Goal: Transaction & Acquisition: Purchase product/service

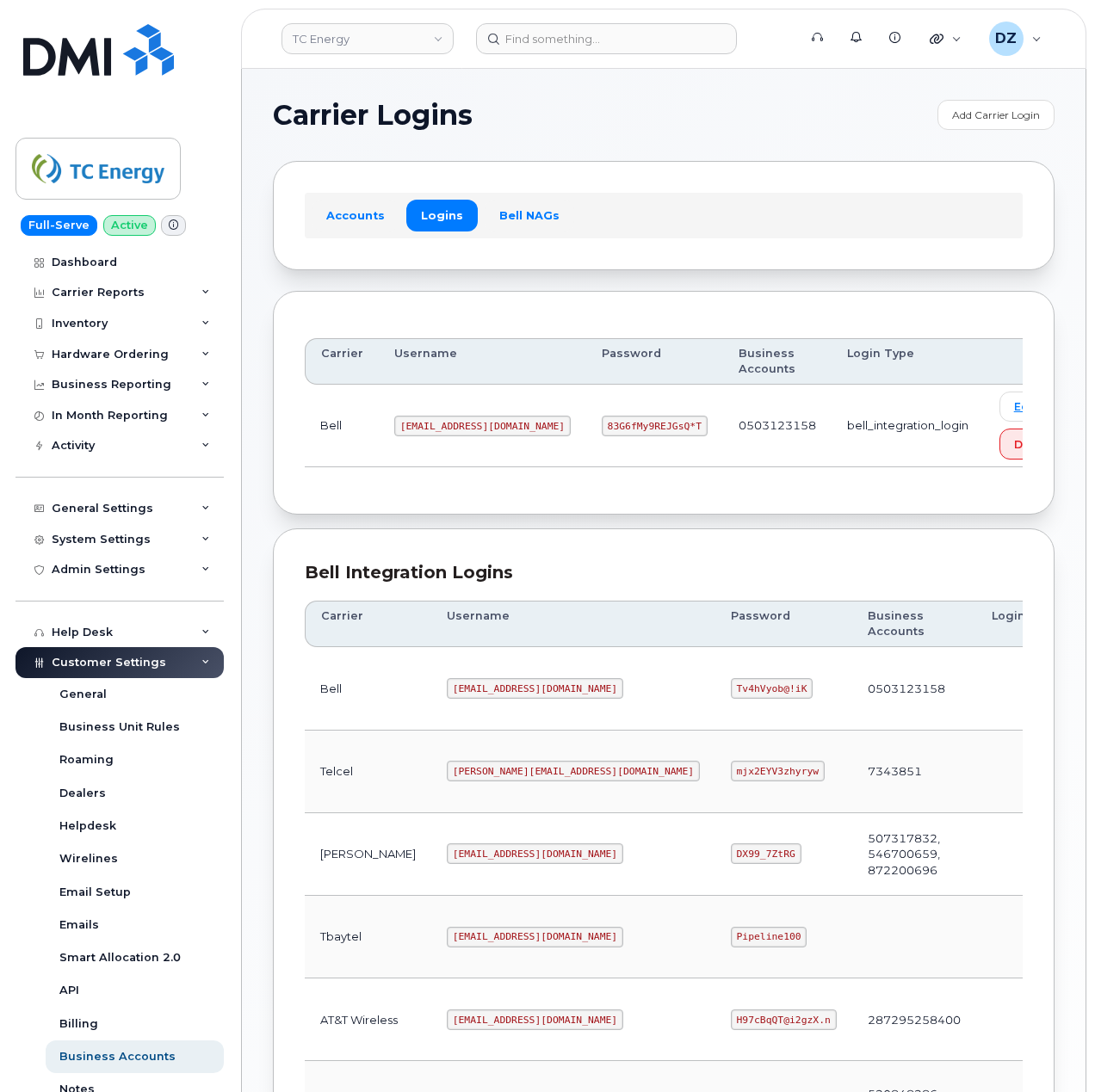
scroll to position [458, 0]
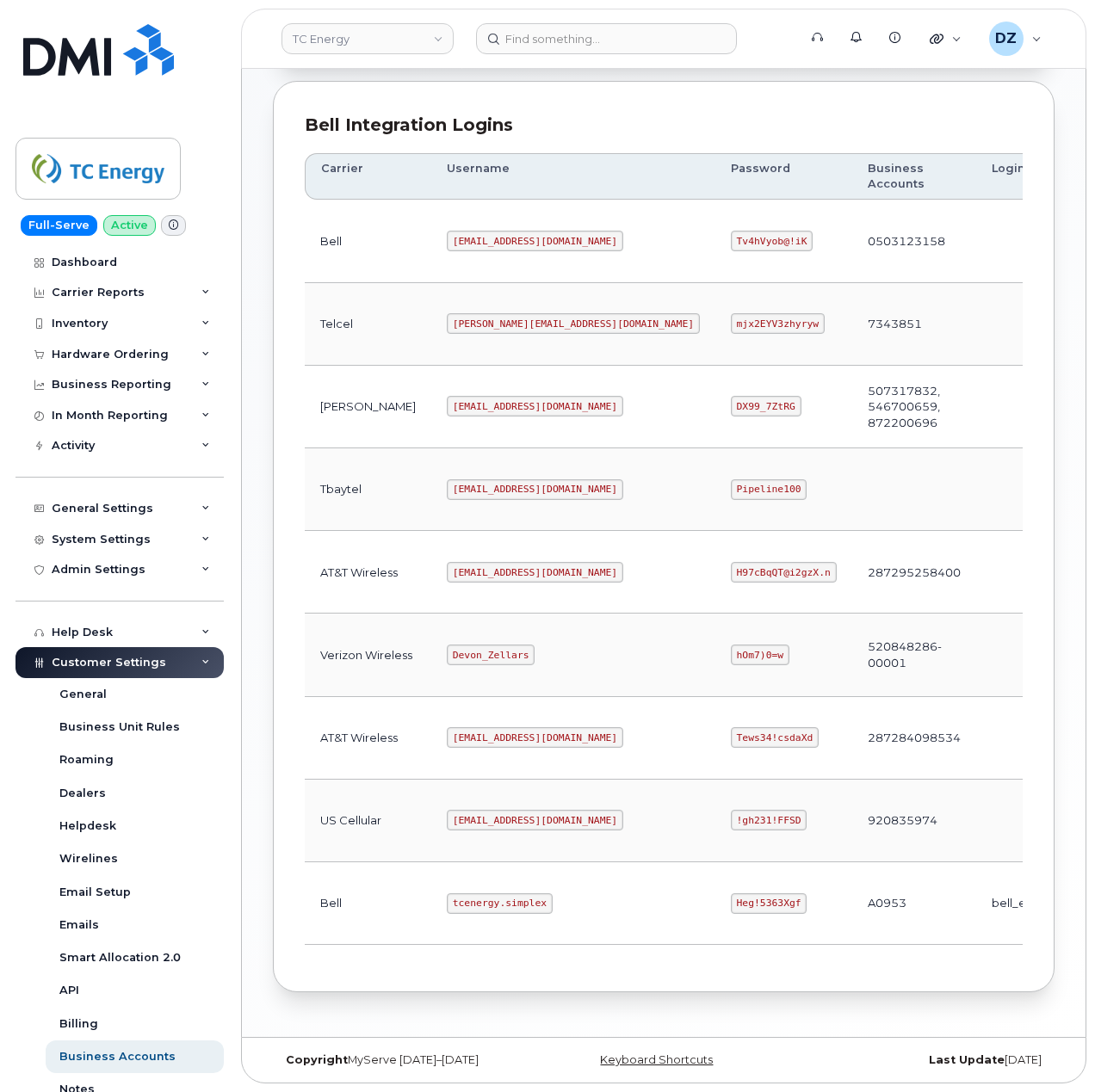
click at [447, 897] on code "tcenergy.simplex" at bounding box center [500, 904] width 106 height 21
click at [478, 902] on code "tcenergy.simplex" at bounding box center [500, 904] width 106 height 21
copy code "tcenergy.simplex"
click at [731, 902] on code "Heg!5363Xgf" at bounding box center [769, 904] width 77 height 21
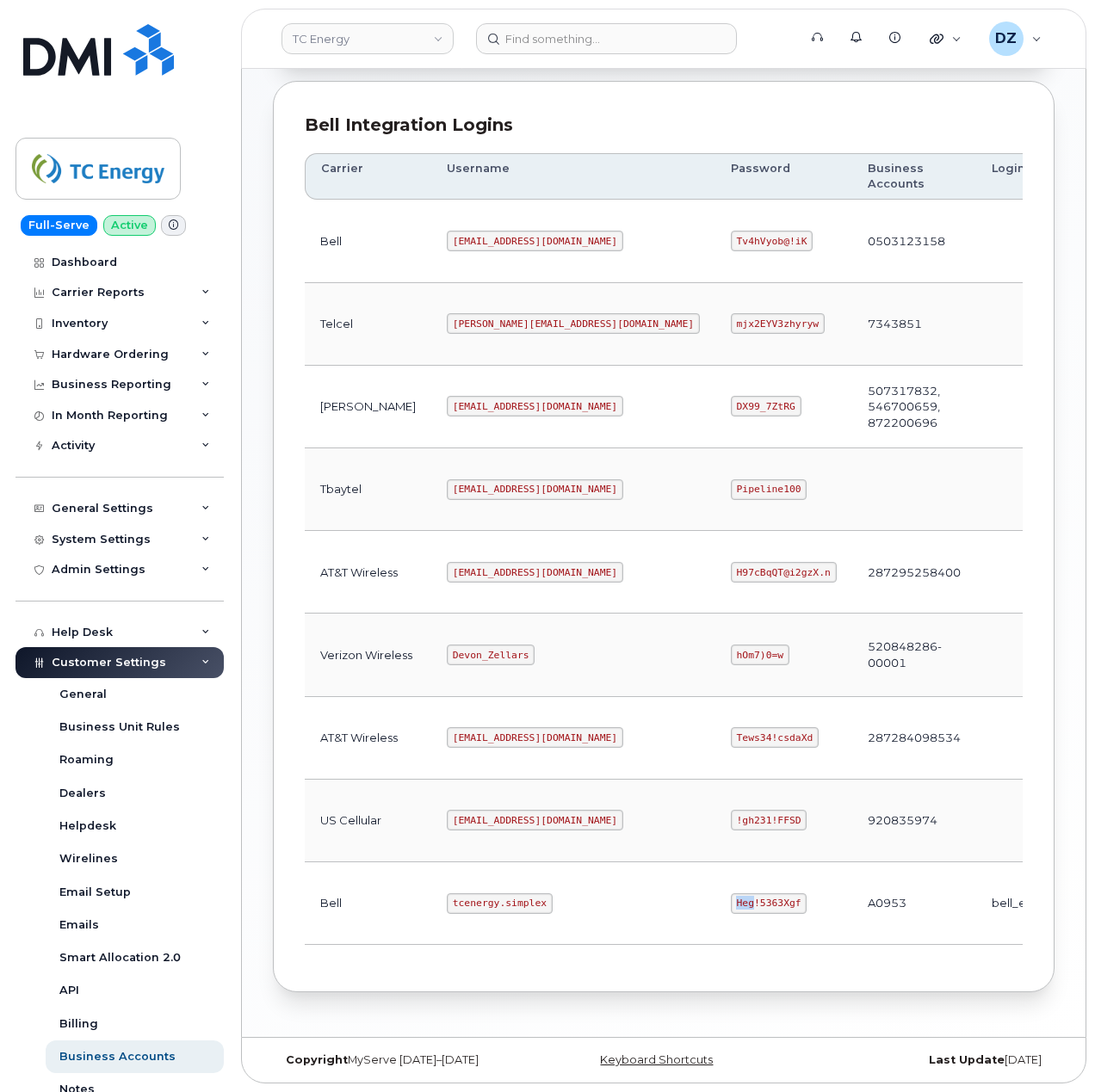
click at [731, 902] on code "Heg!5363Xgf" at bounding box center [769, 904] width 77 height 21
copy code "Heg!5363Xgf"
drag, startPoint x: 727, startPoint y: 314, endPoint x: 764, endPoint y: 101, distance: 216.2
click at [764, 101] on div "Bell Integration Logins Carrier Username Password Business Accounts Login Type …" at bounding box center [664, 536] width 782 height 912
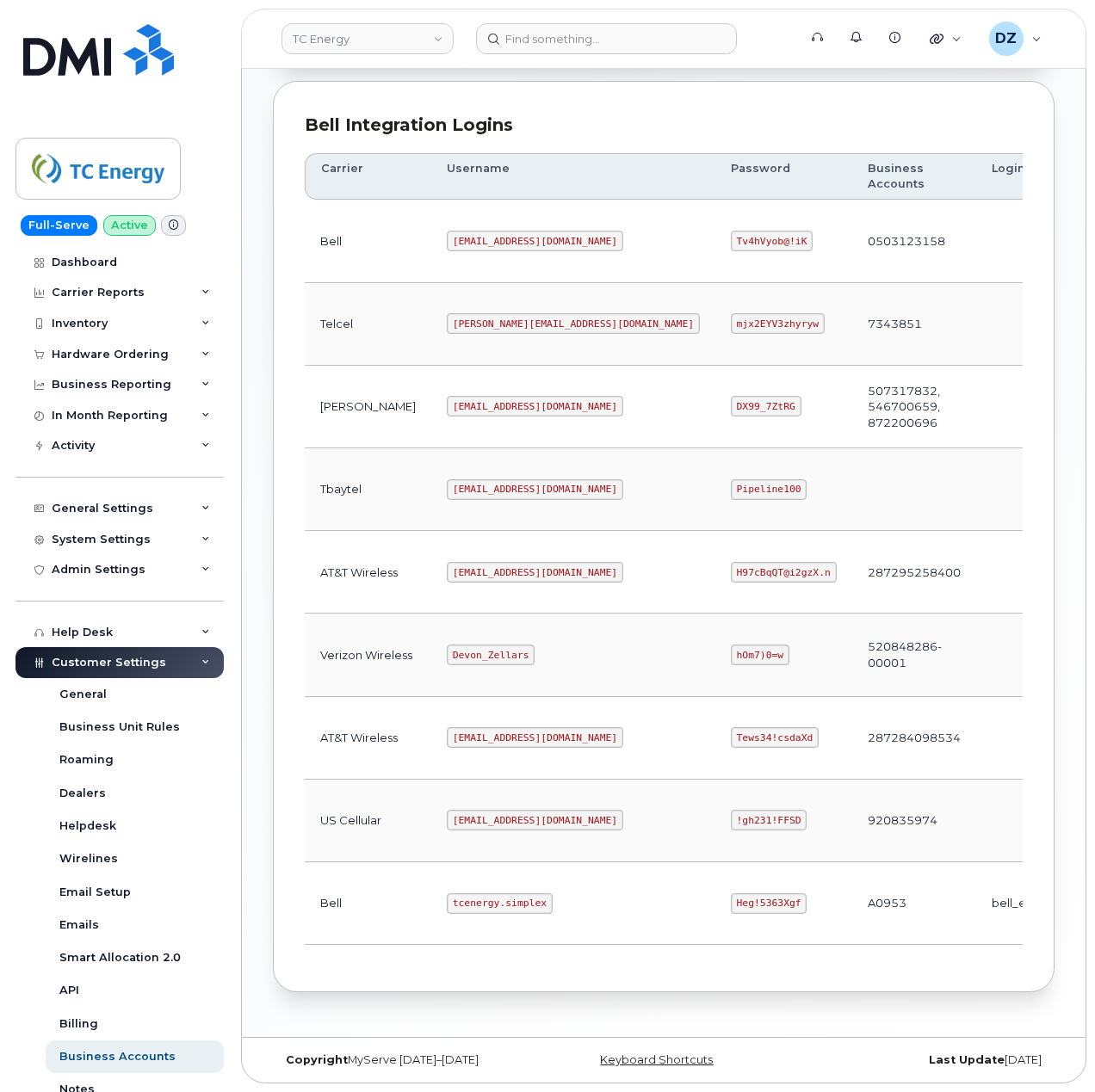
drag, startPoint x: 764, startPoint y: 101, endPoint x: 1053, endPoint y: 114, distance: 289.3
click at [1053, 114] on div "Bell Integration Logins Carrier Username Password Business Accounts Login Type …" at bounding box center [664, 536] width 782 height 912
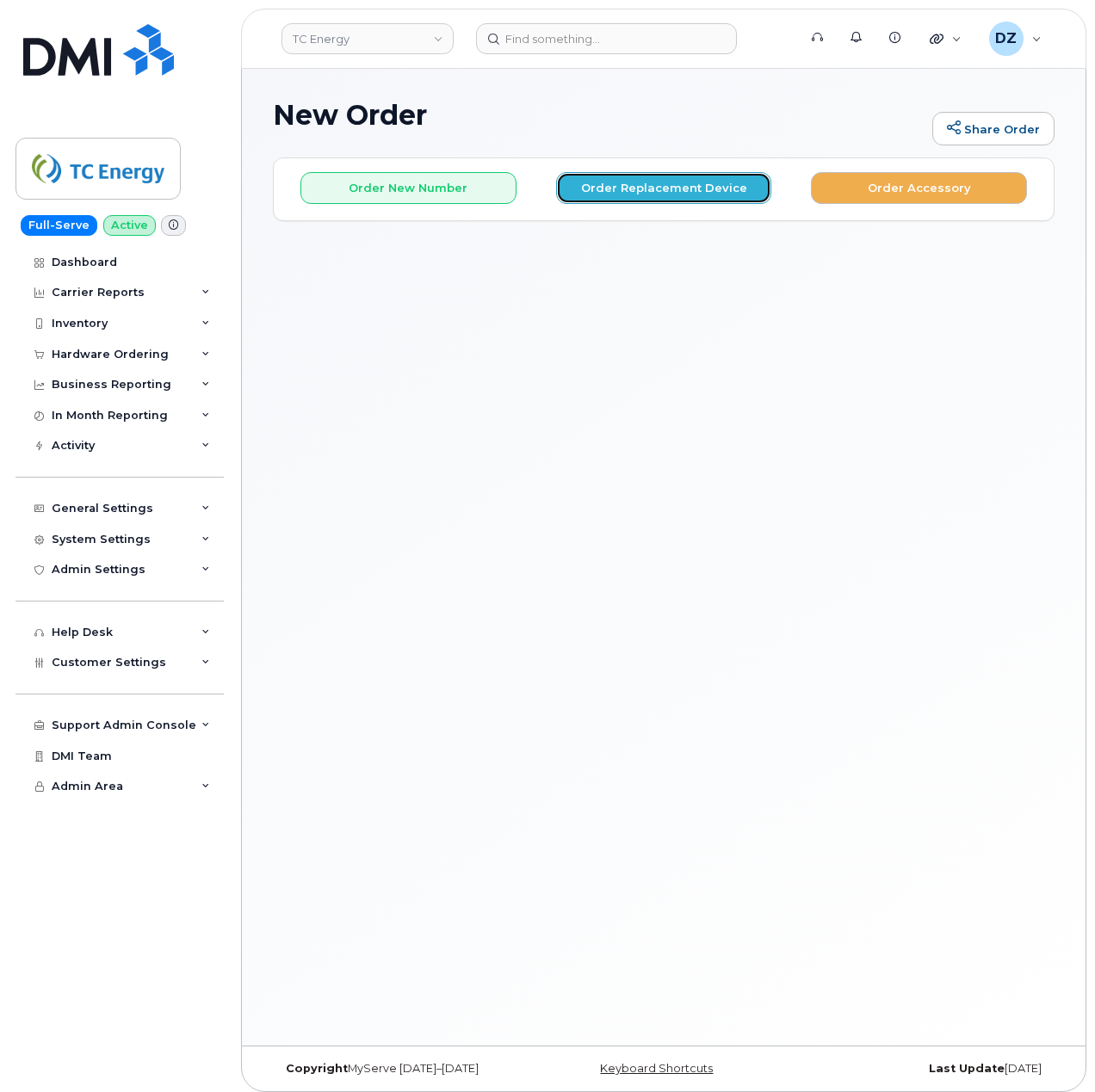
click at [641, 177] on button "Order Replacement Device" at bounding box center [664, 188] width 216 height 32
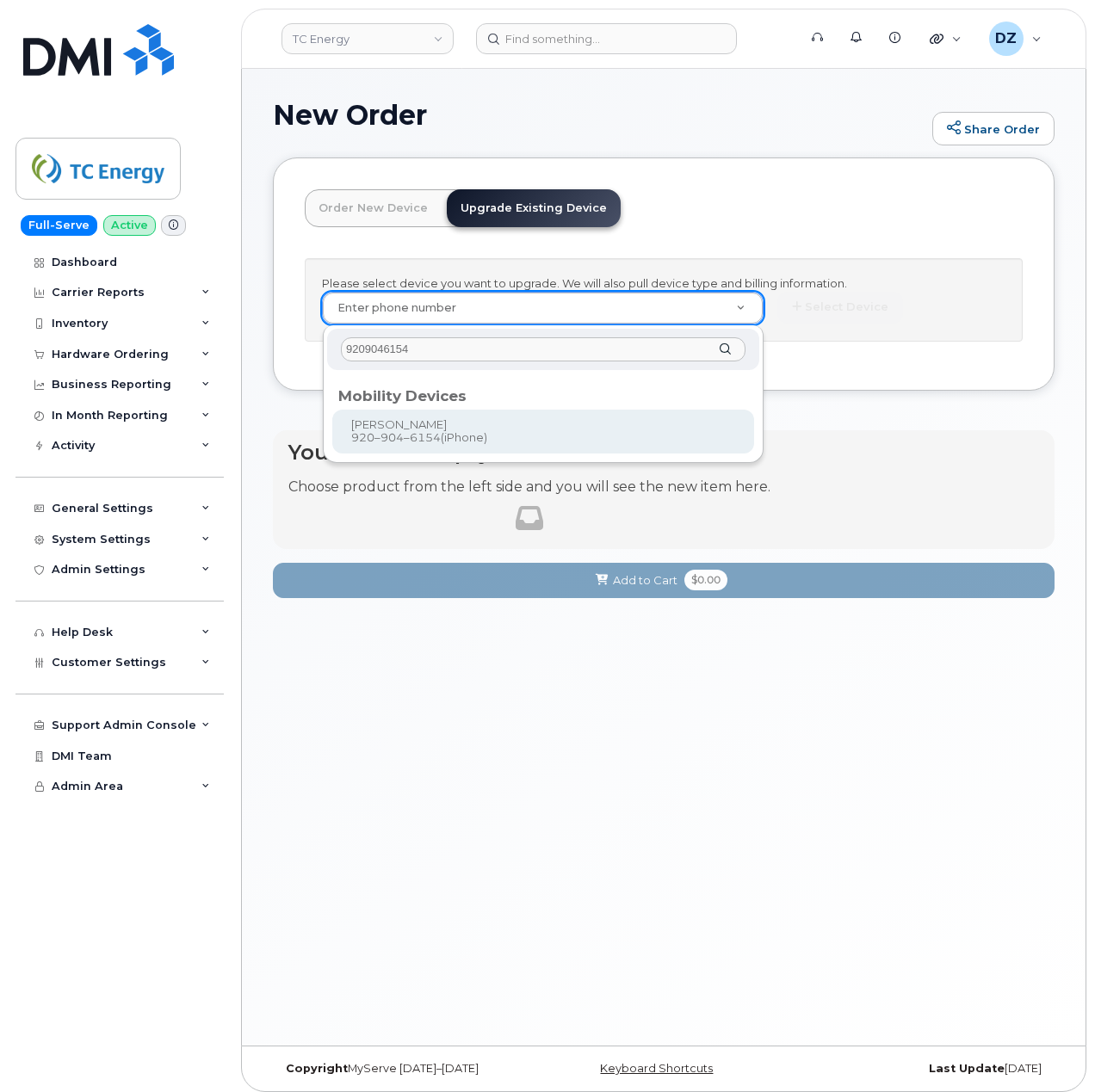
type input "9209046154"
type input "561674"
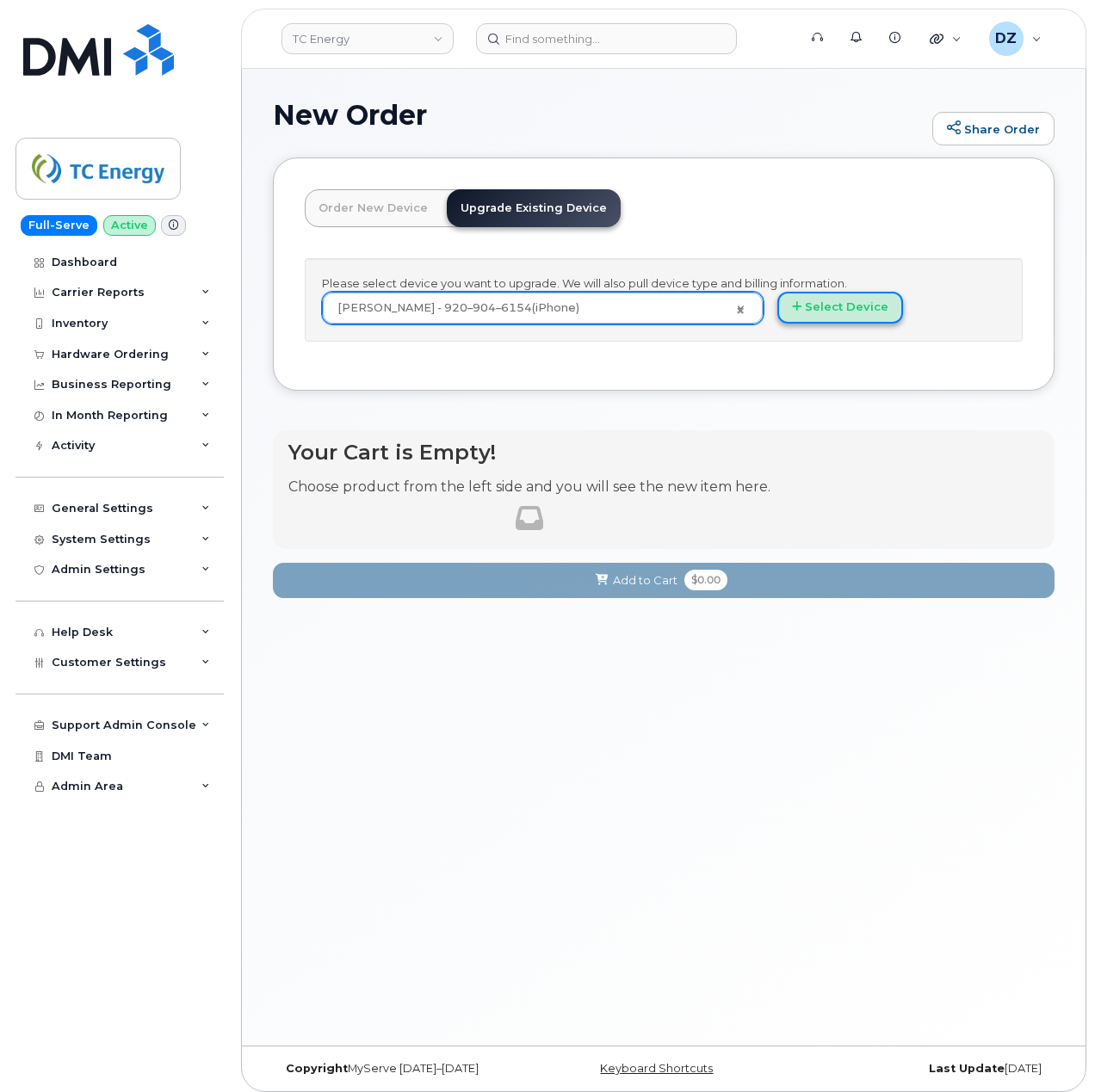
click at [852, 313] on button "Select Device" at bounding box center [840, 307] width 125 height 32
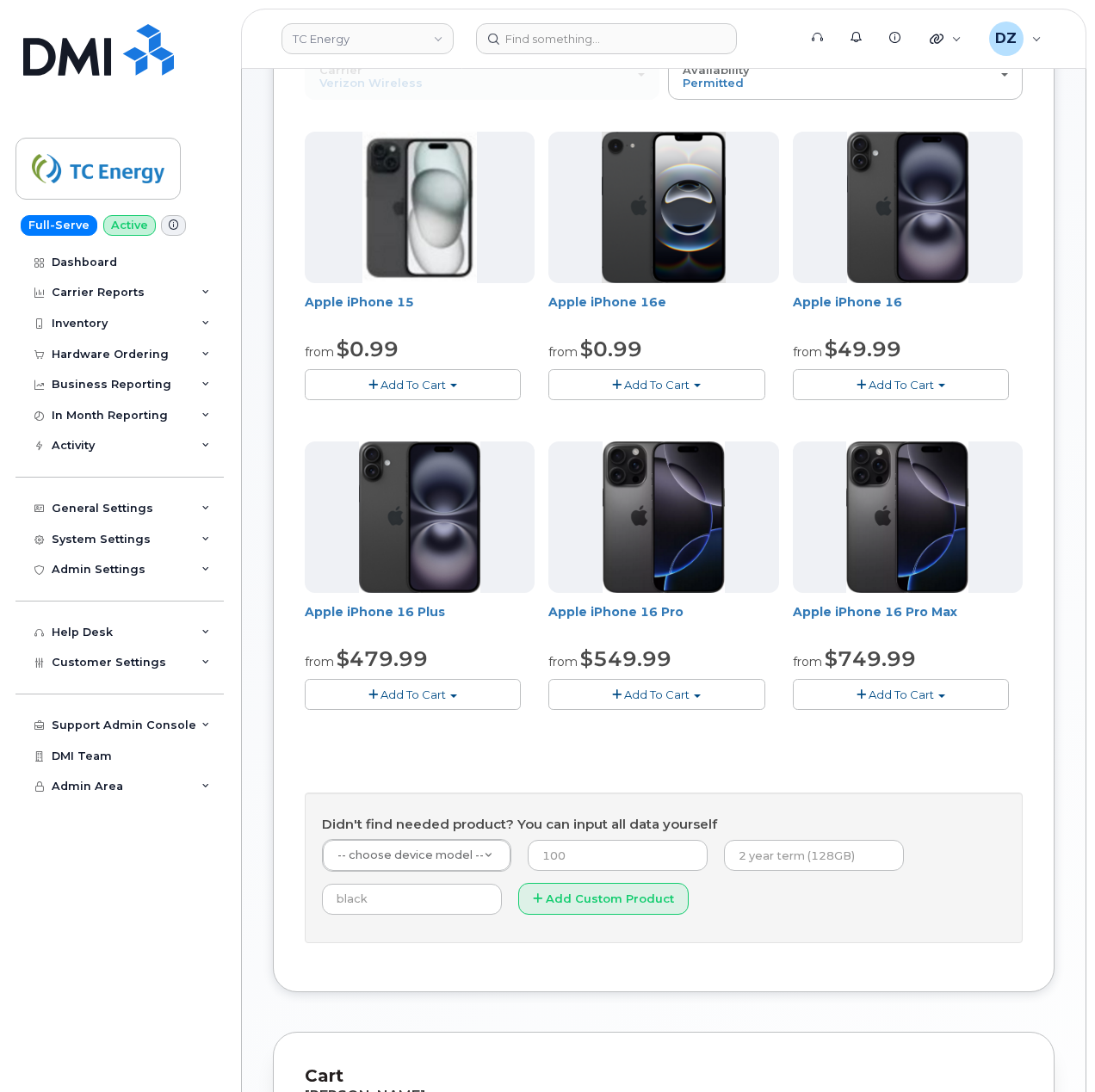
scroll to position [105, 0]
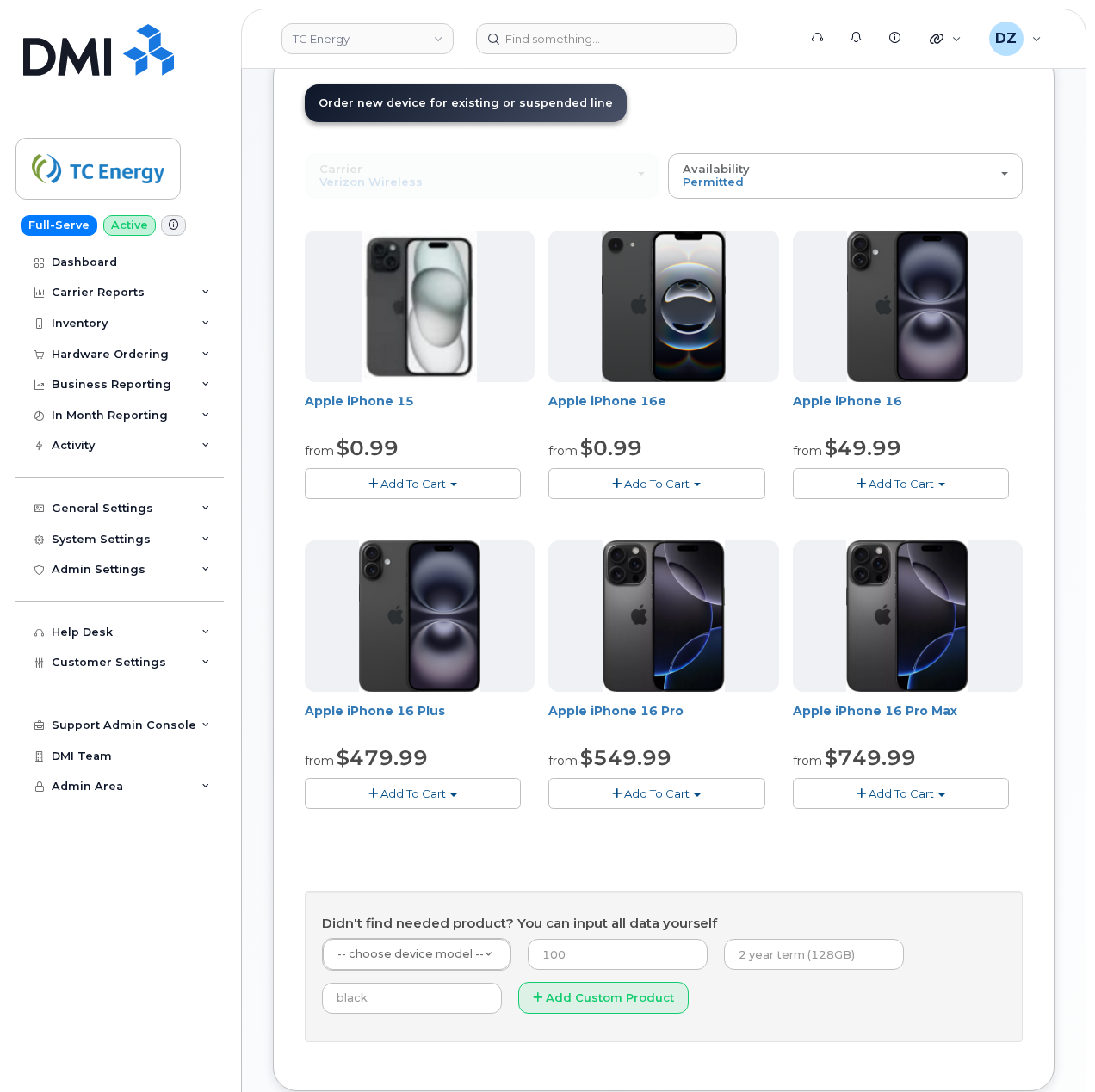
click at [423, 484] on span "Add To Cart" at bounding box center [413, 484] width 65 height 14
click at [432, 558] on link "$0.99 - 2 Year Upgrade (128 GB)" at bounding box center [426, 558] width 234 height 22
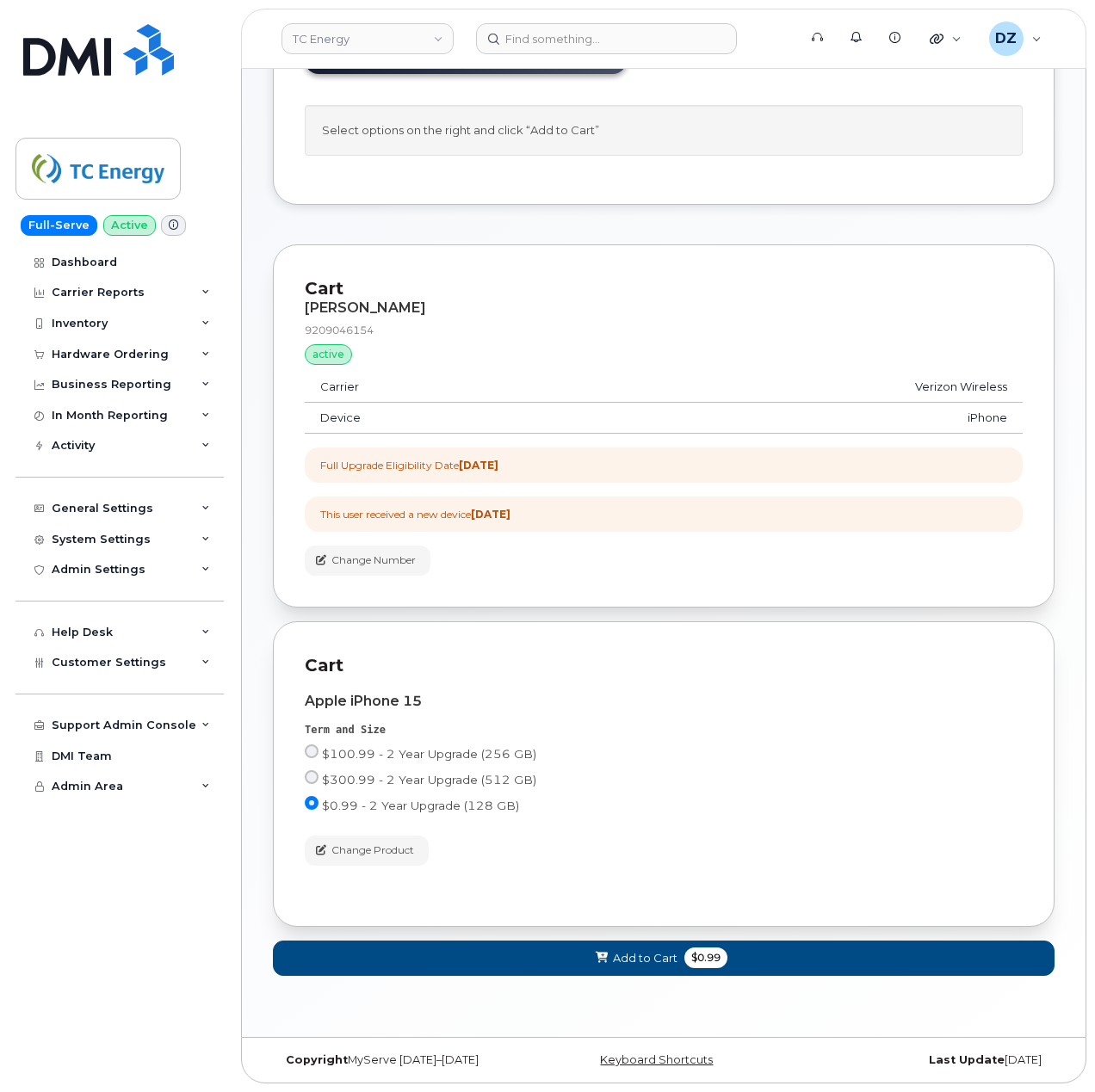
scroll to position [163, 0]
click at [656, 958] on span "Add to Cart" at bounding box center [645, 957] width 65 height 16
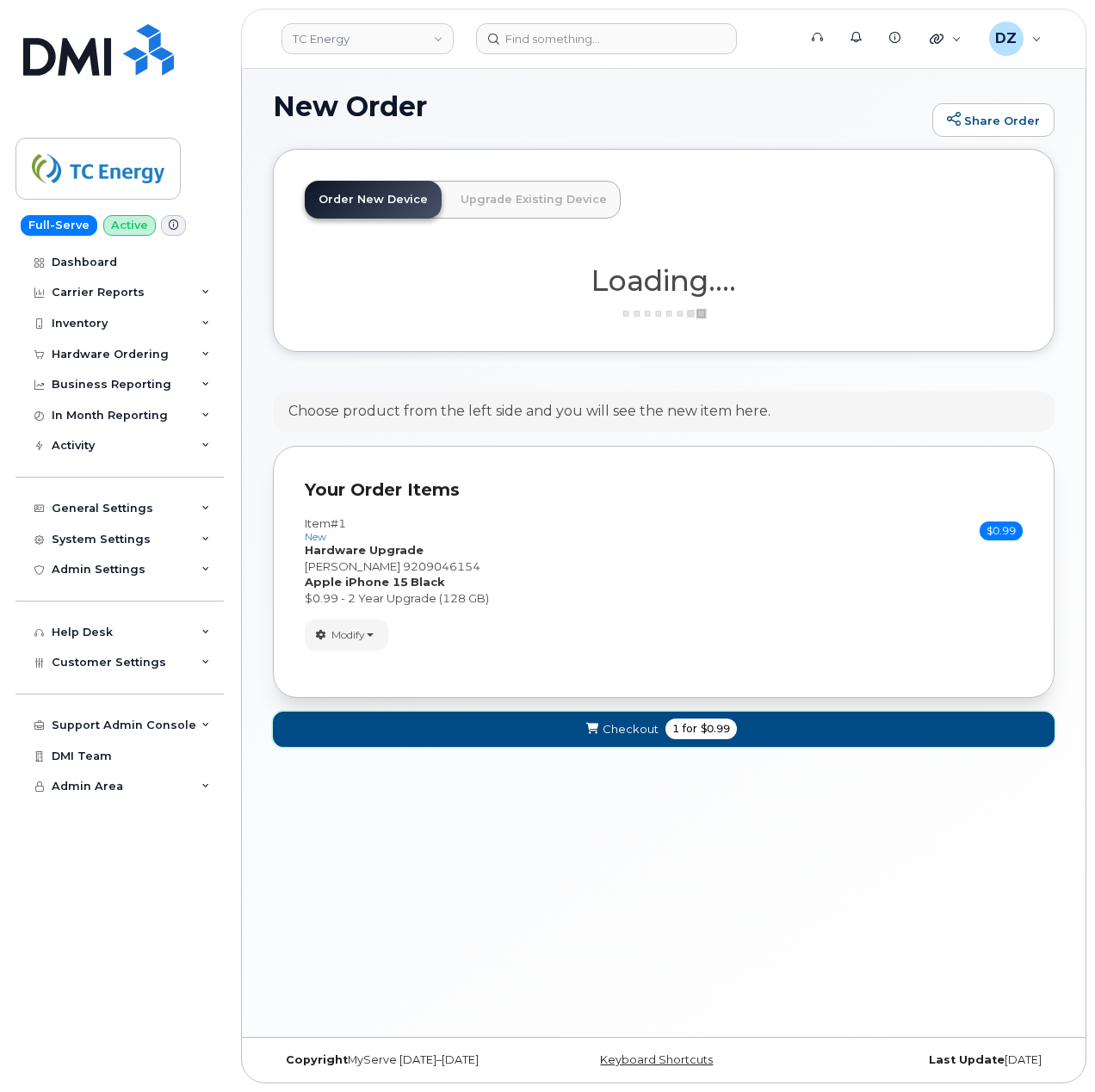
click at [696, 716] on button "Checkout 1 for $0.99" at bounding box center [664, 729] width 782 height 35
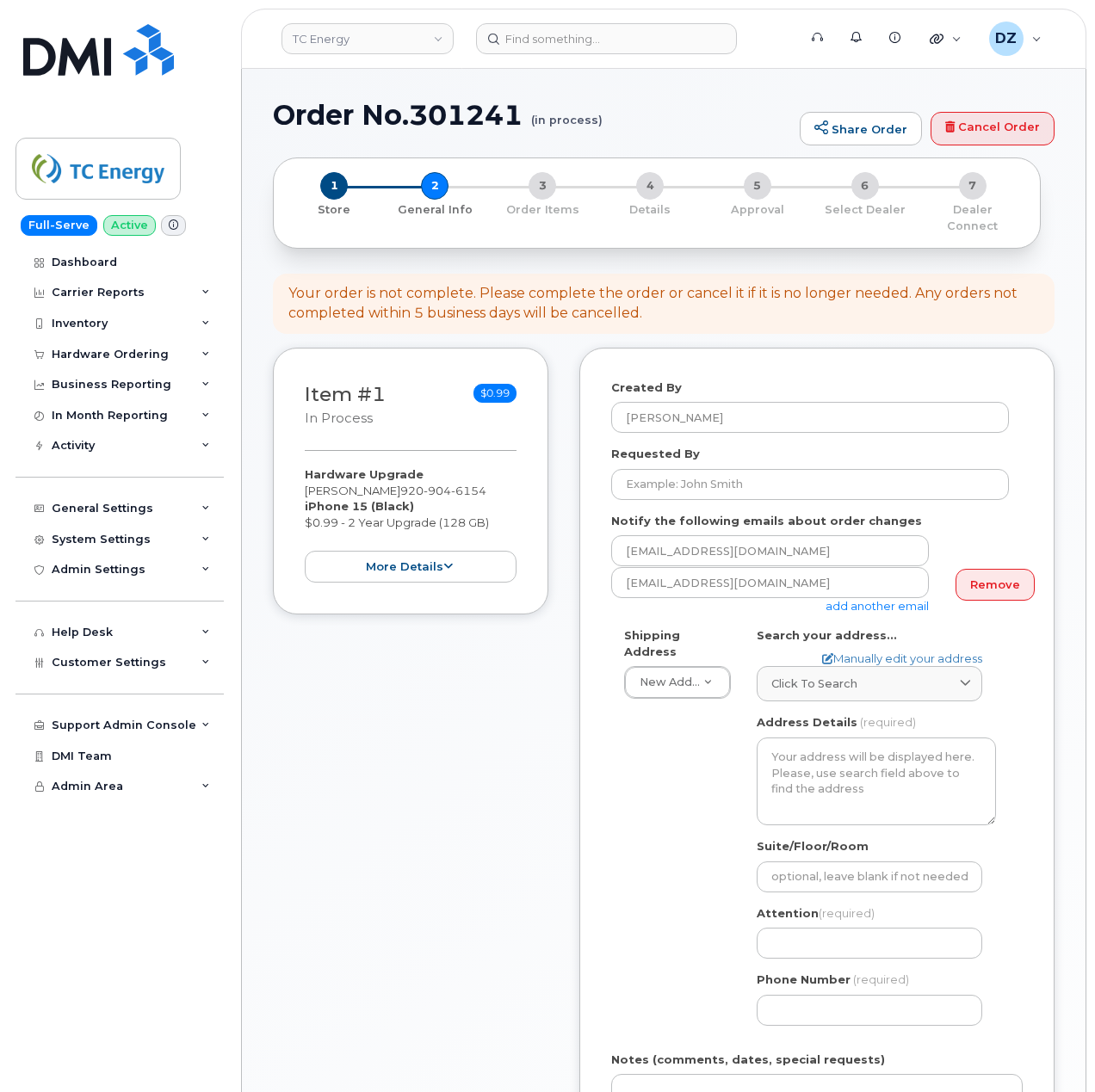
select select
click at [1068, 29] on icon at bounding box center [1070, 28] width 11 height 11
select select
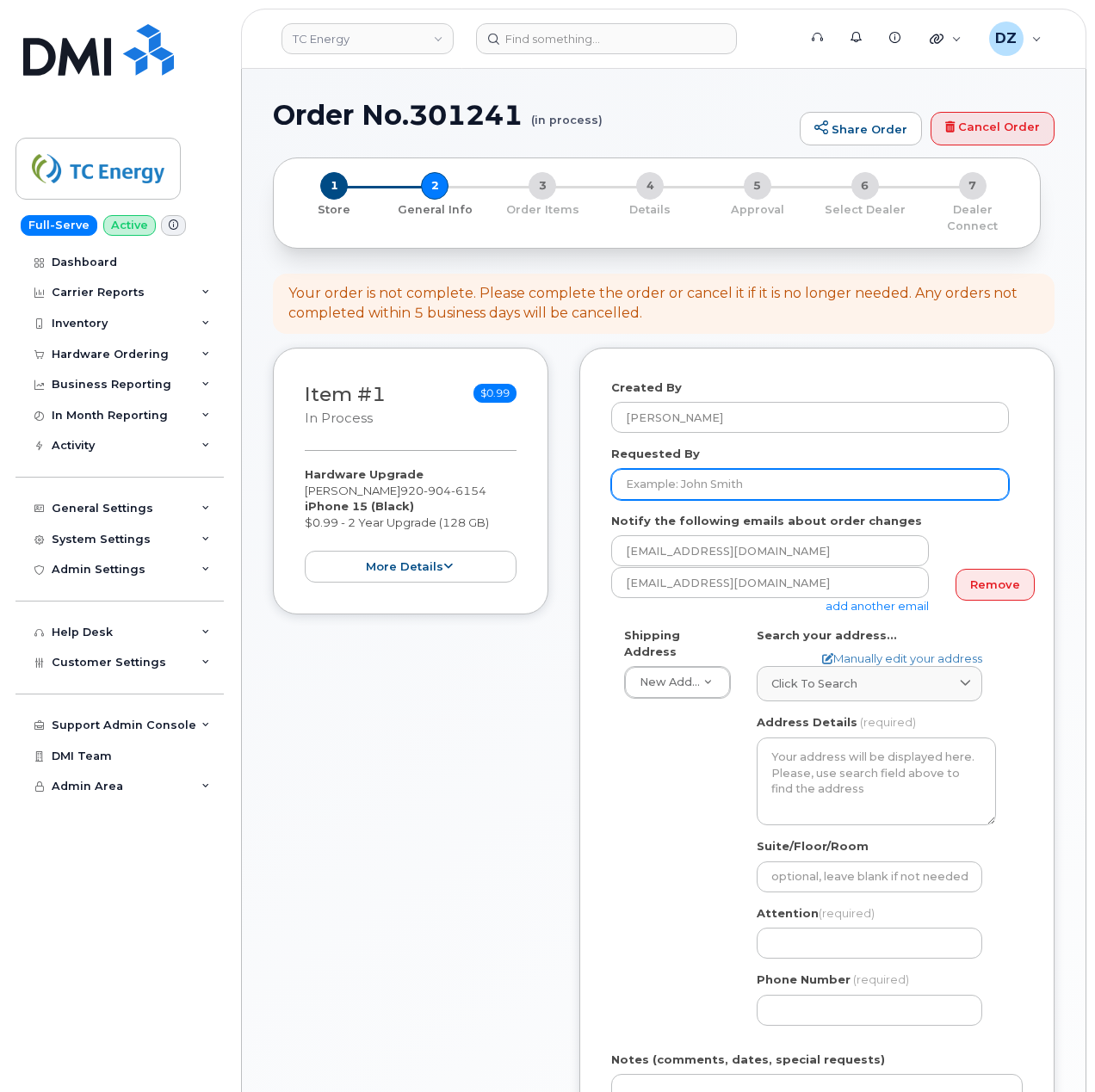
click at [827, 469] on input "Requested By" at bounding box center [809, 484] width 398 height 31
paste input "SCTASK0693776"
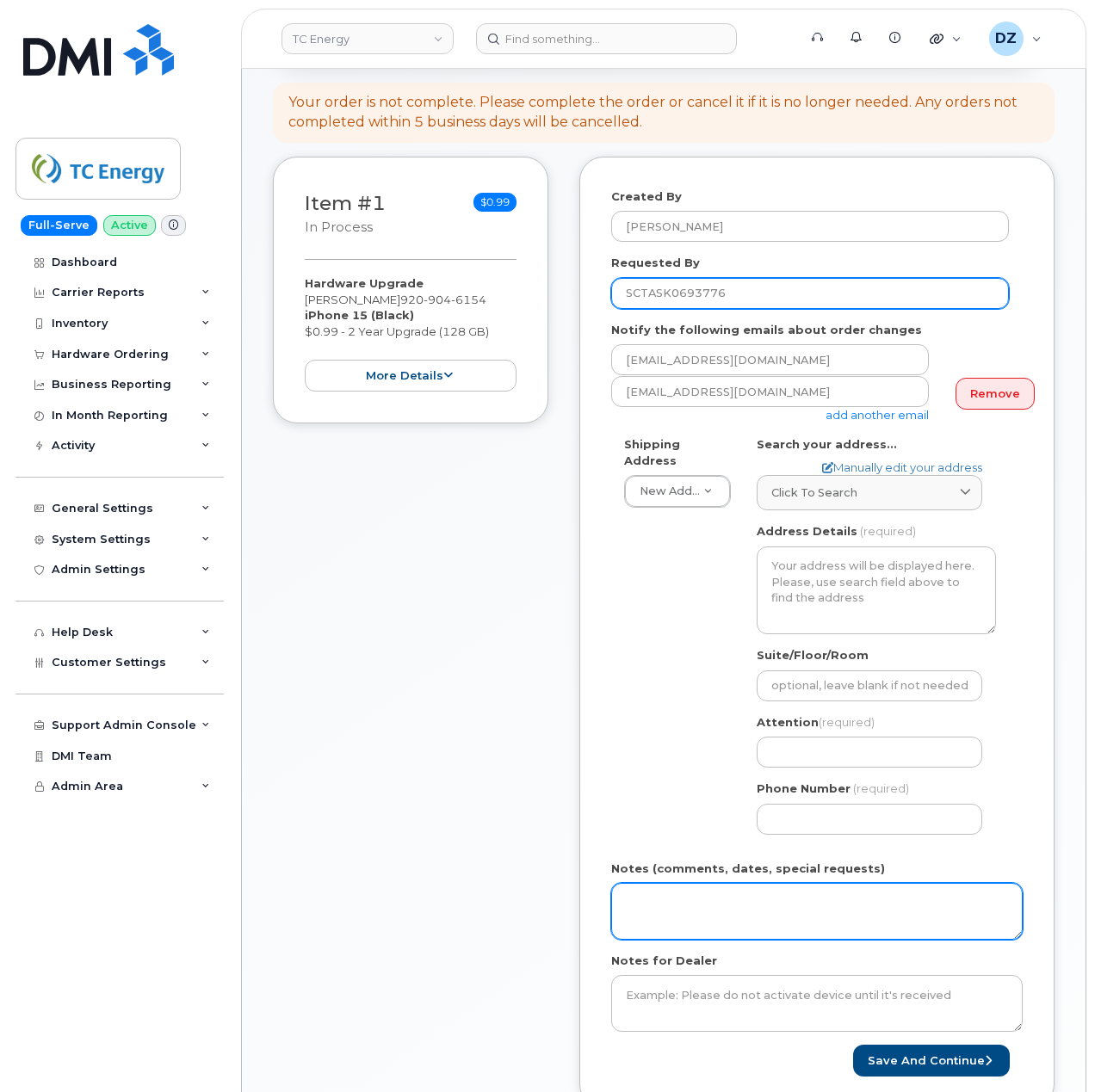
scroll to position [344, 0]
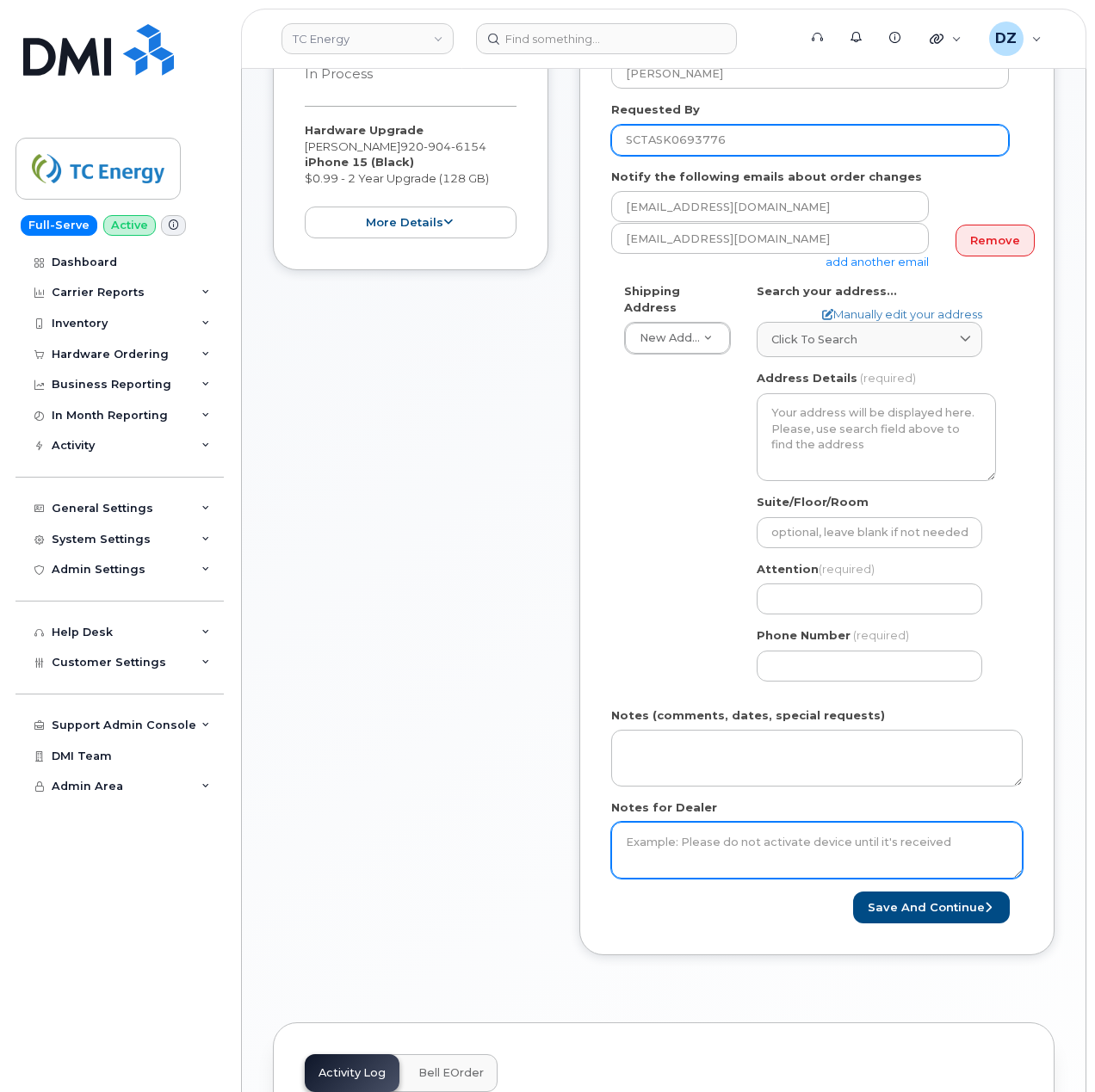
type input "SCTASK0693776"
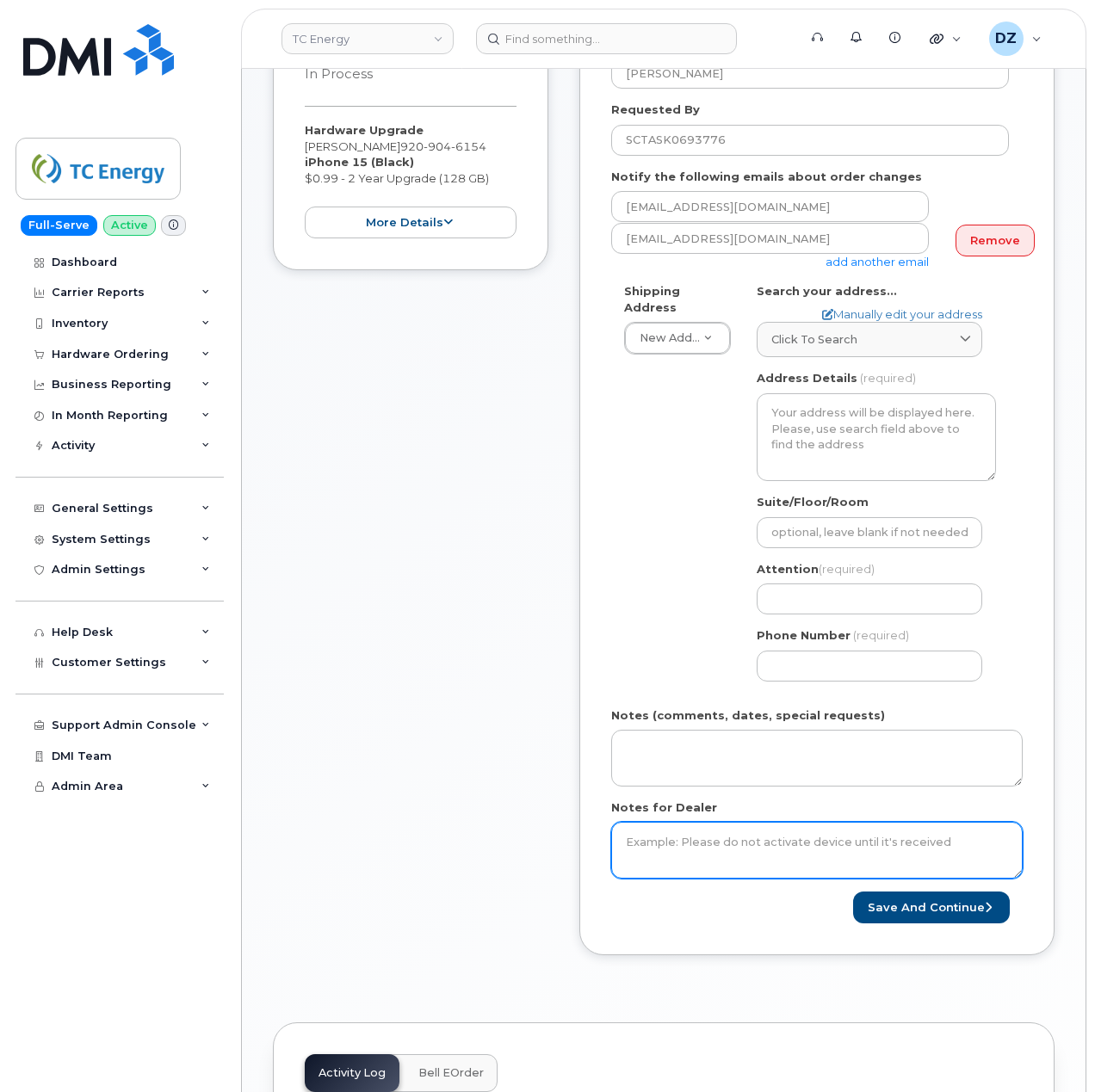
click at [708, 837] on textarea "Notes for Dealer" at bounding box center [817, 850] width 412 height 57
paste textarea "SCTASK0693776"
type textarea "SCTASK0693776"
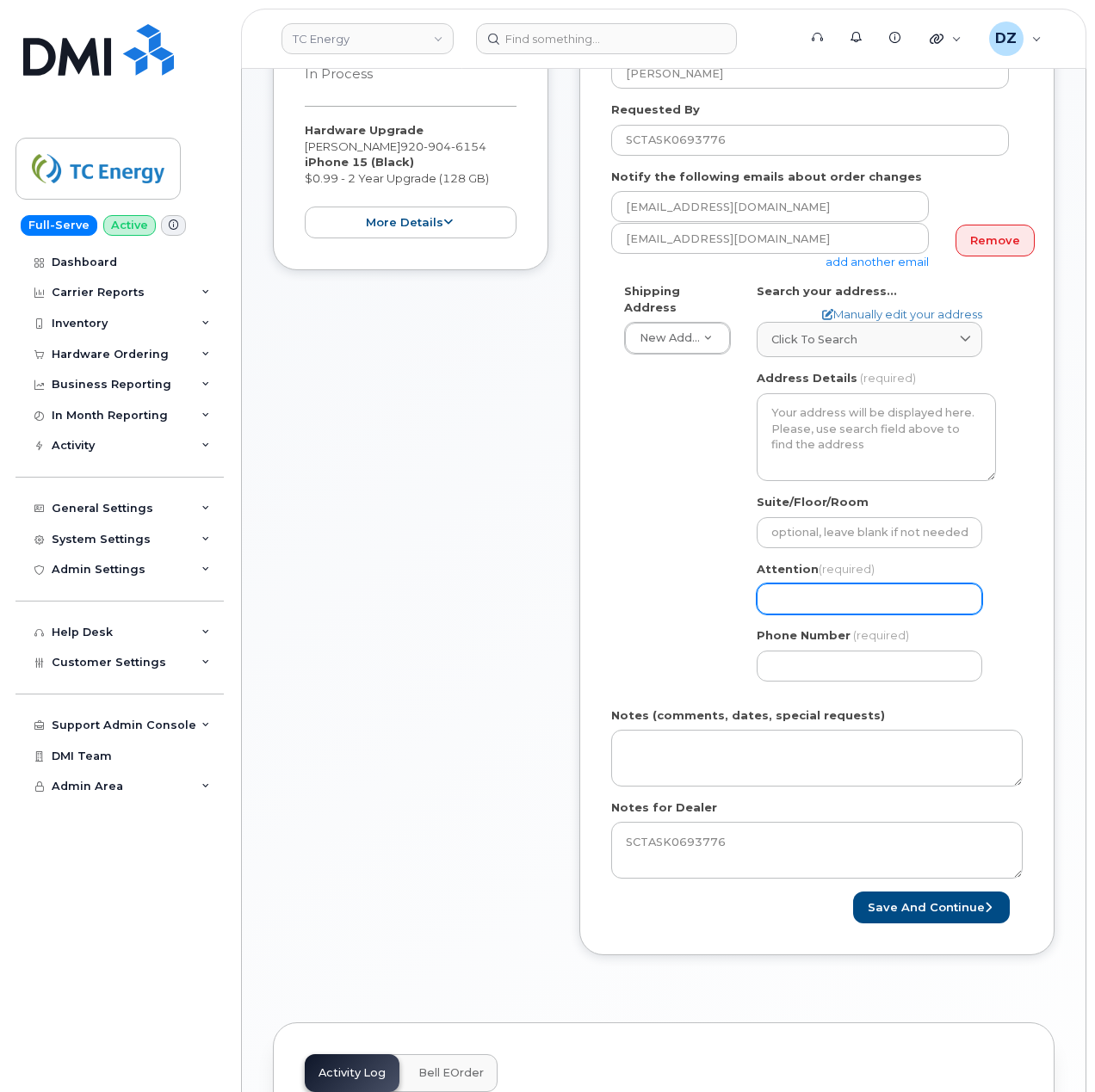
click at [830, 593] on input "Attention (required)" at bounding box center [869, 599] width 226 height 31
paste input "Dan Flaherty"
type input "Dan Flaherty"
select select
type input "Dan Flaherty"
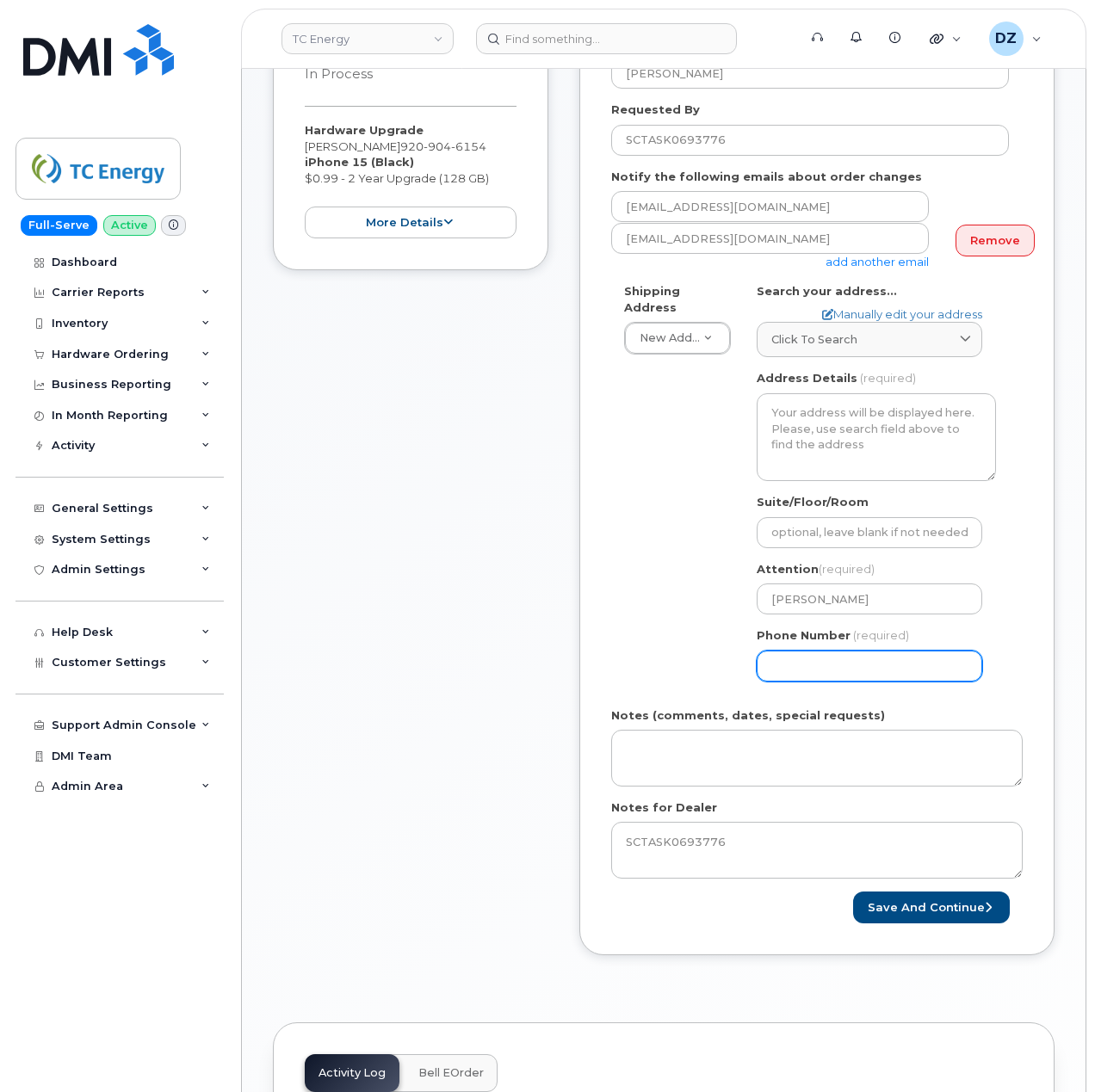
click at [793, 657] on input "Phone Number" at bounding box center [869, 666] width 226 height 31
type input "513354115"
select select
type input "5133541153"
click at [900, 331] on div "Click to search" at bounding box center [869, 339] width 196 height 16
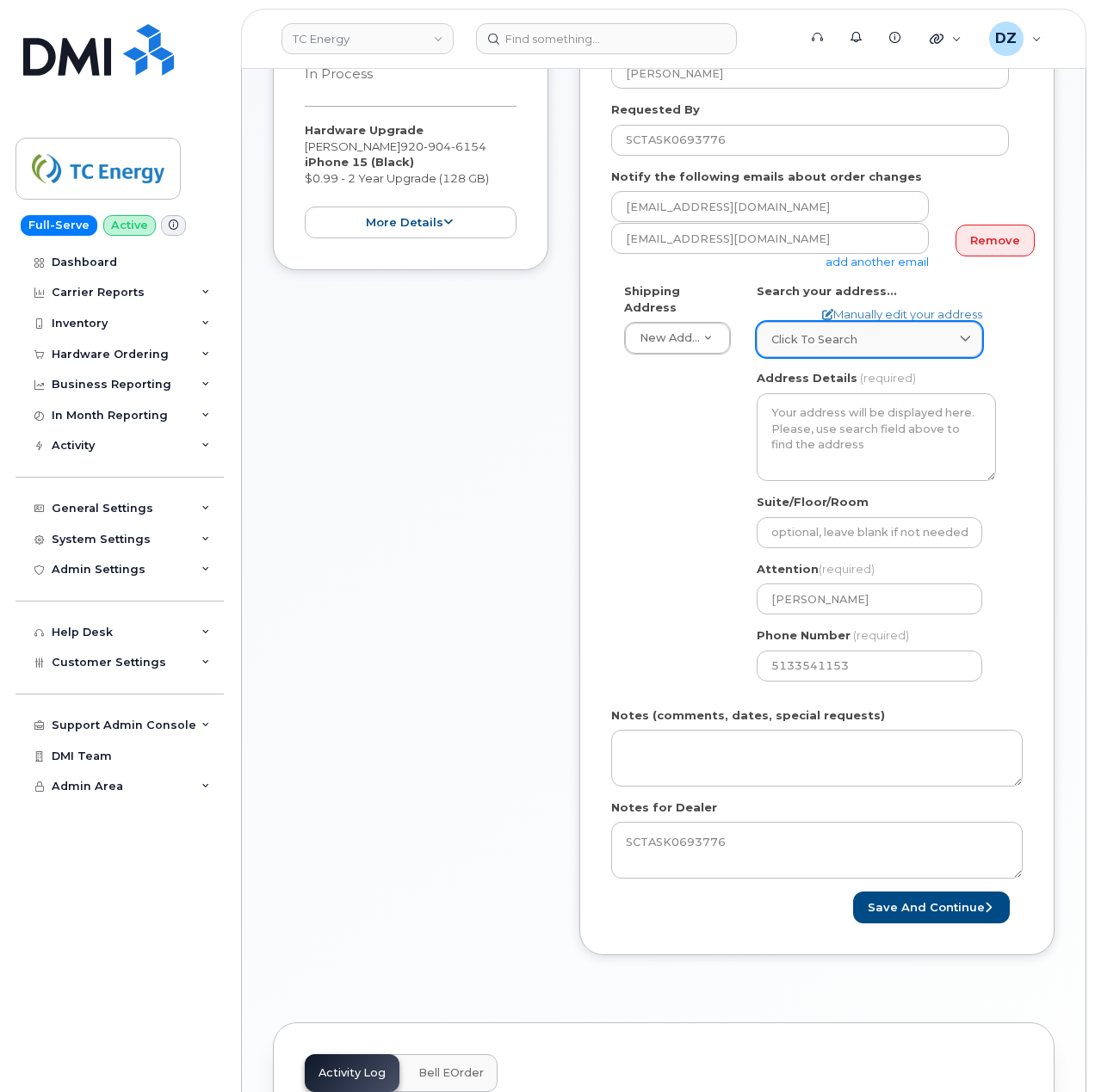
paste input "W3925 Pipeline Lane"
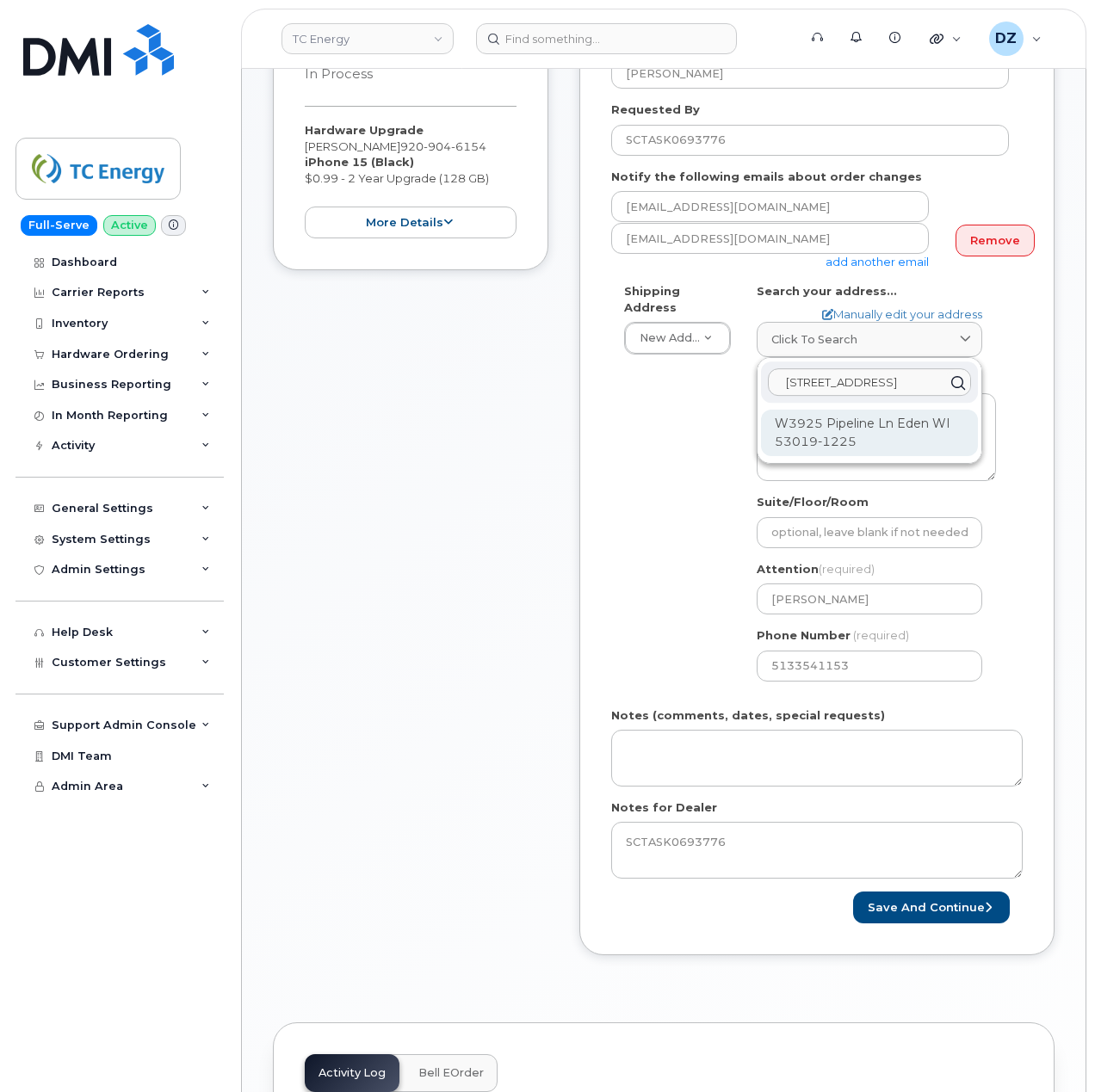
type input "W3925 Pipeline Lane"
click at [893, 416] on div "W3925 Pipeline Ln Eden WI 53019-1225" at bounding box center [869, 433] width 217 height 46
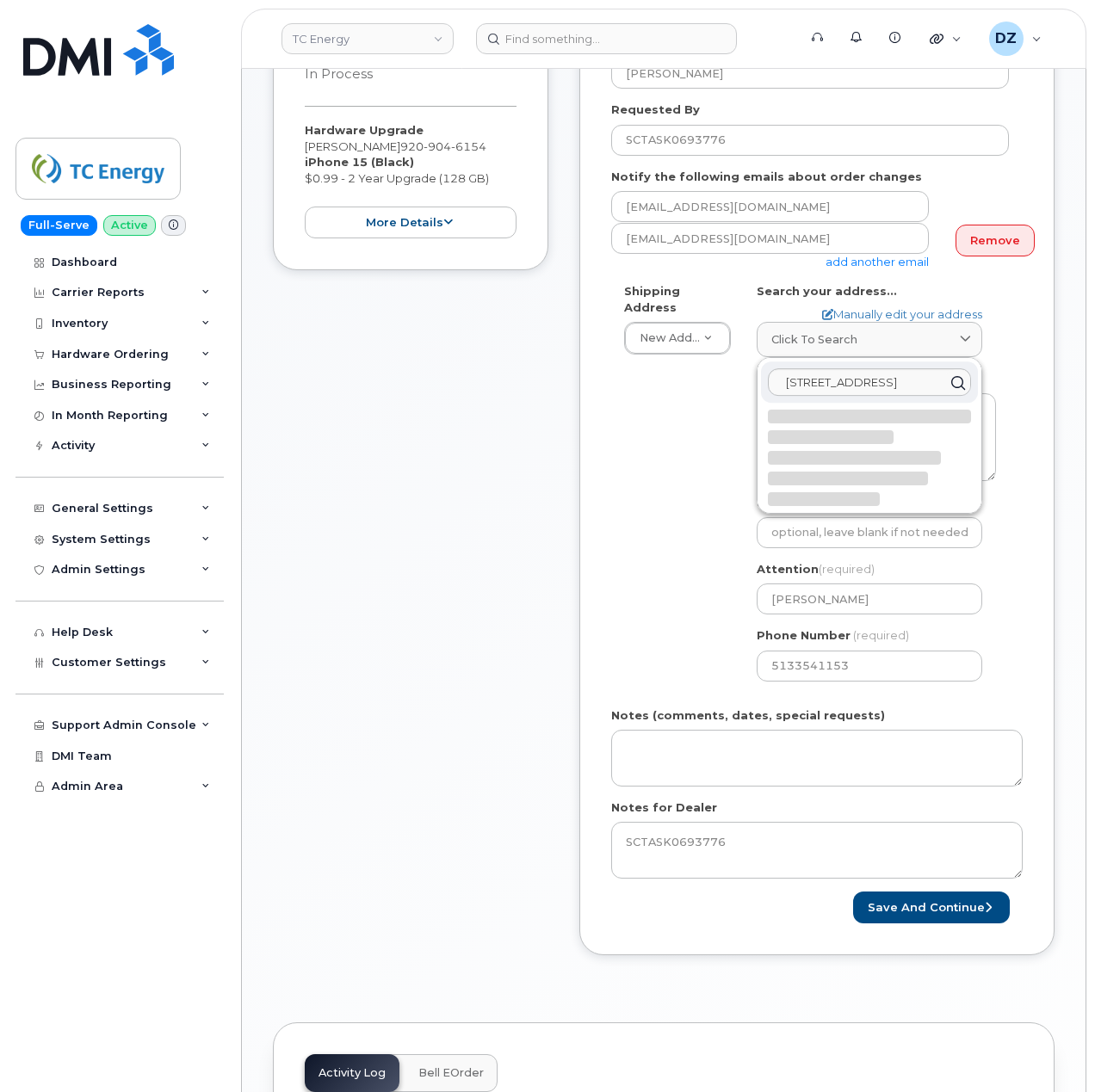
select select
type textarea "W3925 Pipeline Ln EDEN WI 53019-1225 UNITED STATES"
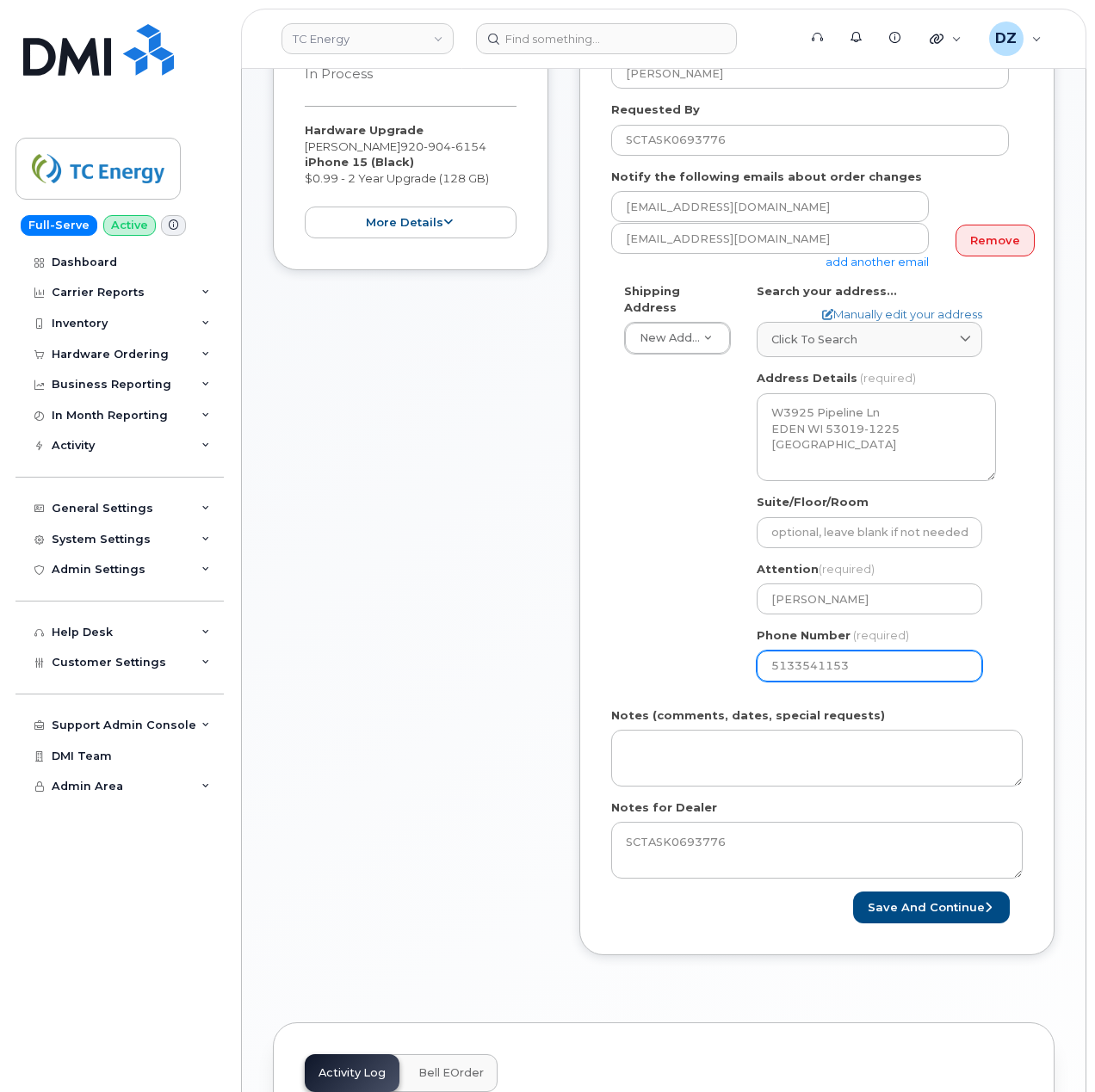
click at [586, 530] on div "Created By Devon Zellars Requested By SCTASK0693776 Notify the following emails…" at bounding box center [816, 479] width 475 height 952
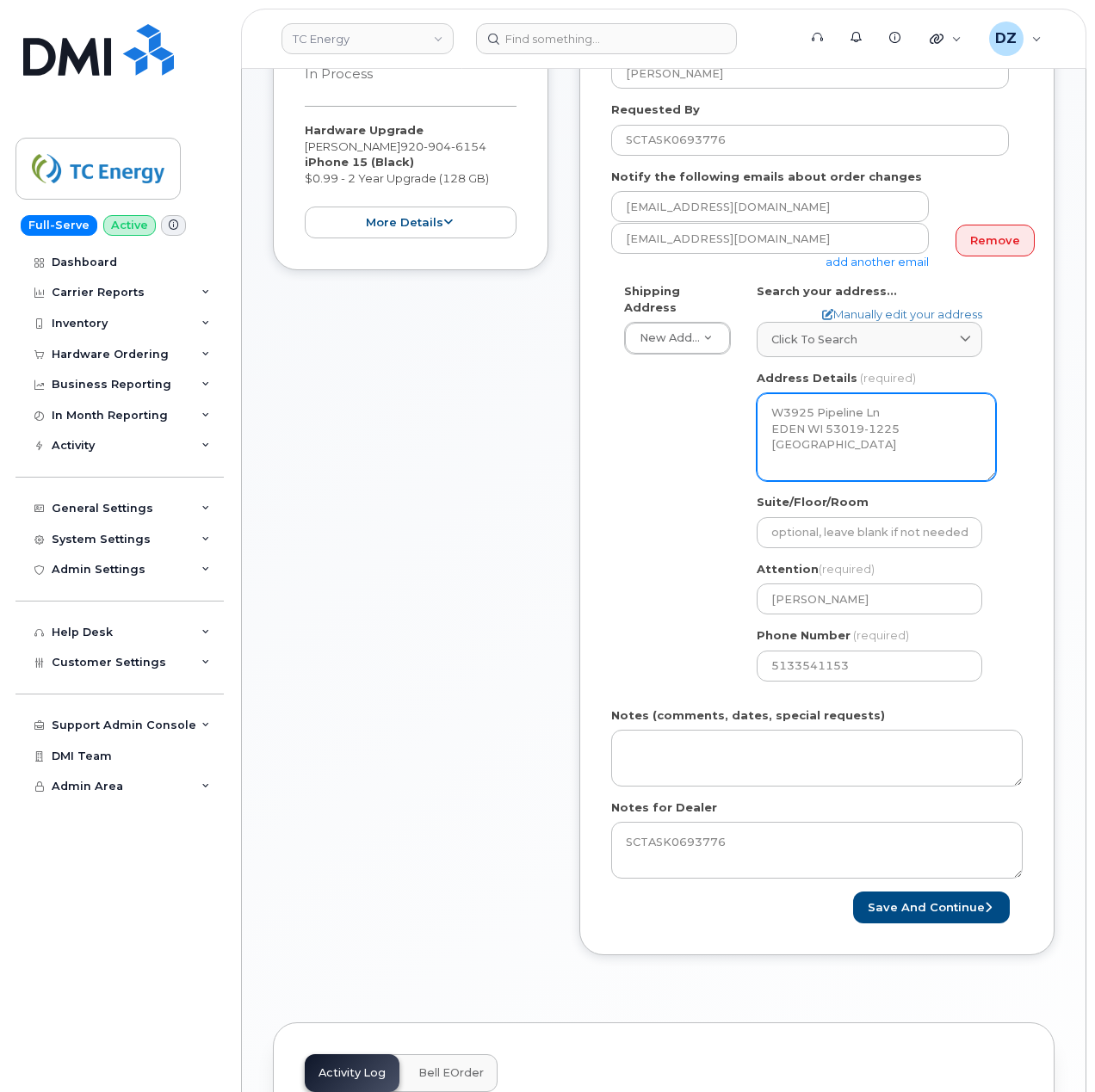
drag, startPoint x: 770, startPoint y: 398, endPoint x: 864, endPoint y: 412, distance: 95.0
click at [864, 412] on textarea "W3925 Pipeline Ln EDEN WI 53019-1225 UNITED STATES" at bounding box center [876, 437] width 239 height 88
click at [655, 601] on div "Shipping Address New Address New Address 10255 S Washington Ave 117 Kohen Dr 18…" at bounding box center [809, 489] width 398 height 412
click at [944, 899] on button "Save and Continue" at bounding box center [931, 908] width 157 height 32
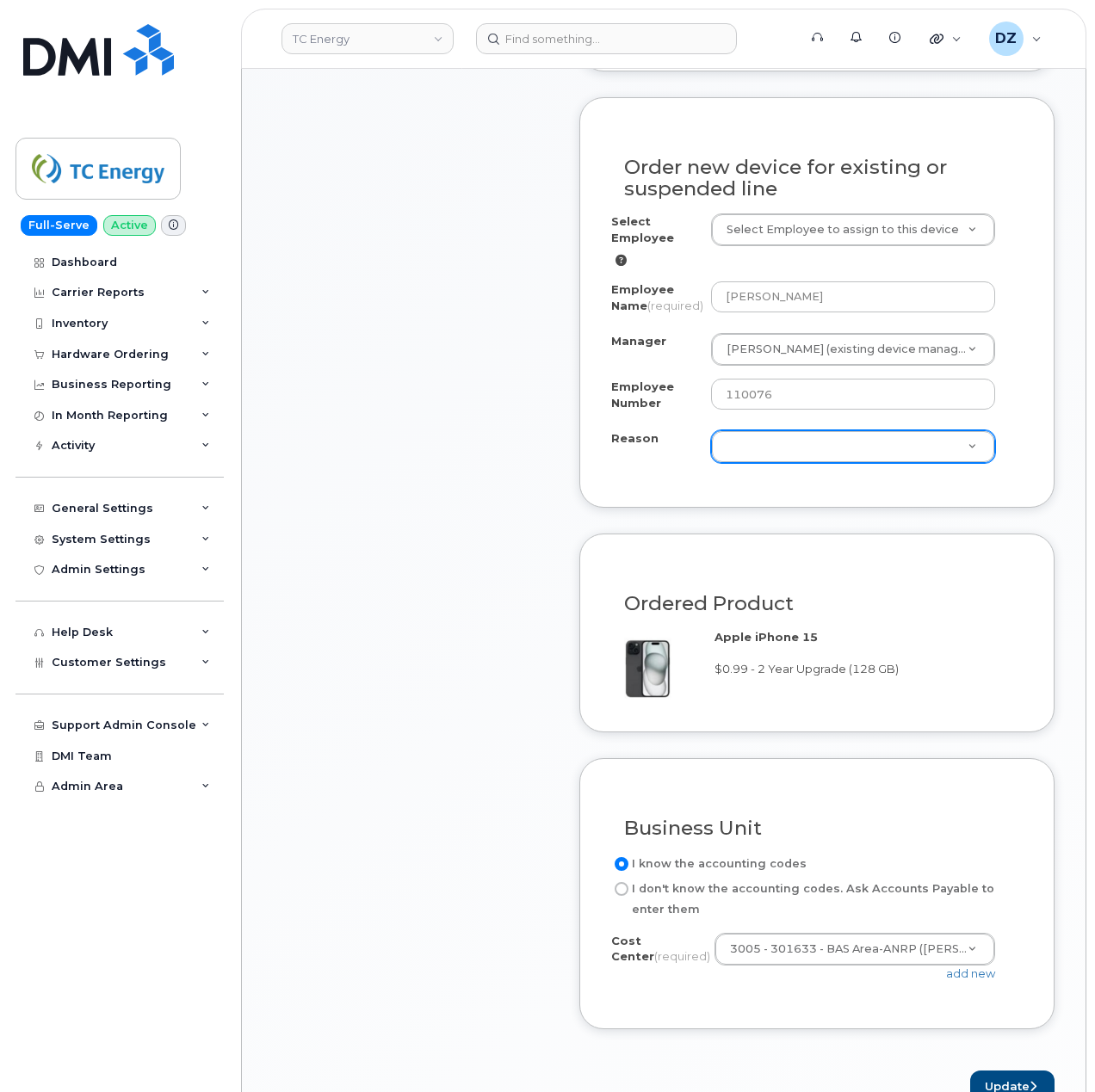
scroll to position [917, 0]
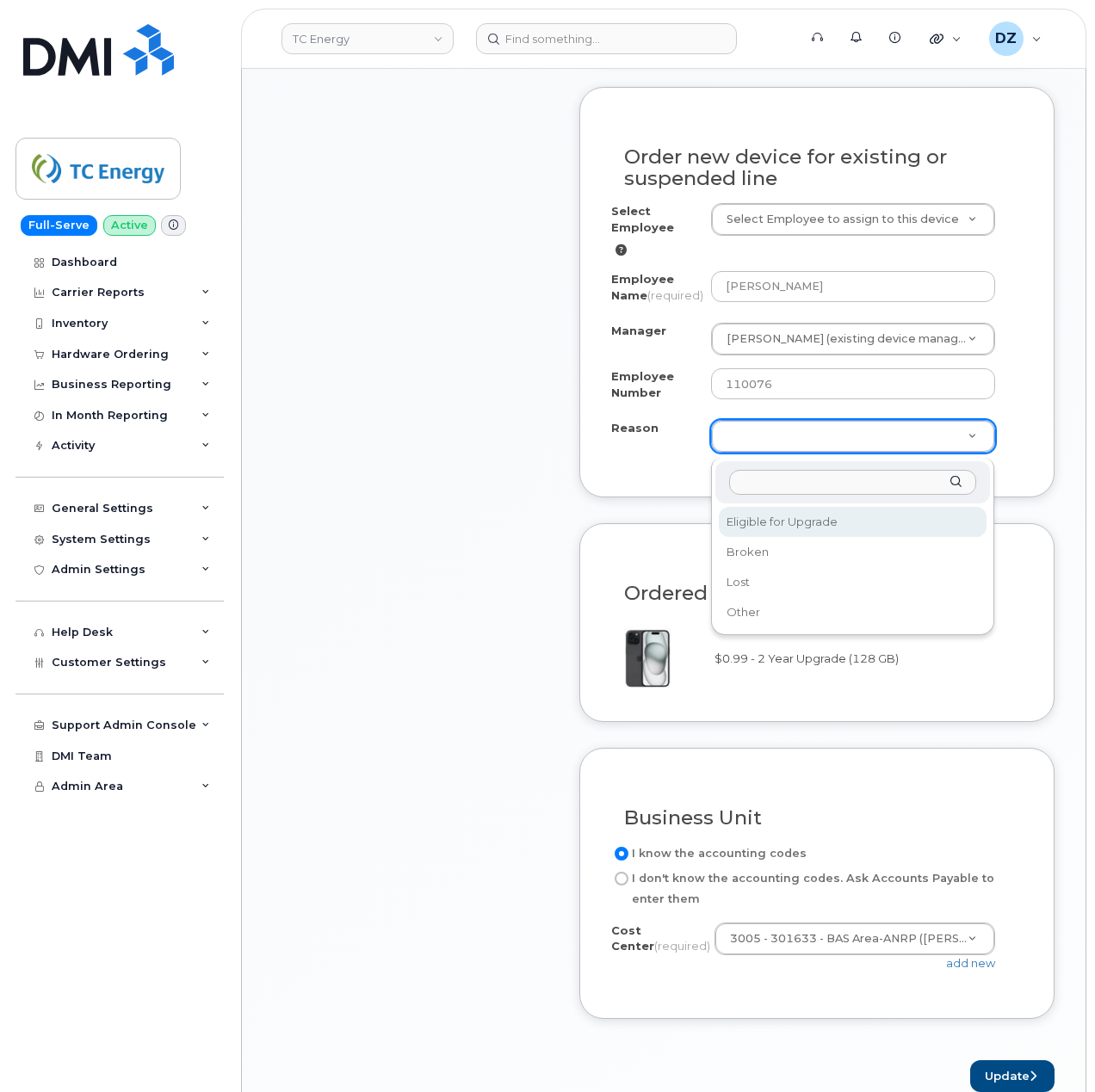
select select "eligible_for_upgrade"
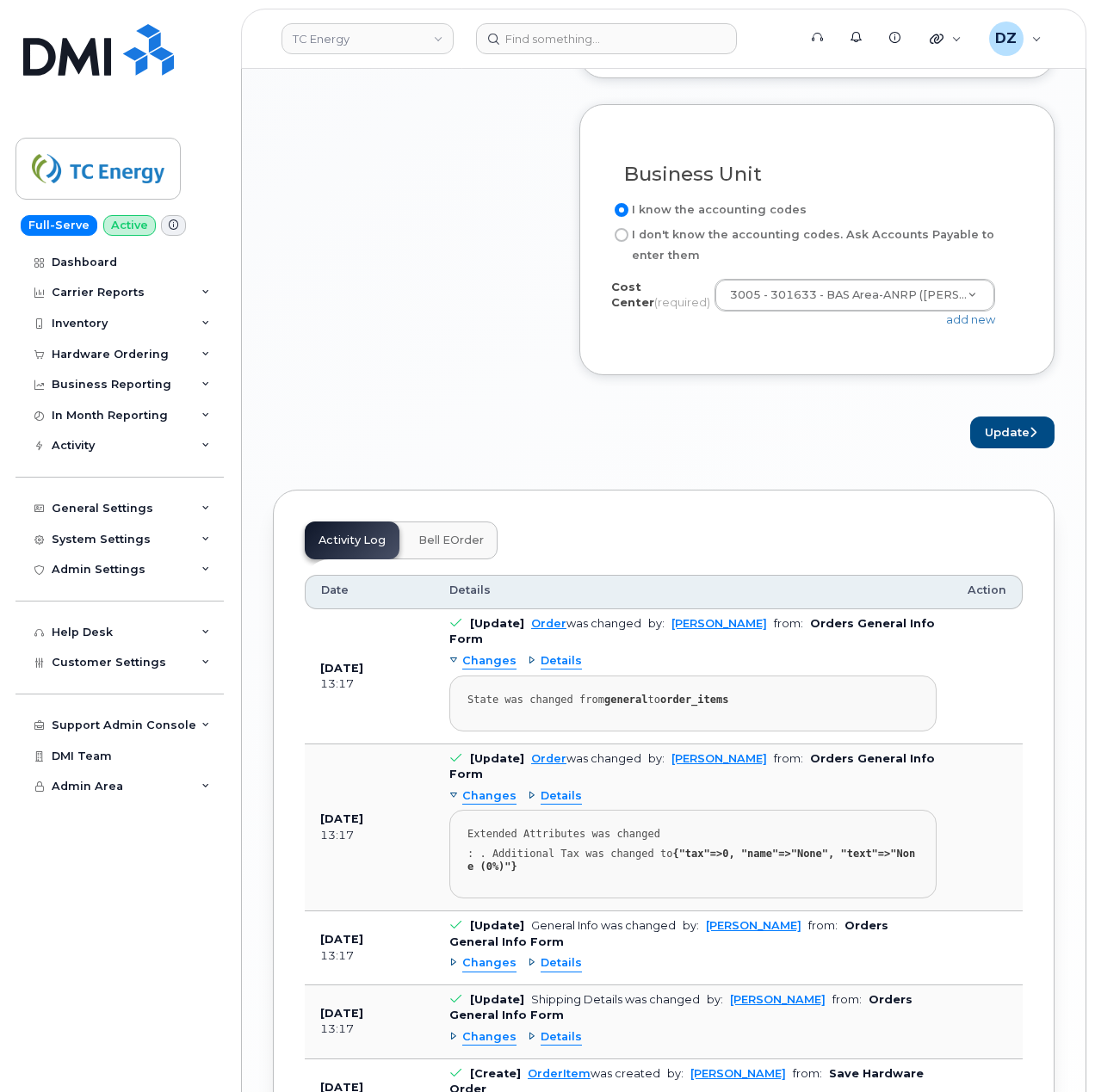
scroll to position [1606, 0]
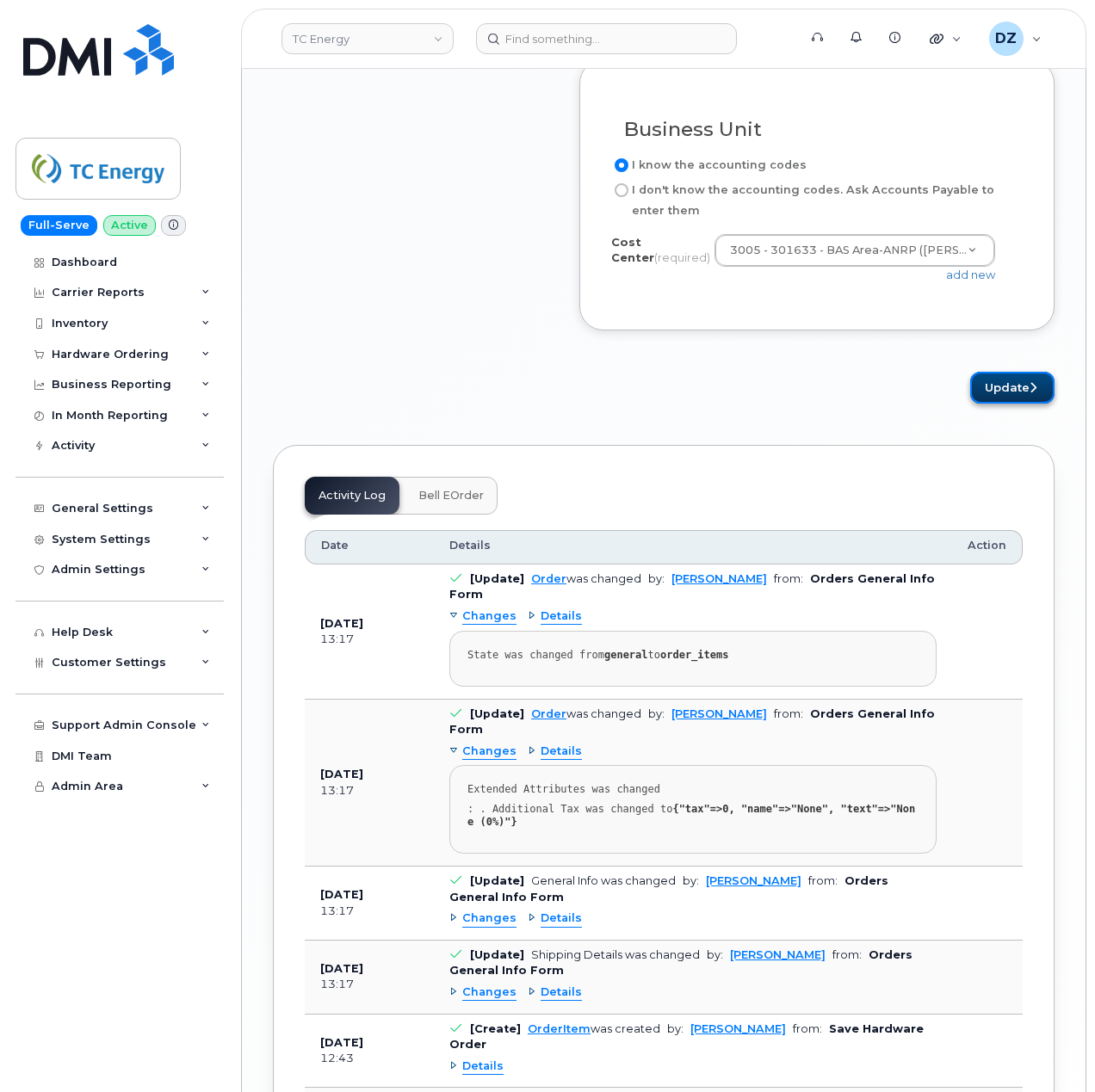
click at [996, 400] on button "Update" at bounding box center [1011, 388] width 84 height 32
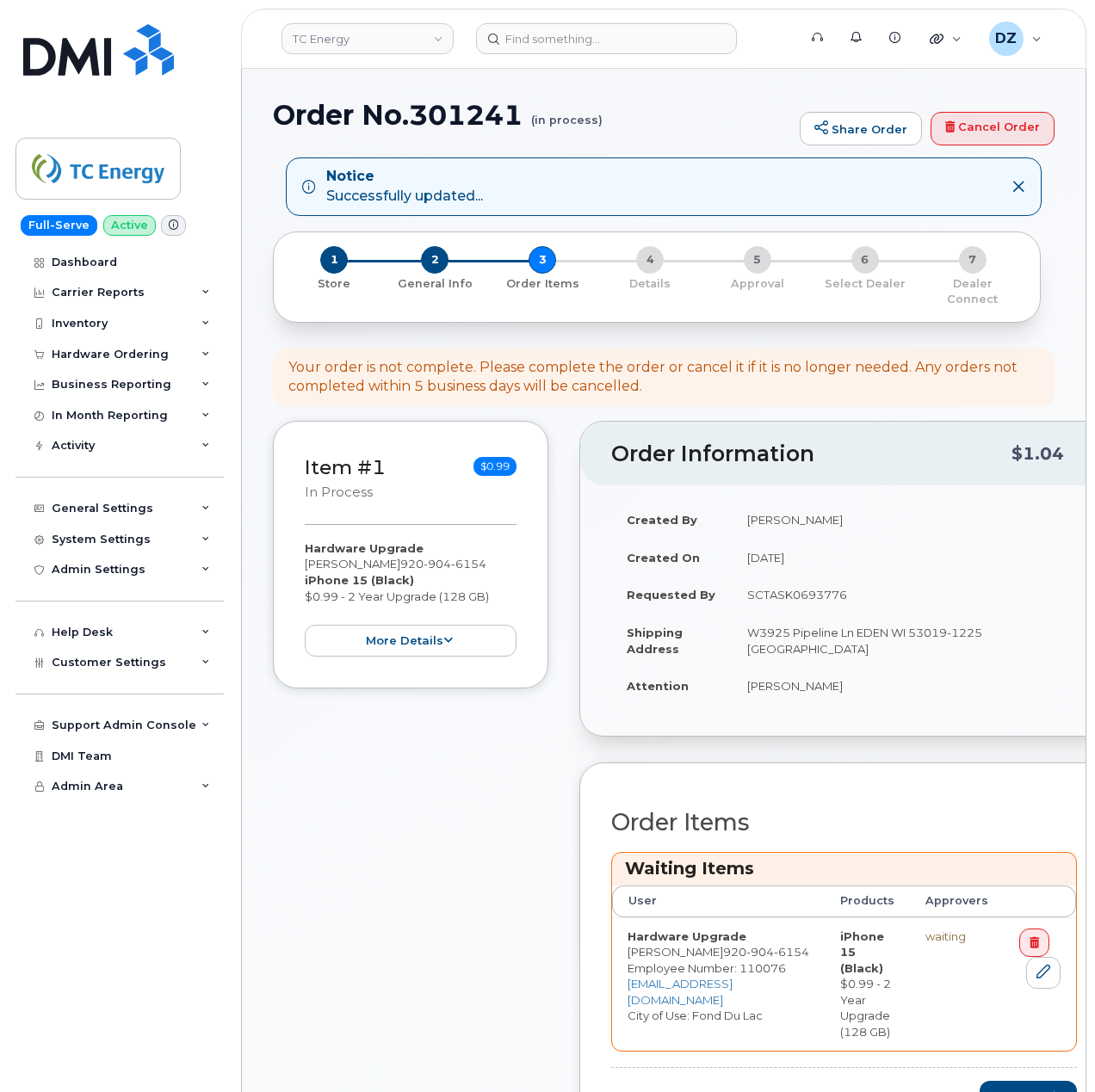
scroll to position [458, 0]
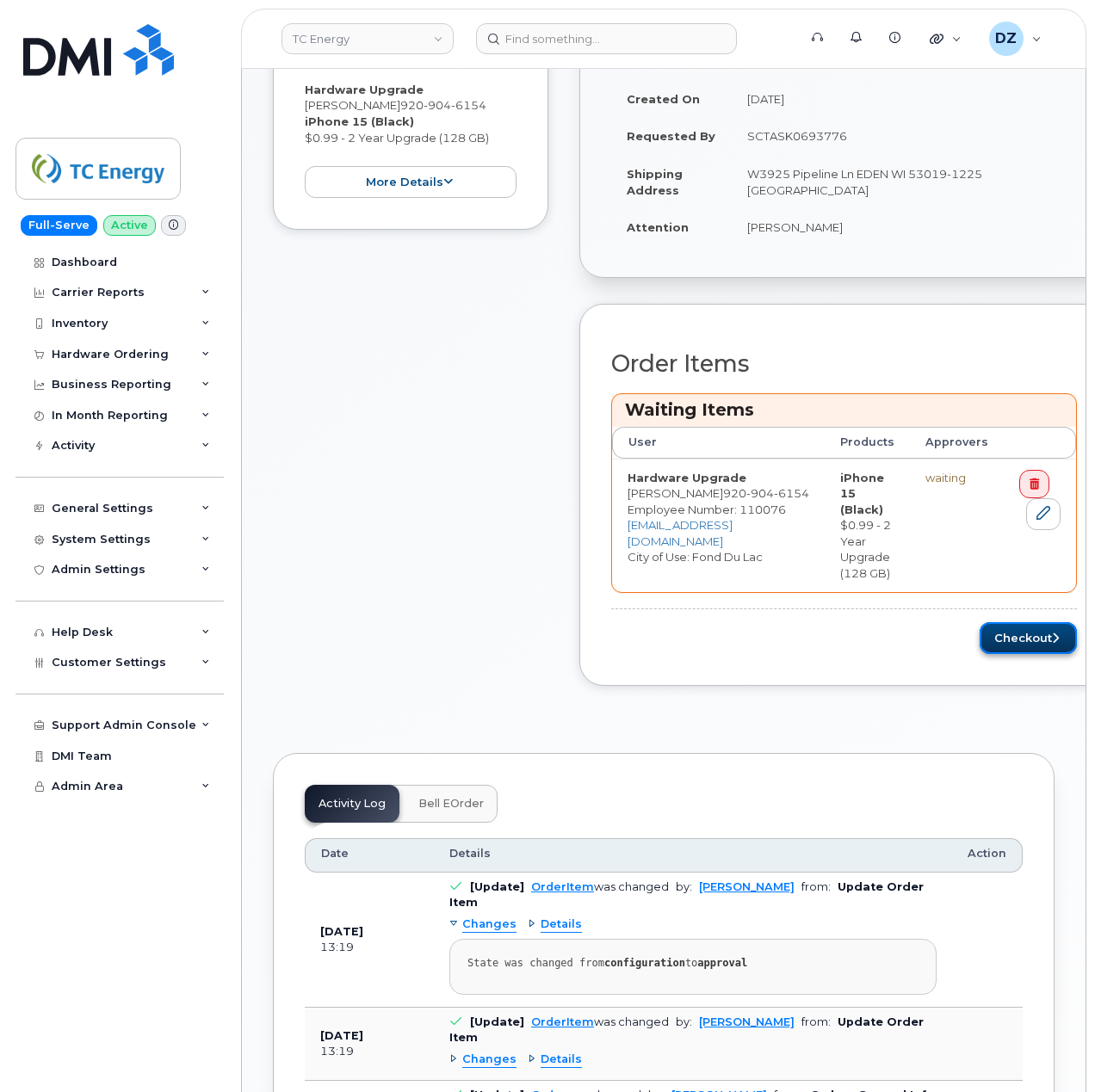
click at [990, 625] on button "Checkout" at bounding box center [1028, 639] width 97 height 32
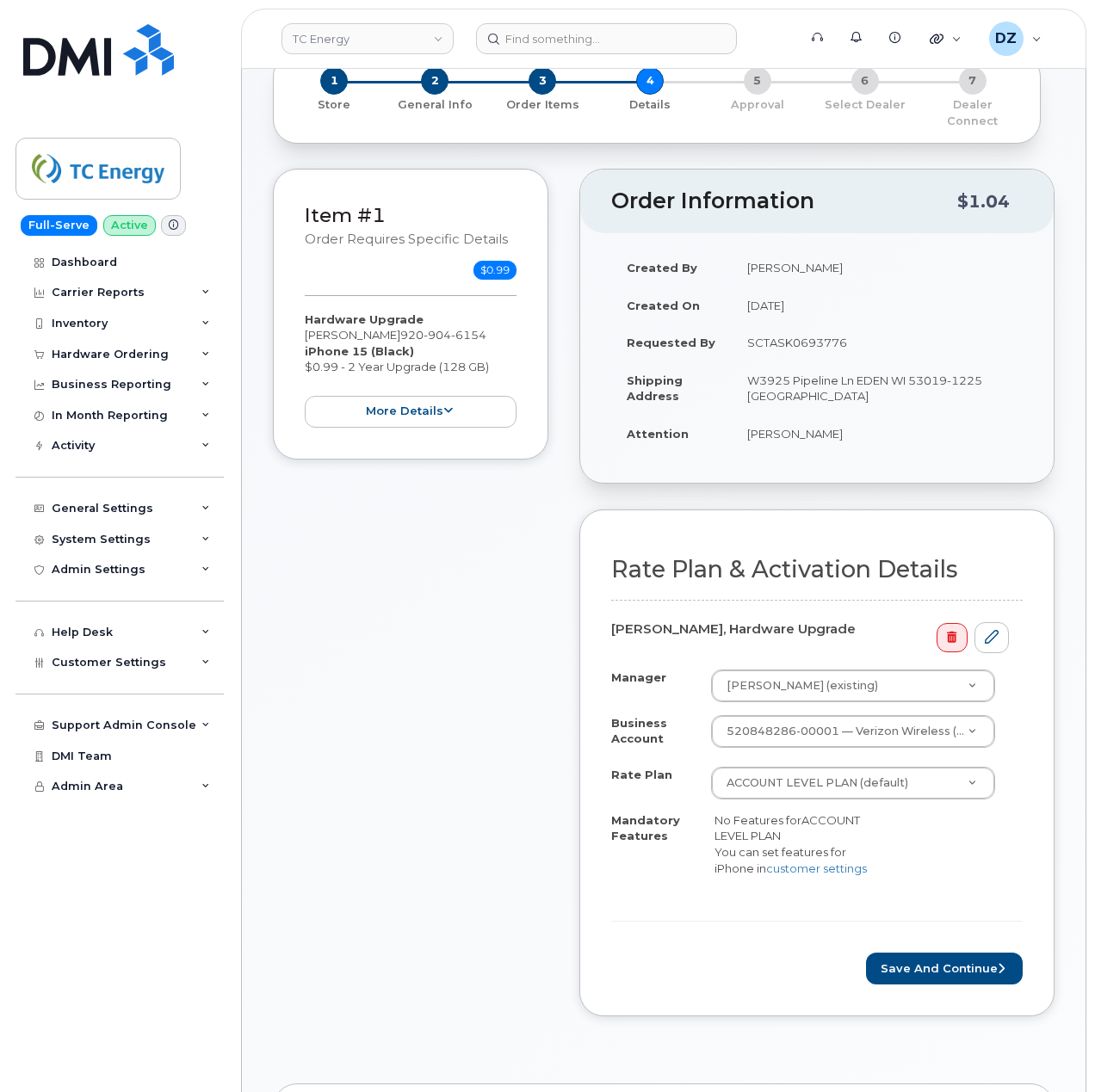
scroll to position [229, 0]
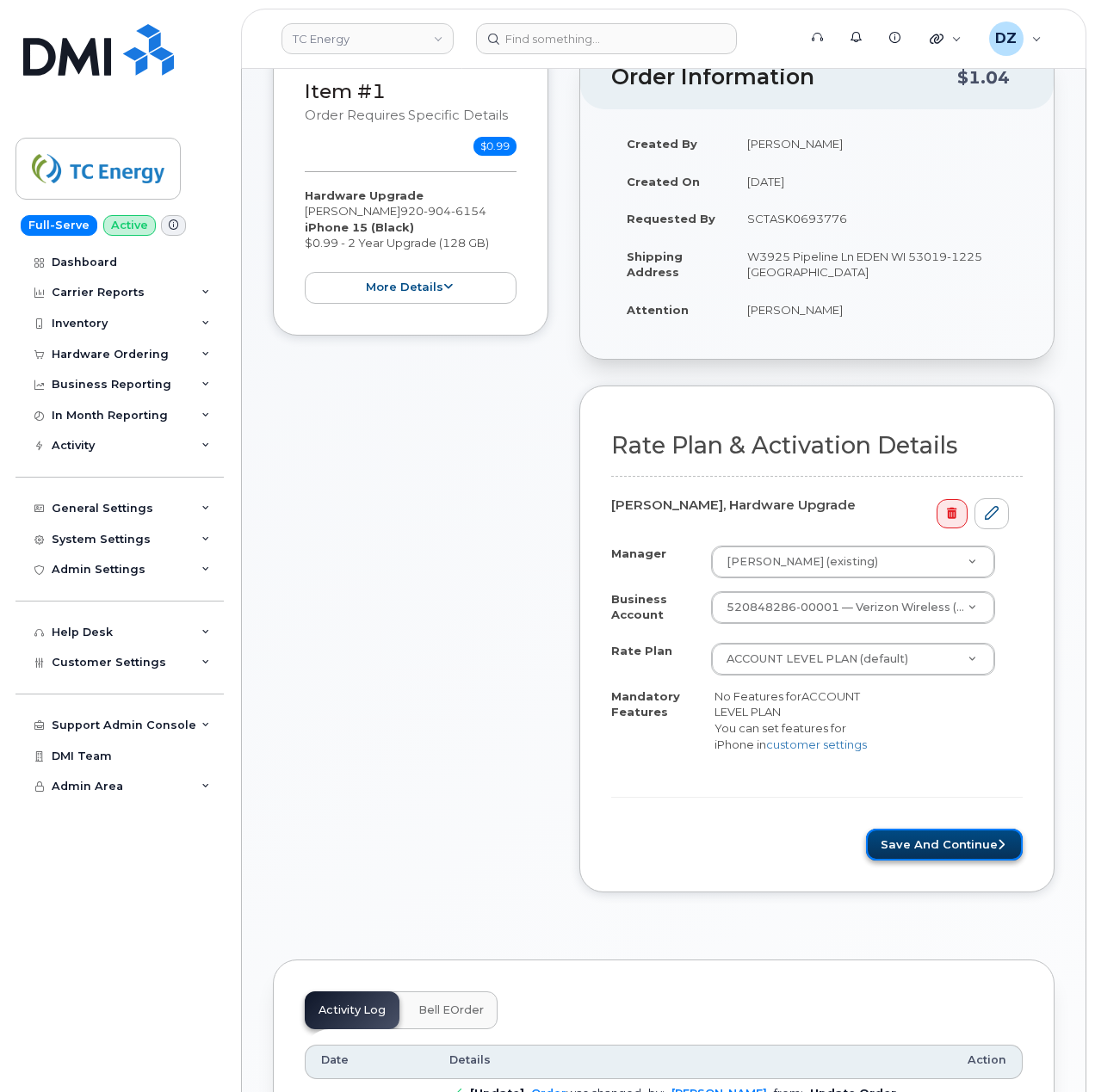
click at [928, 843] on button "Save and Continue" at bounding box center [943, 844] width 157 height 32
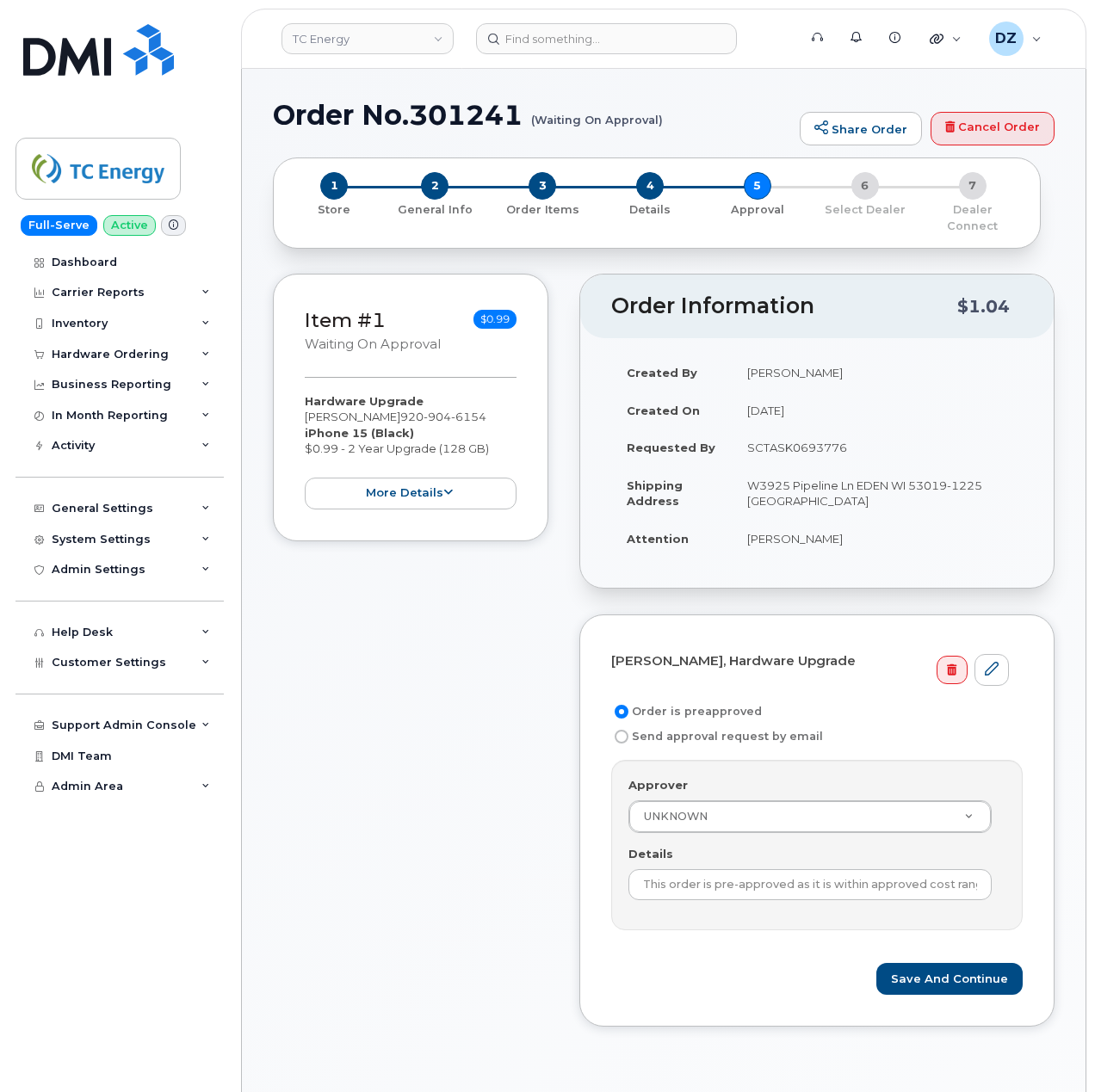
click at [782, 431] on td "SCTASK0693776" at bounding box center [877, 448] width 291 height 38
copy td "SCTASK0693776"
click at [755, 872] on input "This order is pre-approved as it is within approved cost range." at bounding box center [809, 884] width 363 height 31
paste input "SCTASK0693776"
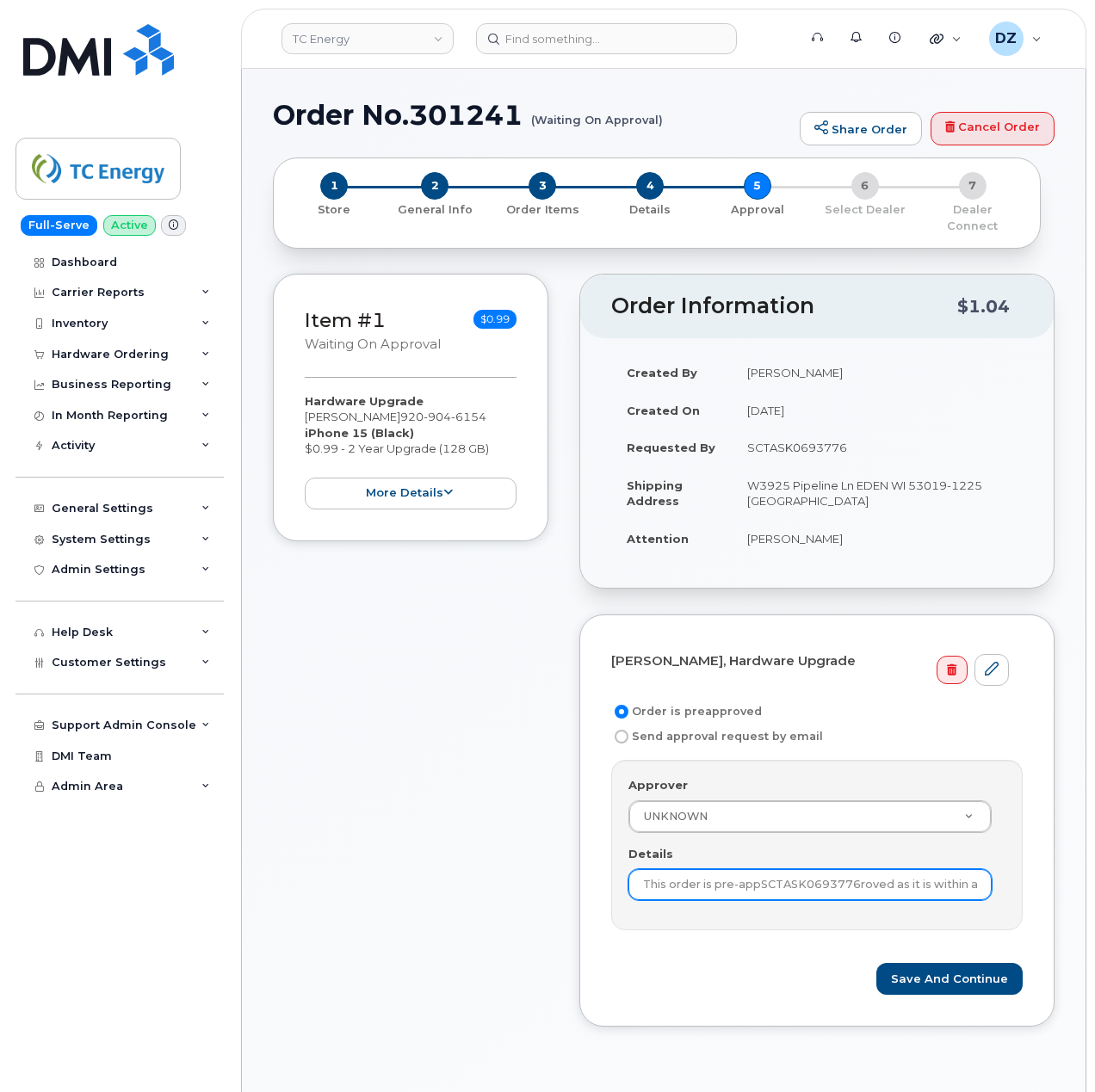
click at [789, 875] on input "This order is pre-appSCTASK0693776roved as it is within approved cost range." at bounding box center [809, 884] width 363 height 31
paste input "SCTASK0693776"
type input "SCTASK0693776"
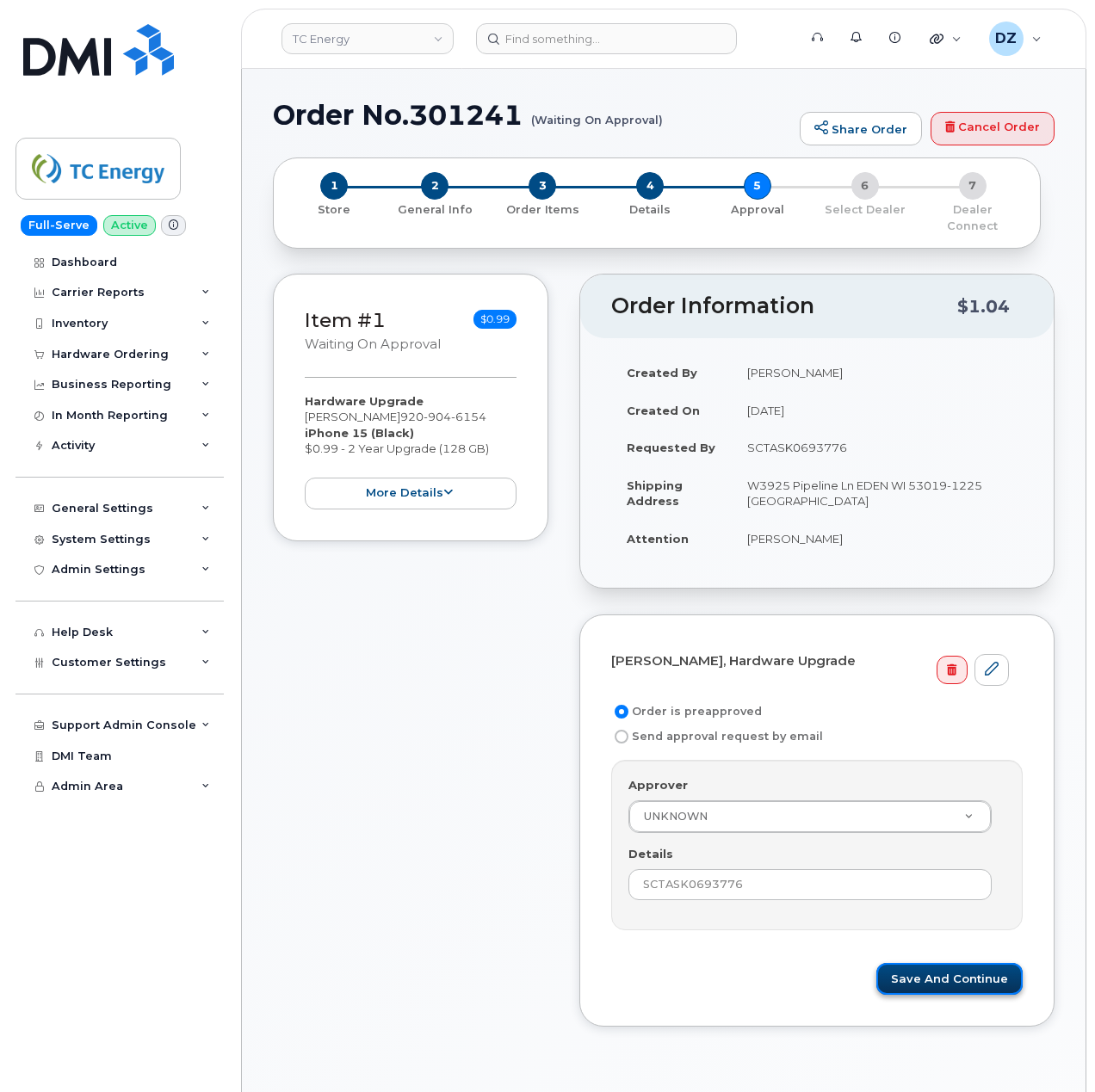
click at [926, 971] on button "Save and Continue" at bounding box center [949, 979] width 146 height 32
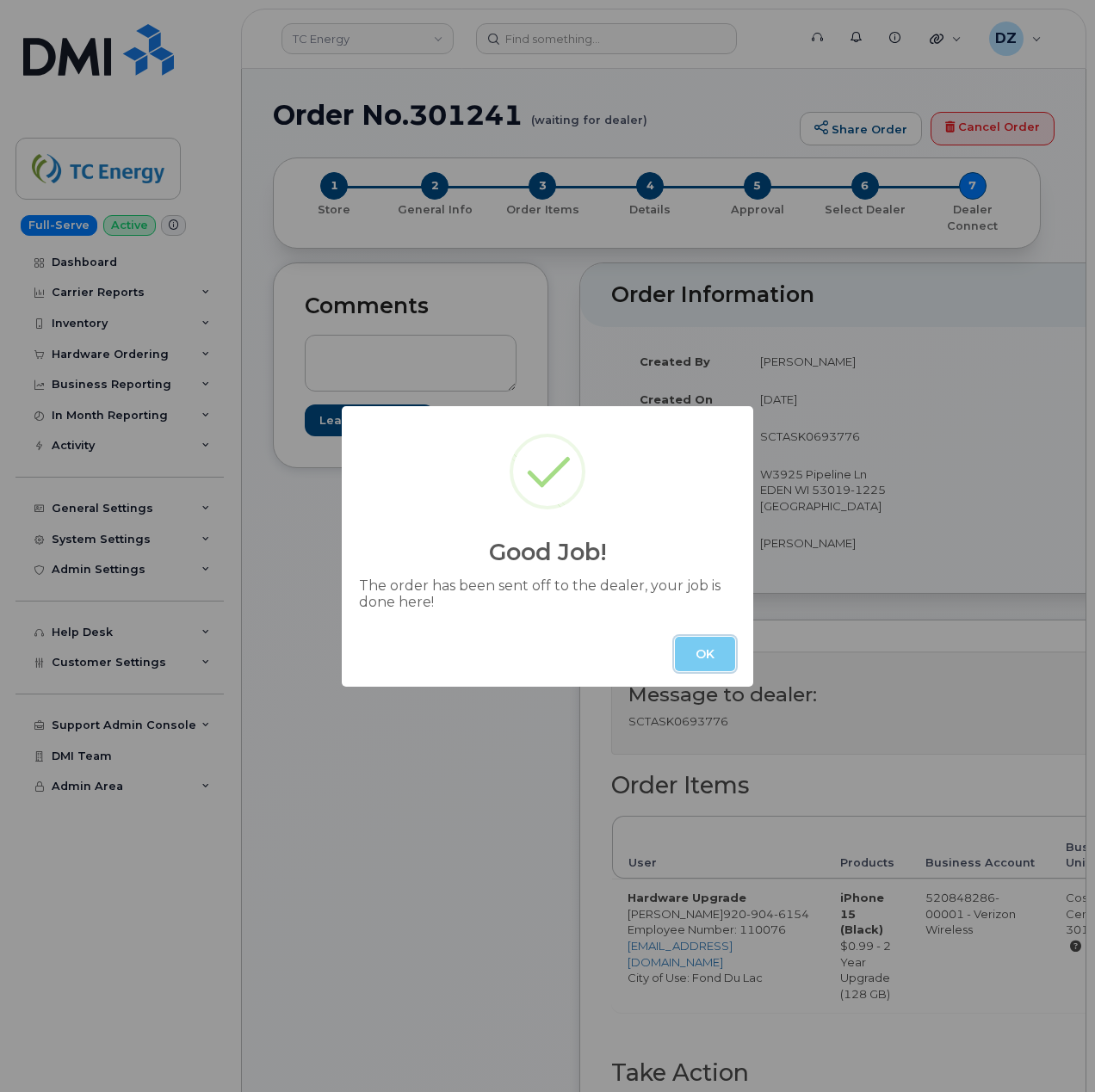
click at [679, 648] on button "OK" at bounding box center [704, 654] width 60 height 34
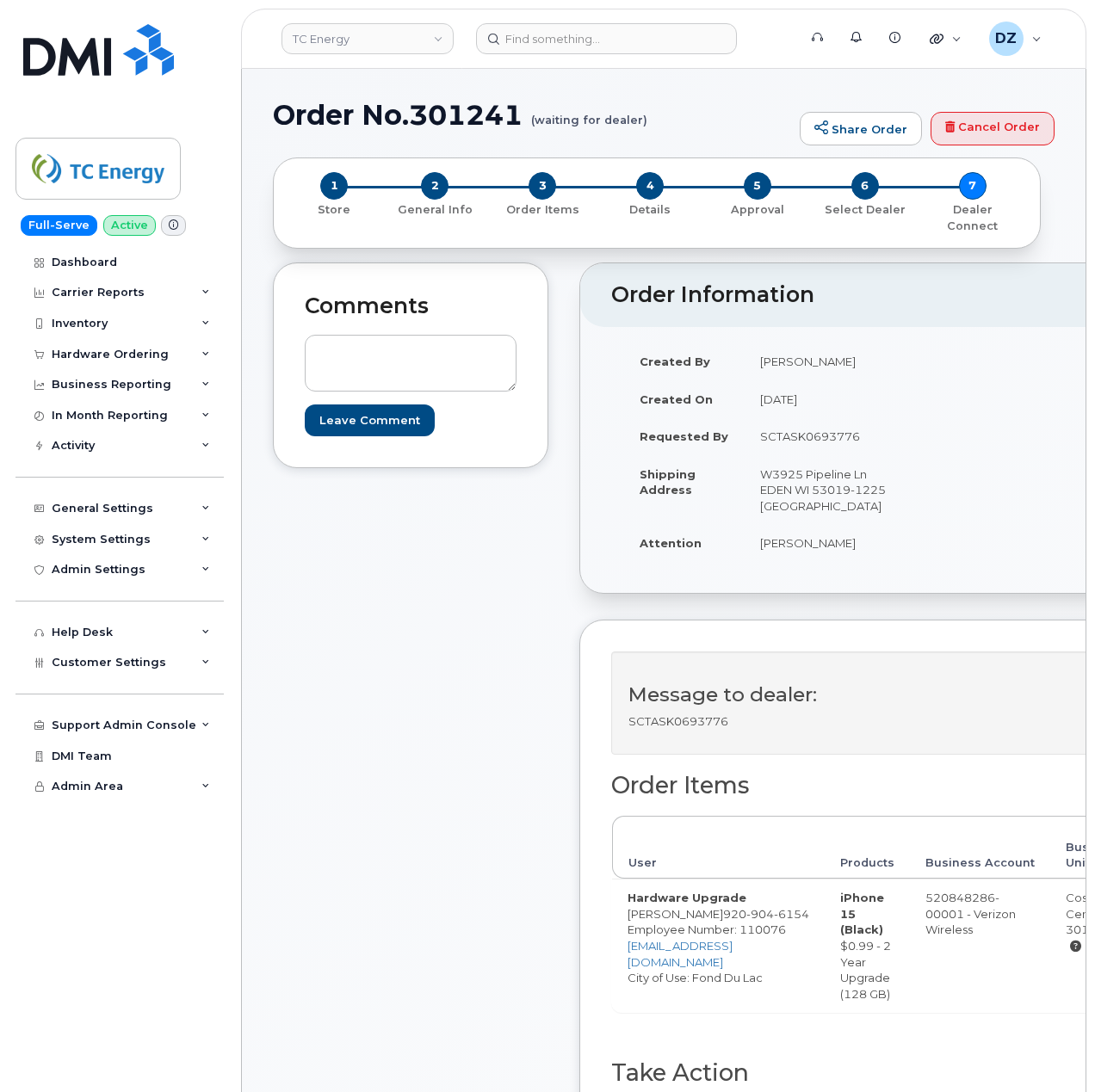
click at [301, 116] on h1 "Order No.301241 (waiting for dealer)" at bounding box center [532, 115] width 518 height 30
click at [506, 110] on h1 "Order No.301241 (waiting for dealer)" at bounding box center [532, 115] width 518 height 30
copy h1 "Order No.301241"
drag, startPoint x: 588, startPoint y: 384, endPoint x: 504, endPoint y: 656, distance: 284.7
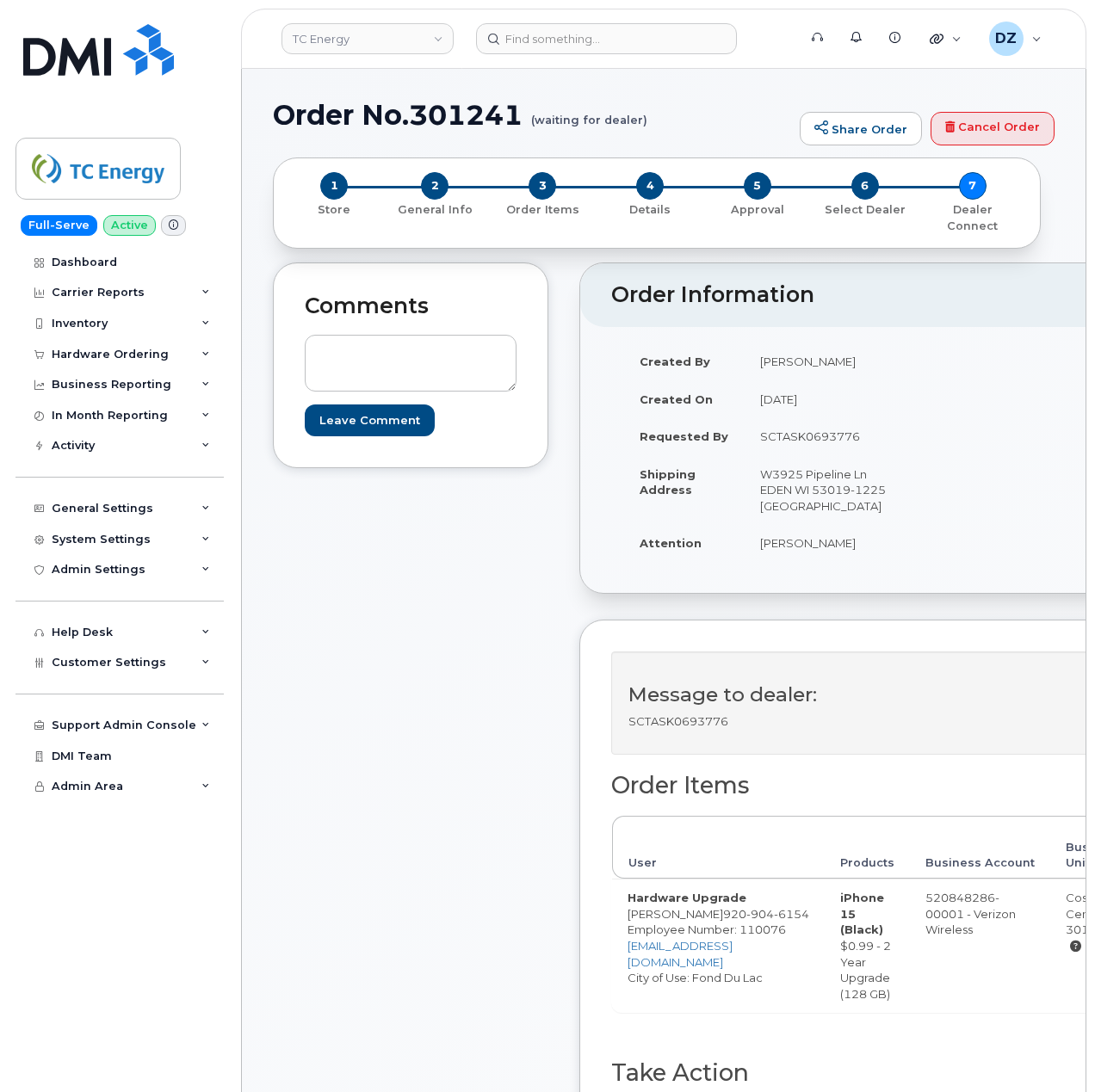
click at [504, 656] on div "Comments Leave Comment" at bounding box center [411, 740] width 275 height 954
click at [1041, 283] on h2 "Order Information" at bounding box center [893, 294] width 565 height 24
click at [159, 358] on div "Hardware Ordering" at bounding box center [109, 354] width 117 height 14
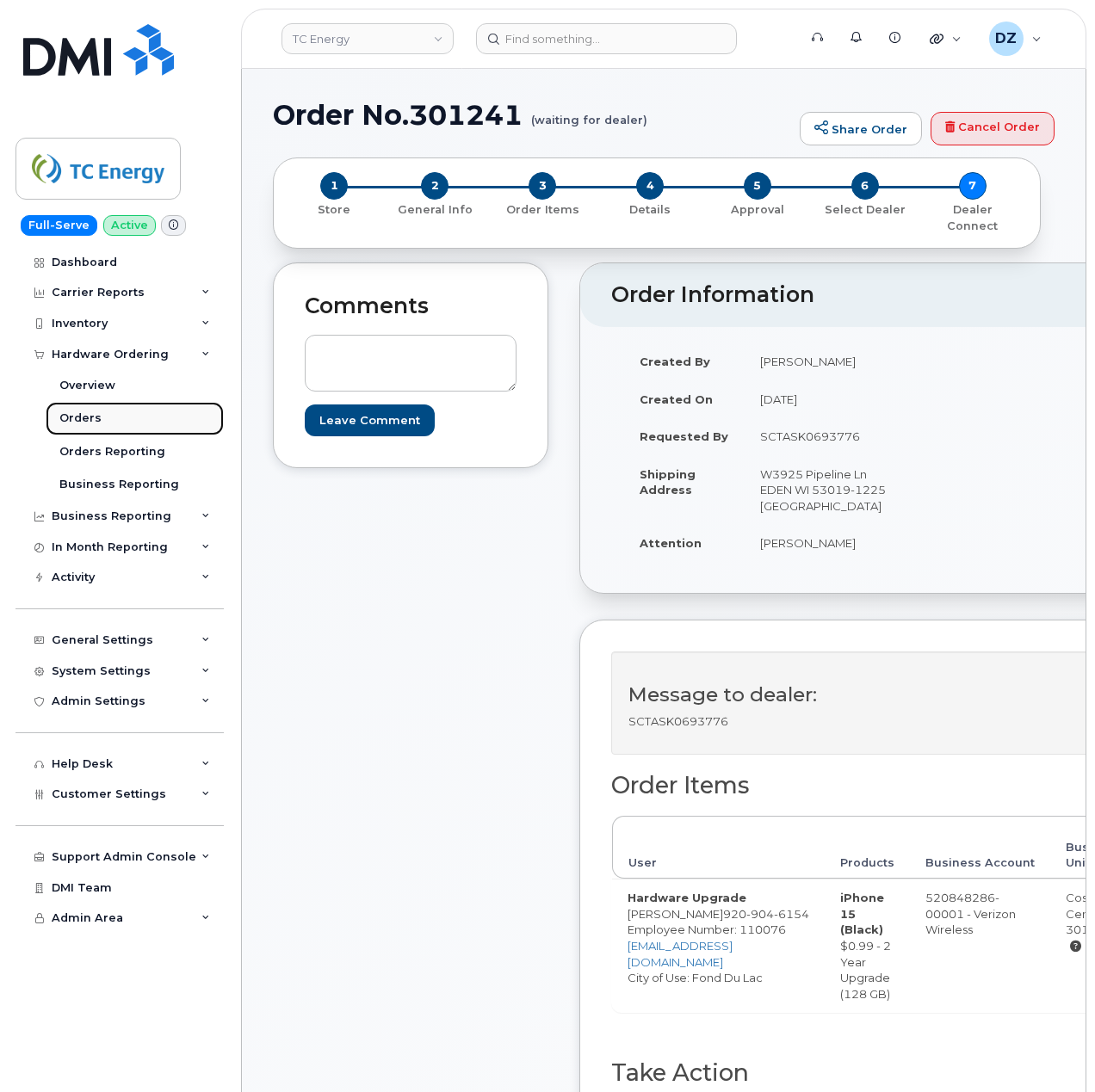
click at [128, 417] on link "Orders" at bounding box center [135, 418] width 178 height 32
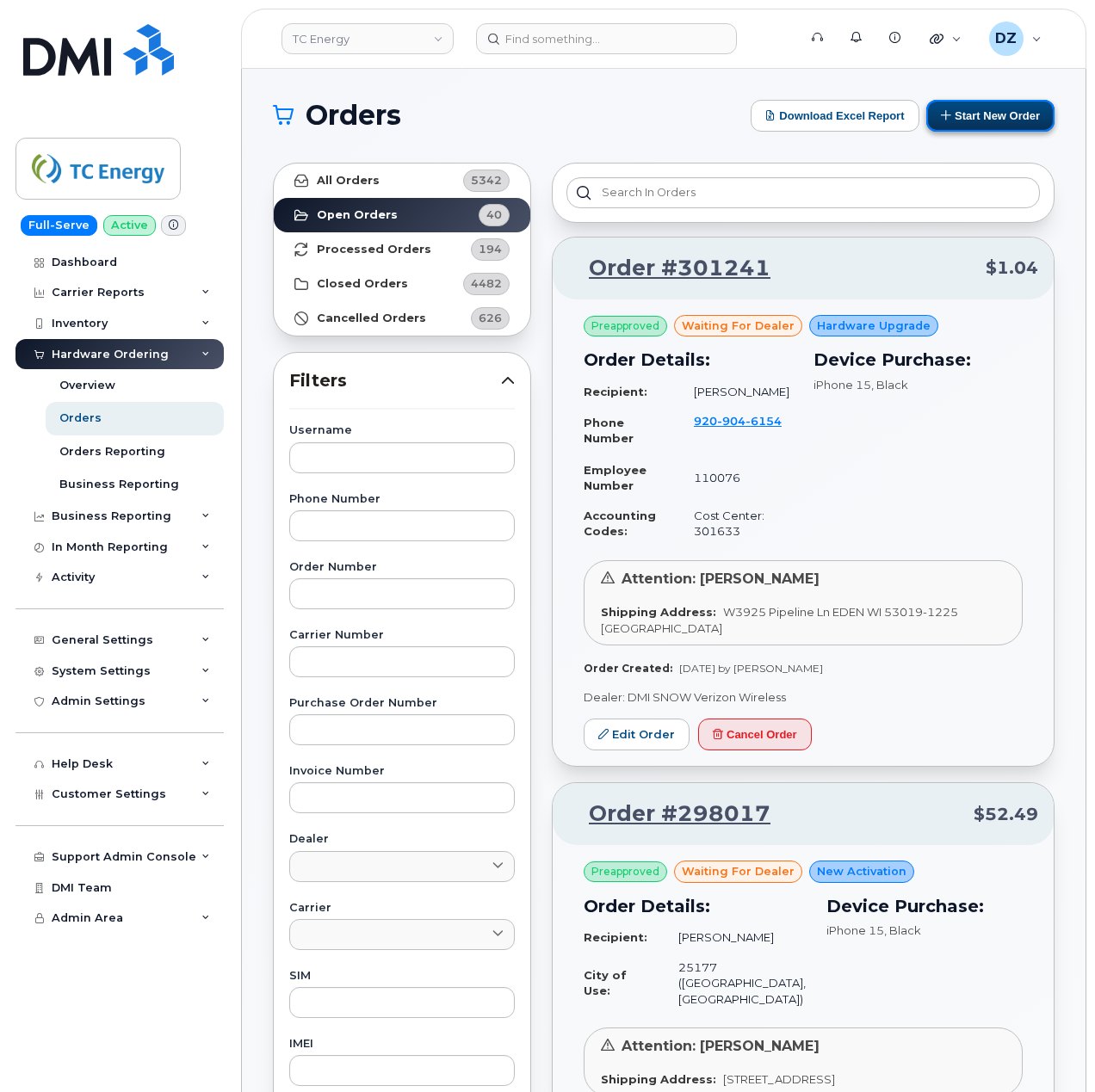
click at [973, 125] on button "Start New Order" at bounding box center [990, 116] width 128 height 32
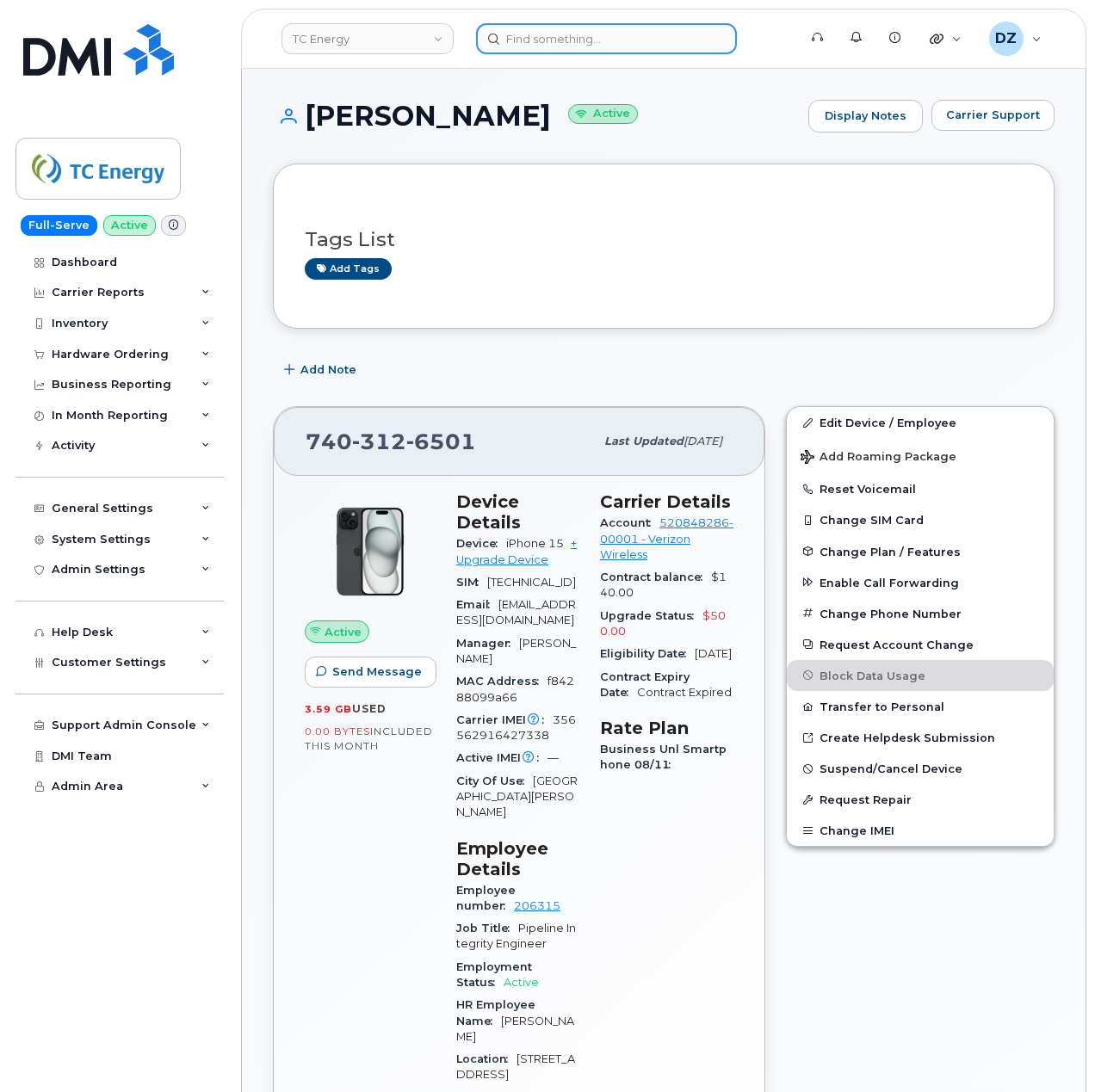
click at [597, 28] on input at bounding box center [606, 38] width 261 height 31
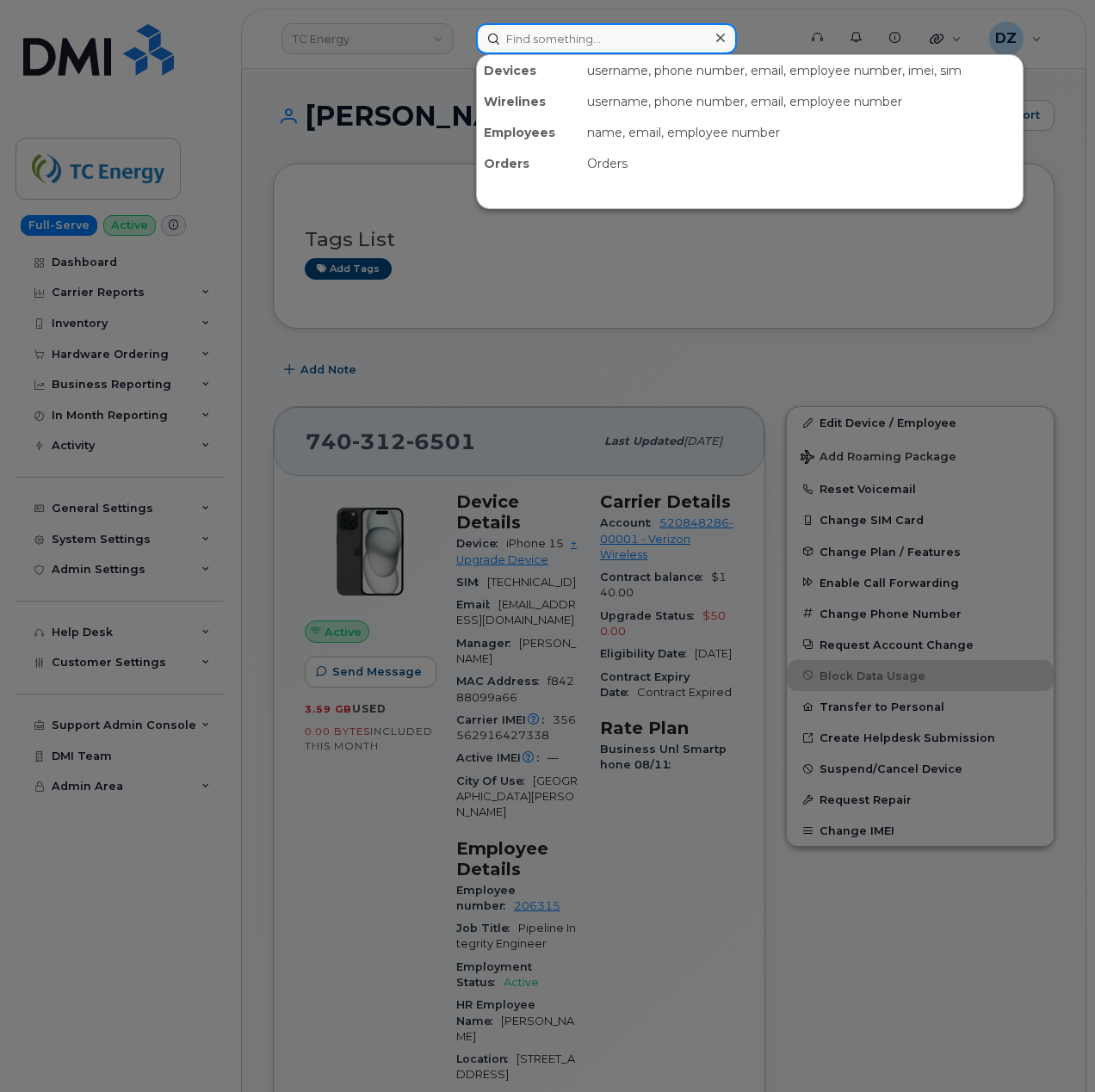
paste input "5874370857"
type input "5874370857"
click at [544, 48] on input at bounding box center [606, 38] width 261 height 31
paste input "5874370857"
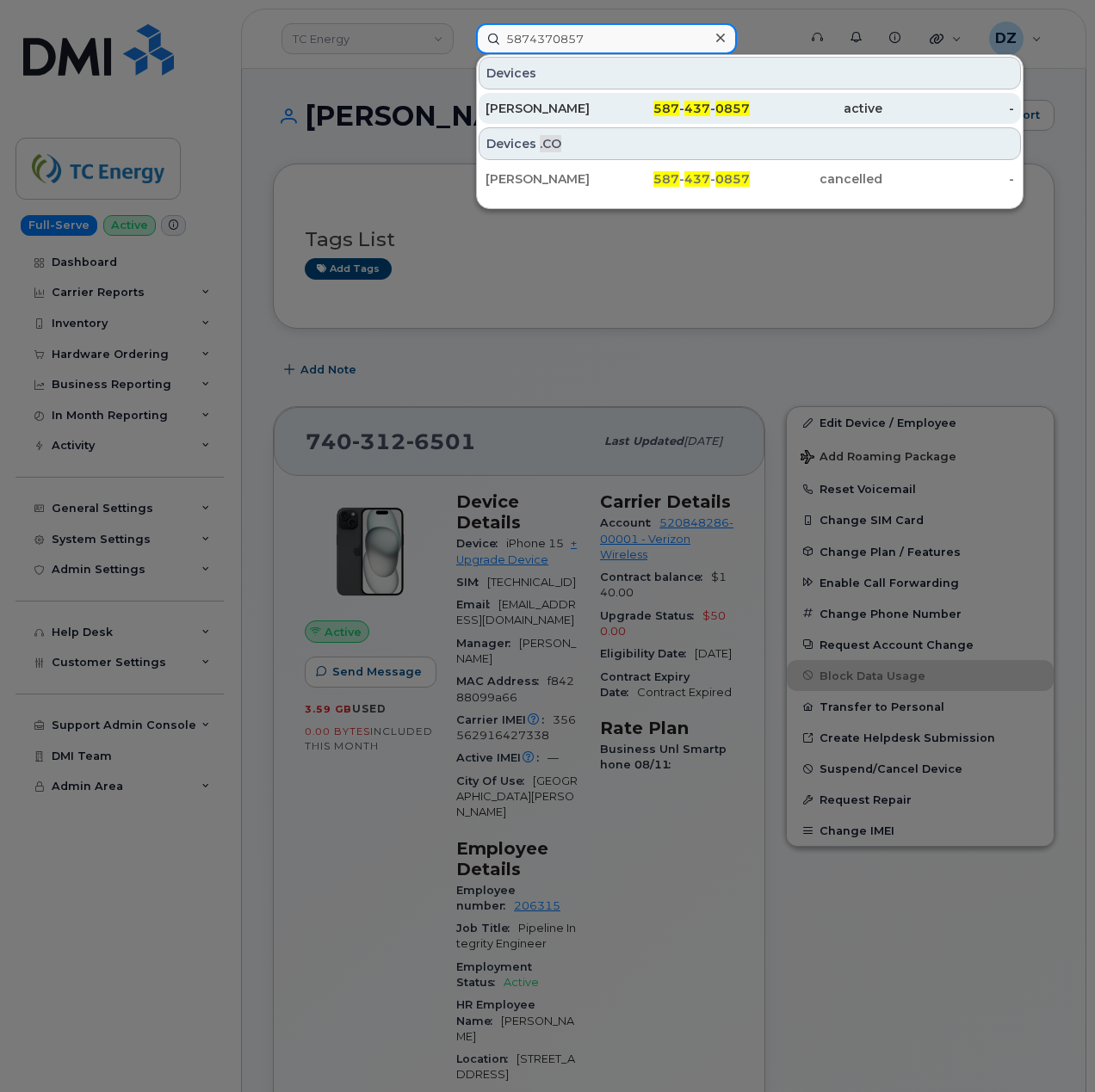
type input "5874370857"
click at [627, 110] on div "587 - 437 - 0857" at bounding box center [684, 108] width 133 height 17
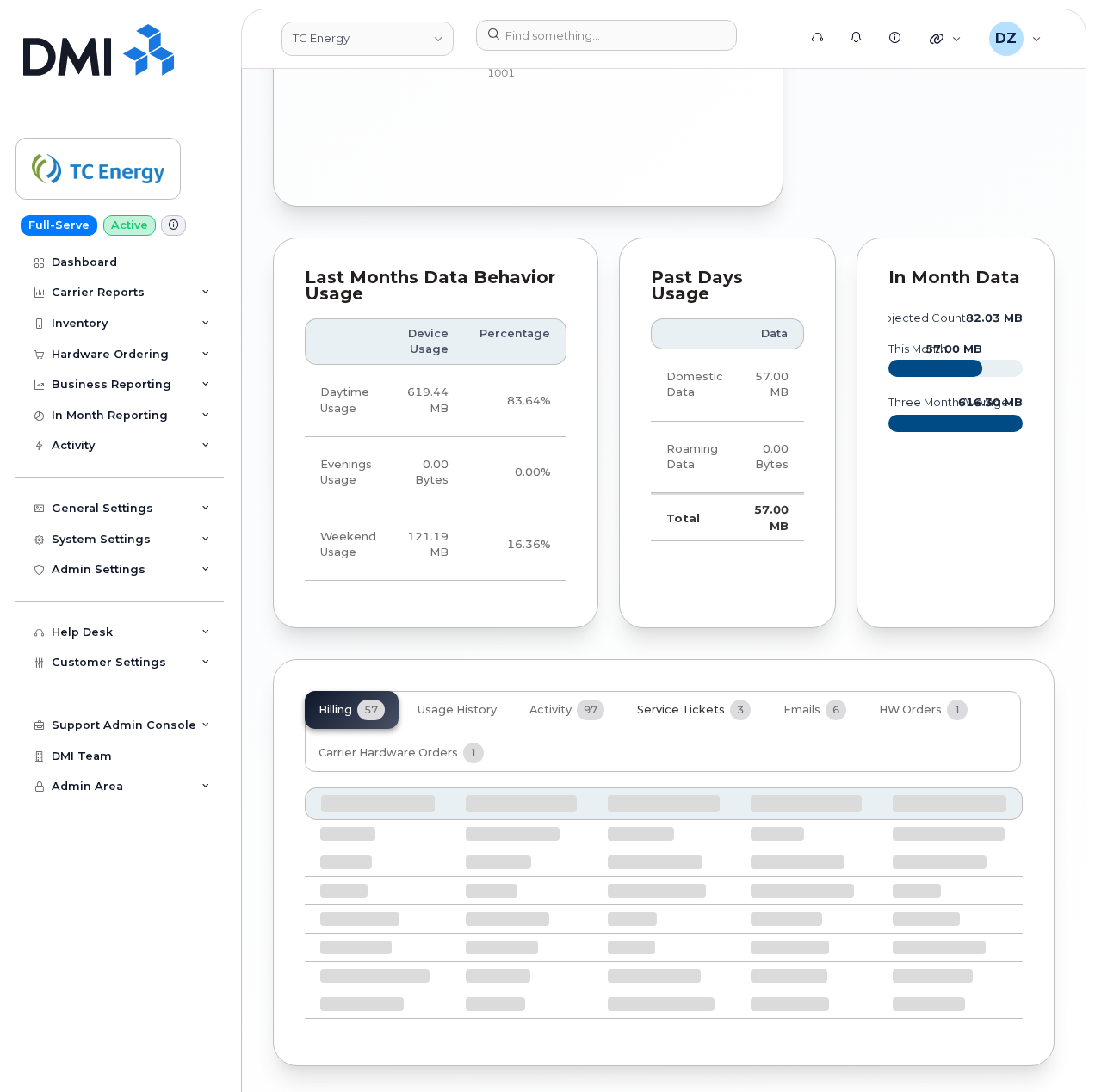
scroll to position [1749, 0]
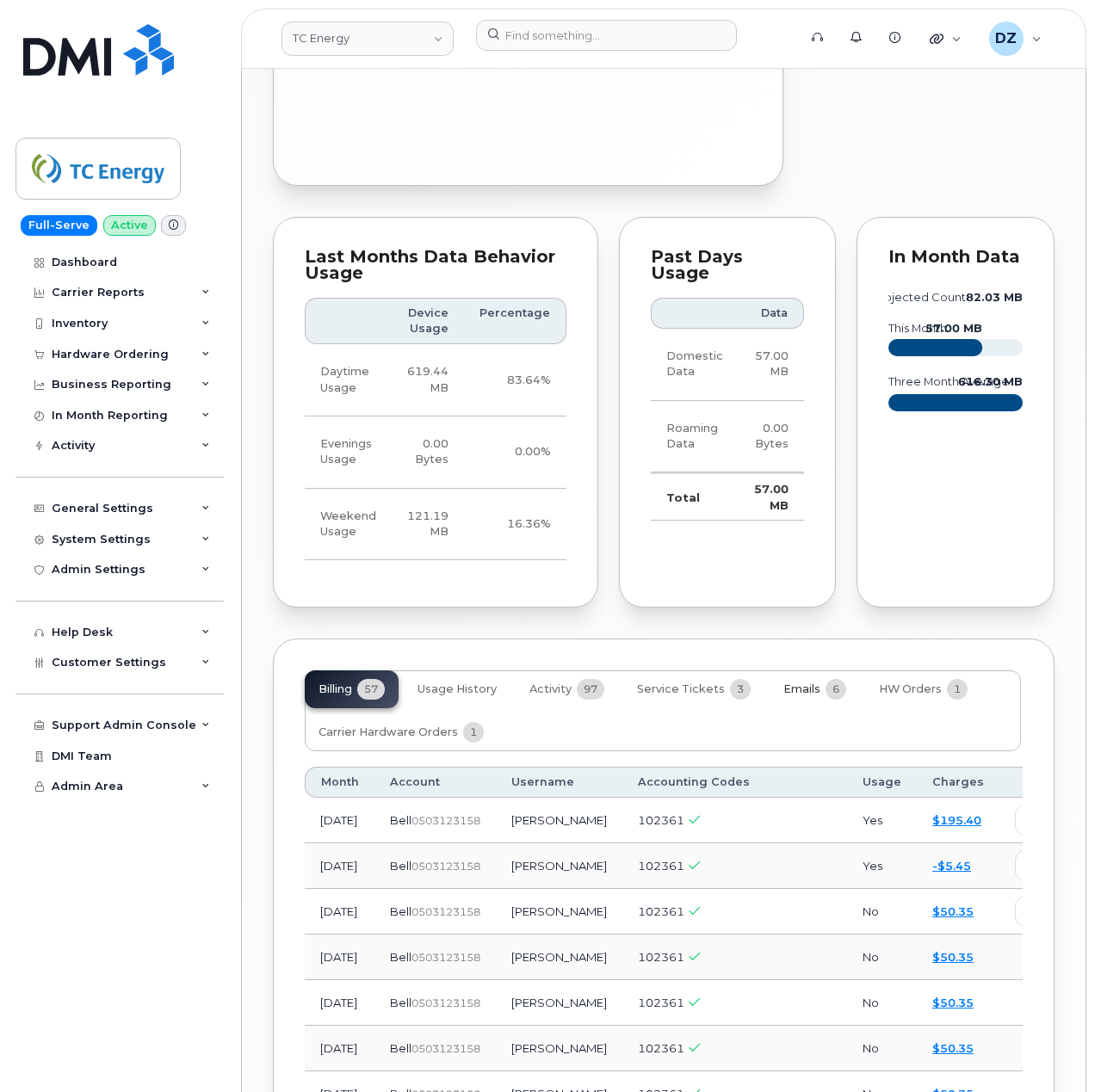
click at [793, 682] on span "Emails" at bounding box center [801, 689] width 37 height 14
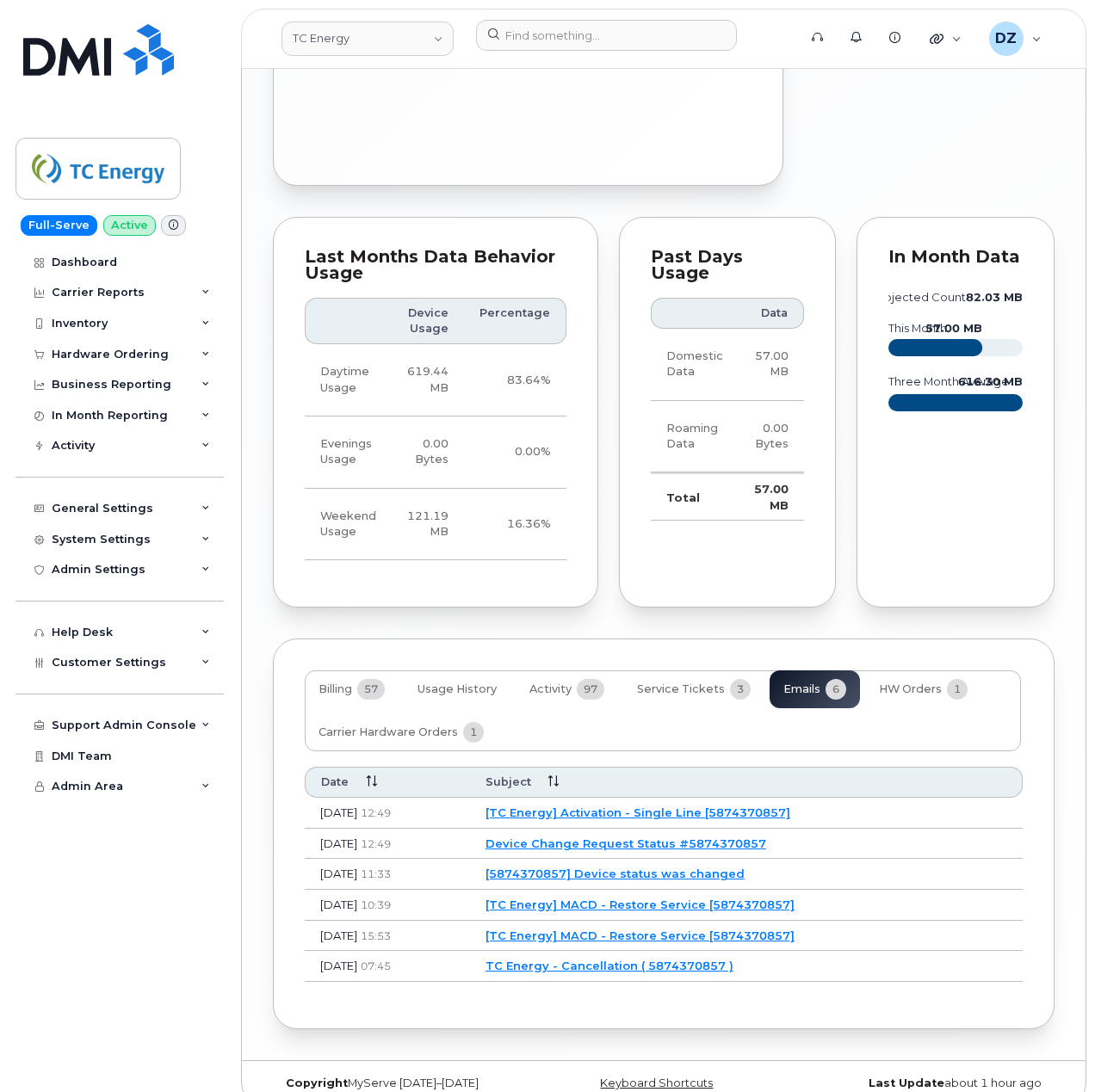
scroll to position [1732, 0]
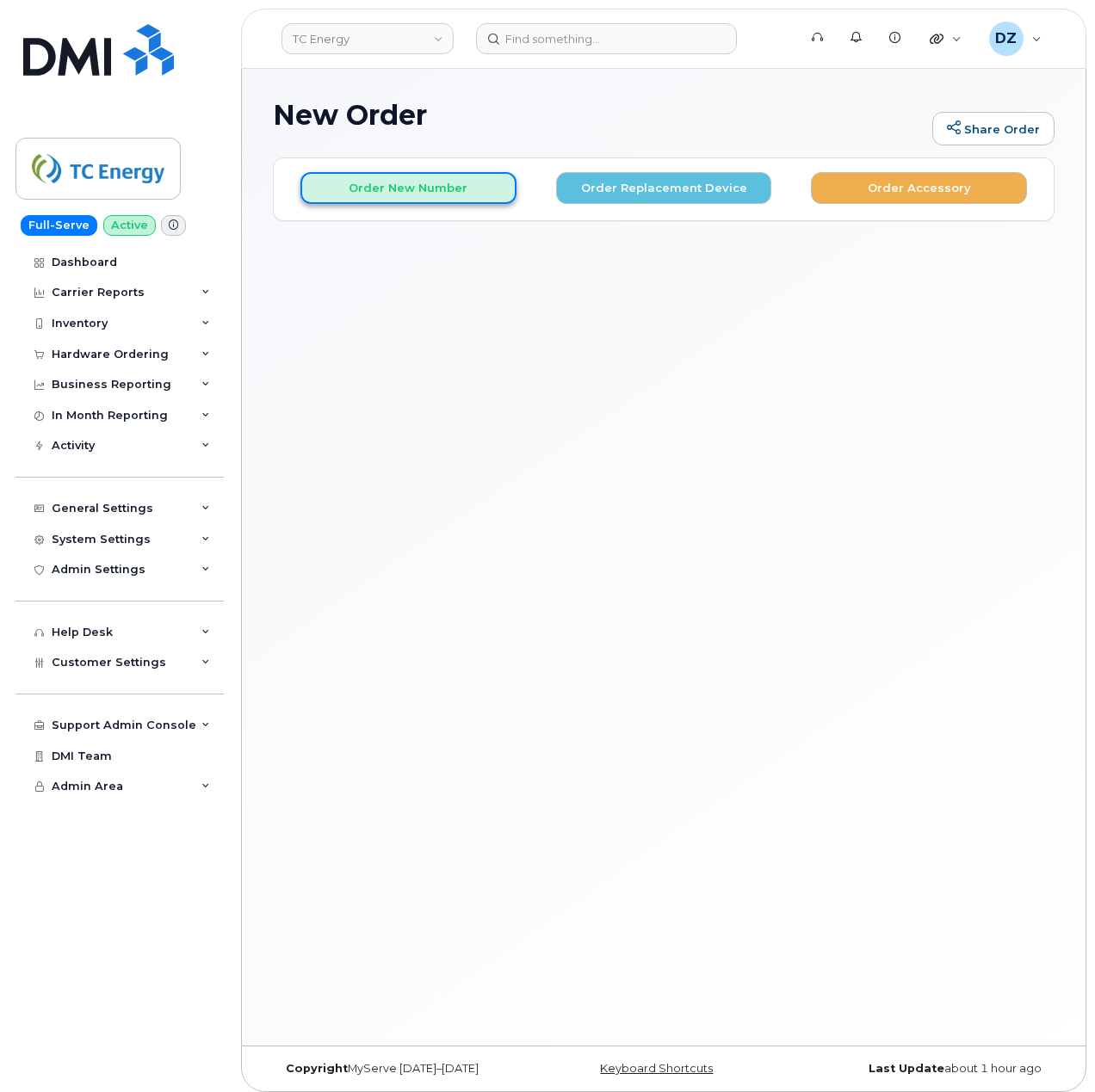
click at [432, 190] on button "Order New Number" at bounding box center [409, 188] width 216 height 32
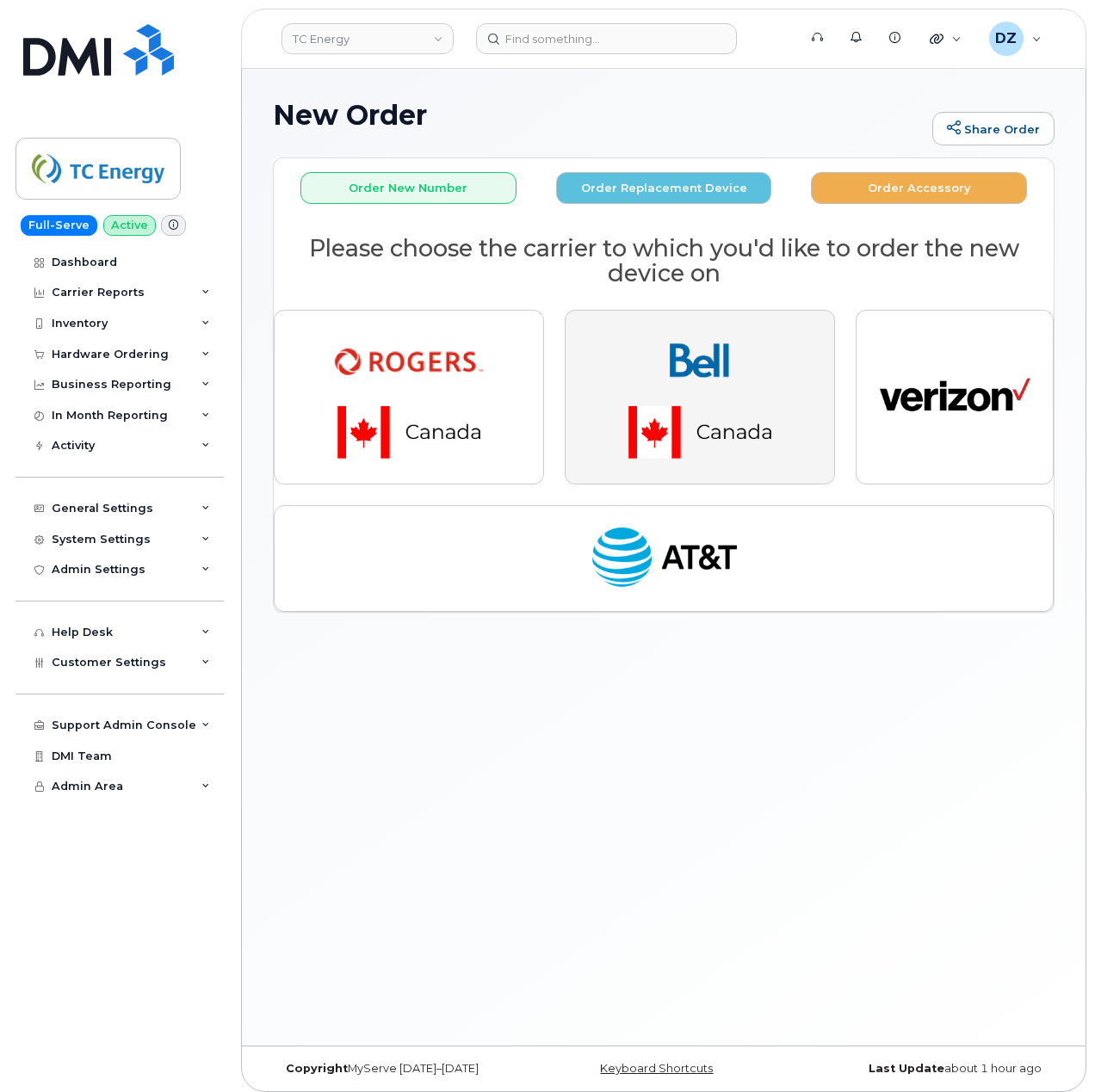
click at [638, 406] on img "button" at bounding box center [699, 397] width 241 height 144
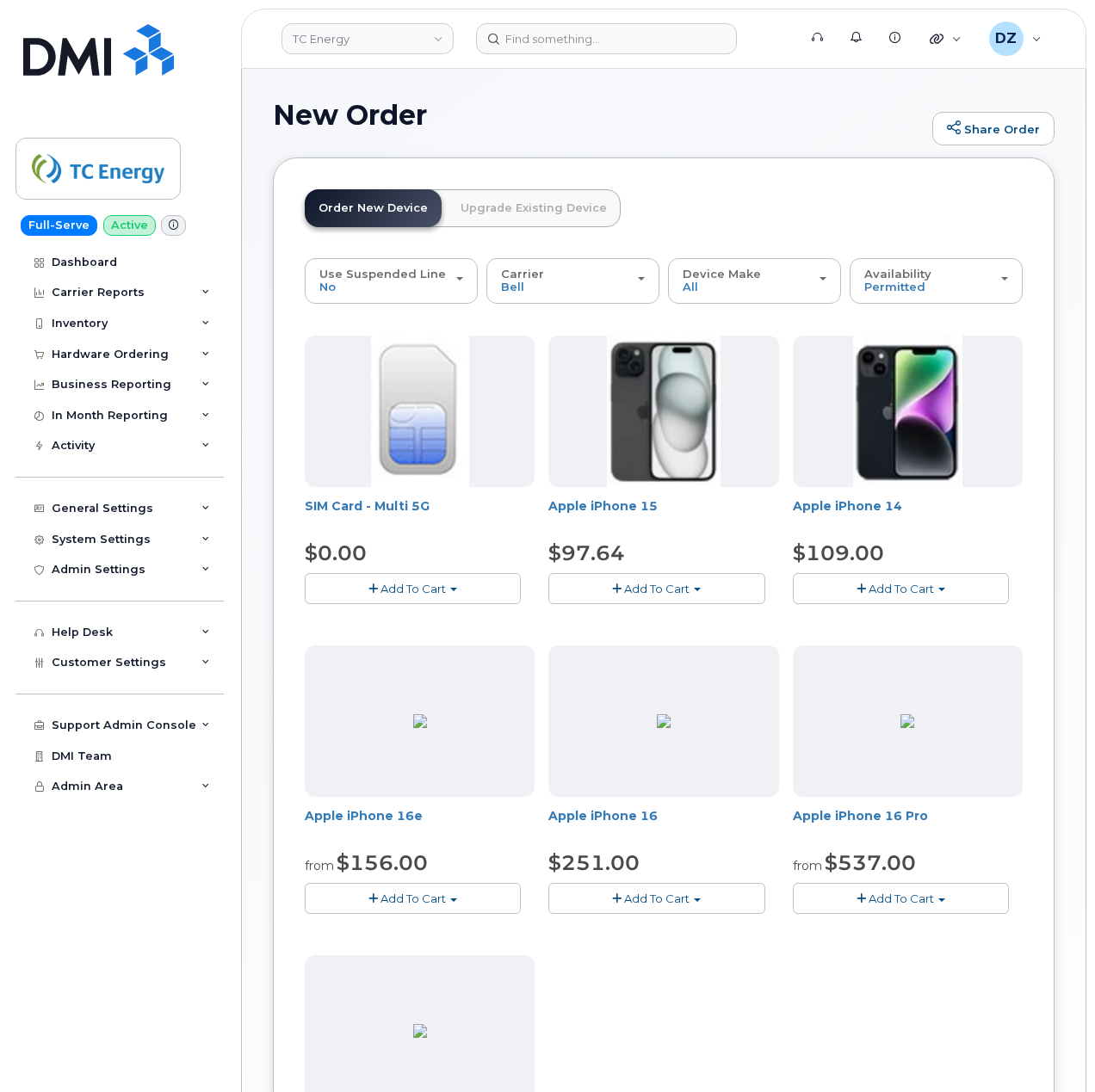
click at [634, 583] on span "Add To Cart" at bounding box center [657, 588] width 65 height 14
click at [673, 642] on link "$97.64 - 3-year activation (128GB model)" at bounding box center [687, 641] width 269 height 22
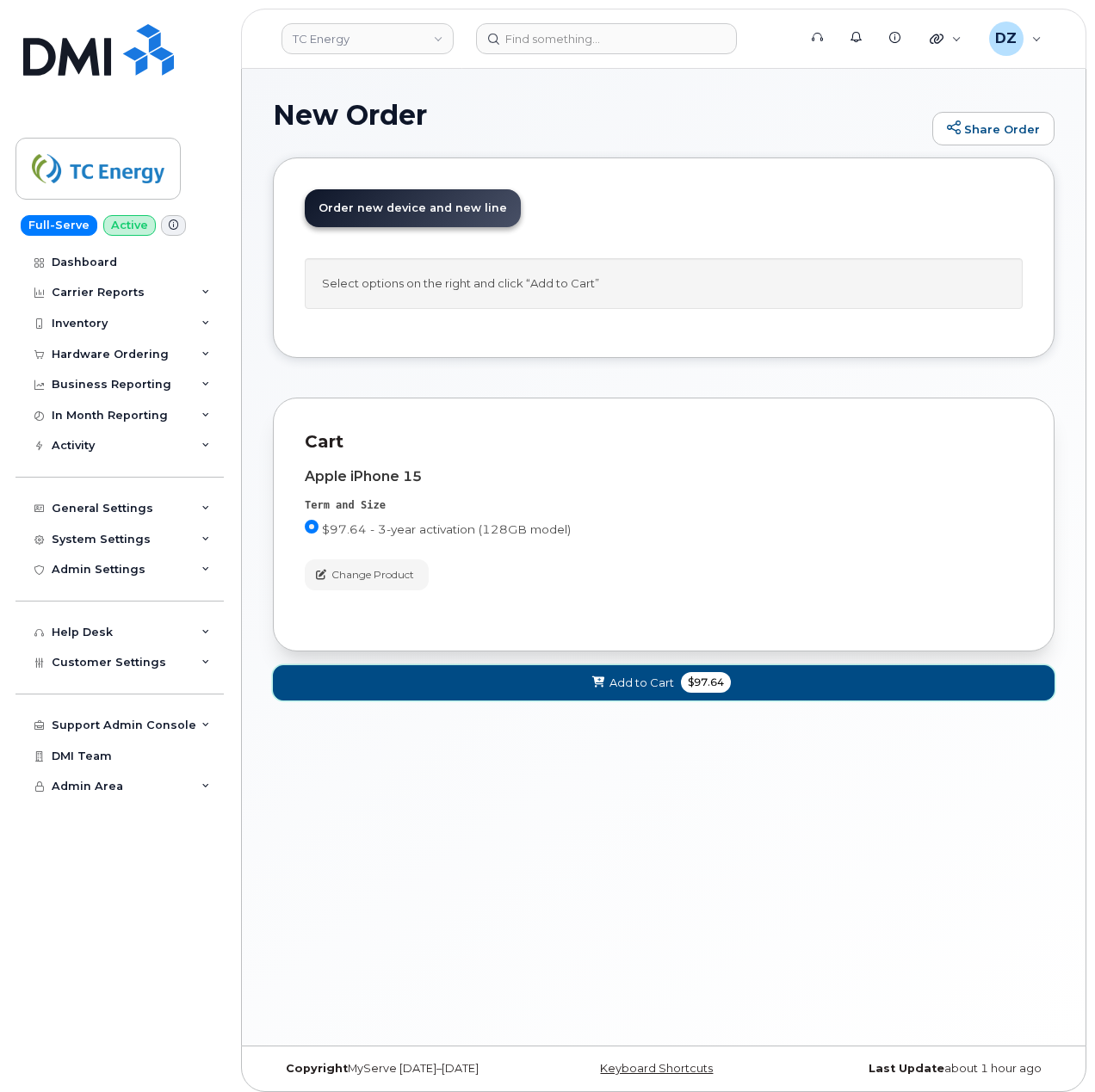
click at [597, 680] on span at bounding box center [598, 682] width 16 height 16
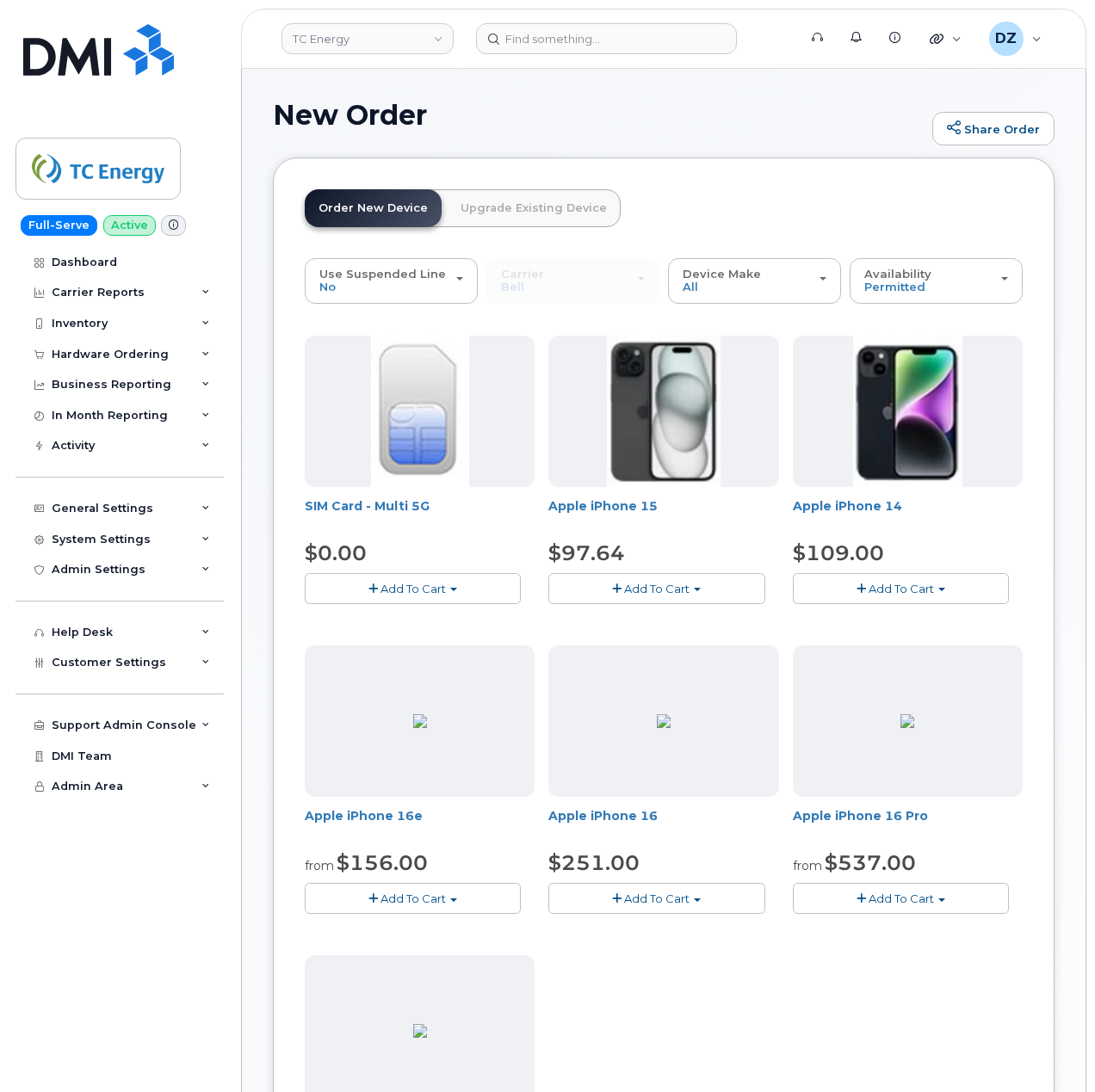
drag, startPoint x: 586, startPoint y: 656, endPoint x: 566, endPoint y: 643, distance: 23.9
drag, startPoint x: 566, startPoint y: 643, endPoint x: 844, endPoint y: 968, distance: 427.7
click at [844, 968] on div "SIM Card - Multi 5G $0.00 Add To Cart $0.00 - New Activation Apple iPhone 15 $9…" at bounding box center [663, 793] width 717 height 916
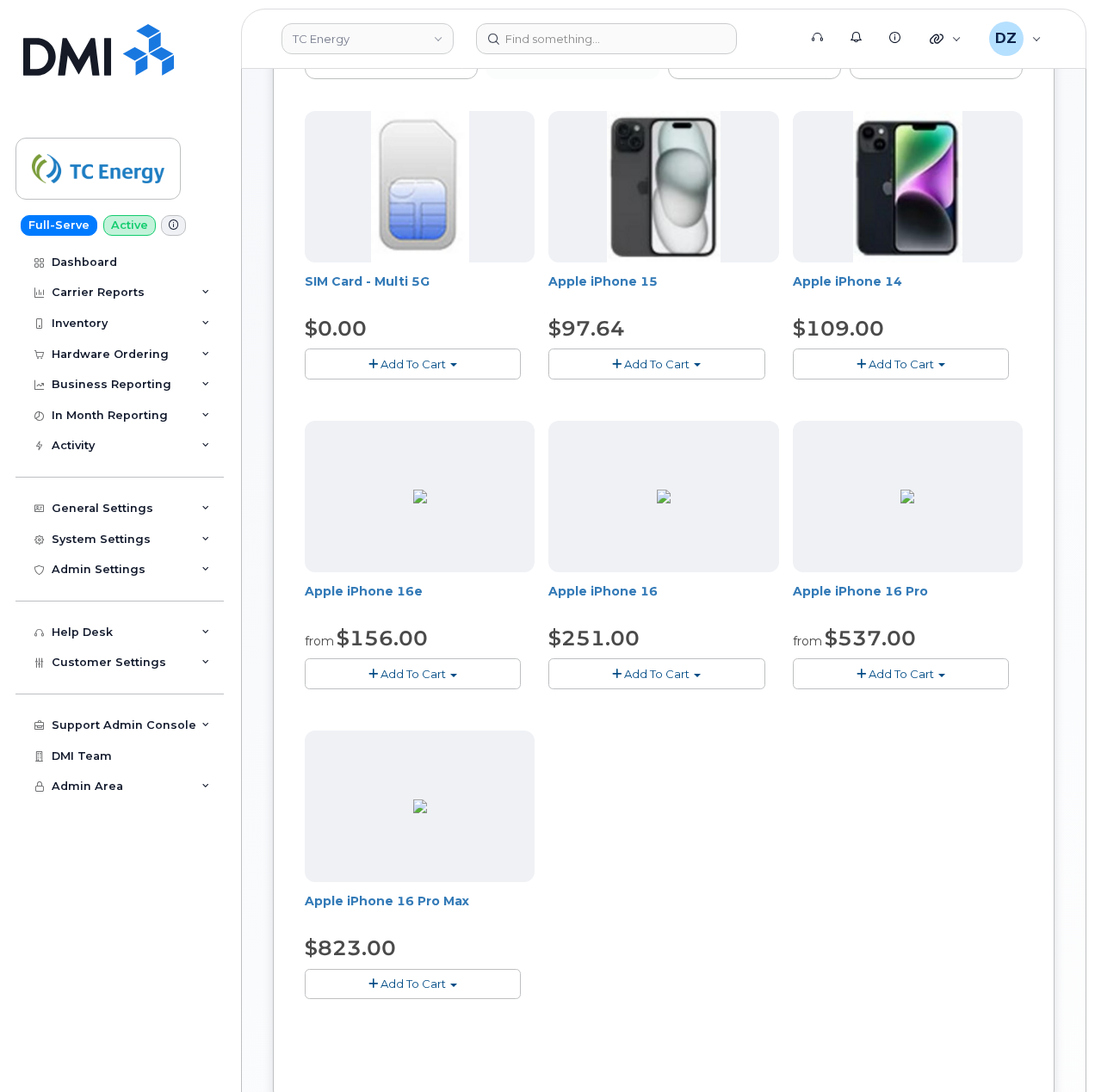
scroll to position [731, 0]
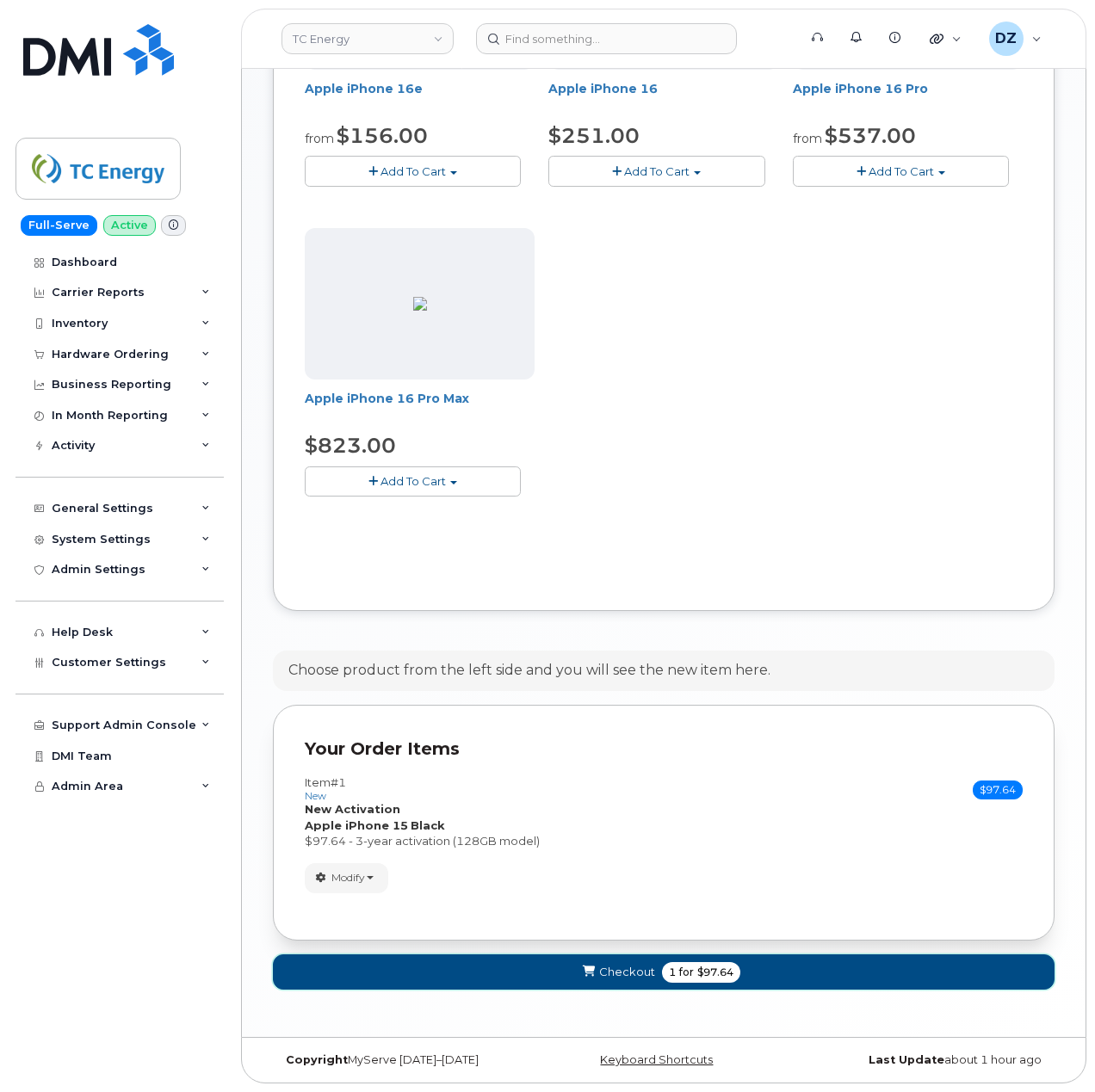
click at [702, 965] on span "$97.64" at bounding box center [715, 972] width 36 height 15
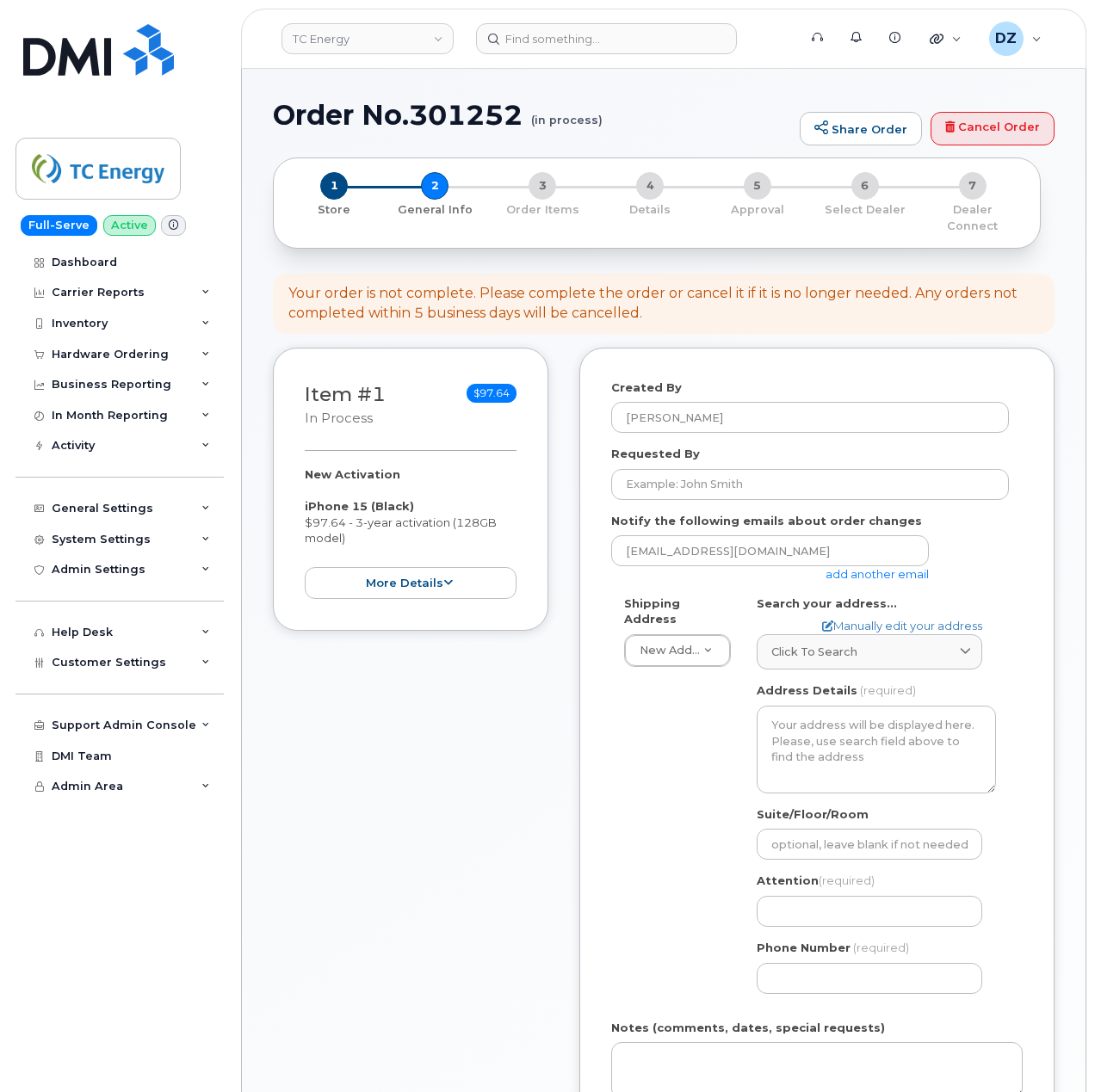
select select
drag, startPoint x: 0, startPoint y: 0, endPoint x: 453, endPoint y: 875, distance: 985.3
click at [453, 875] on div "Item #1 in process $97.64 New Activation iPhone 15 (Black) $97.64 - 3-year acti…" at bounding box center [411, 836] width 275 height 977
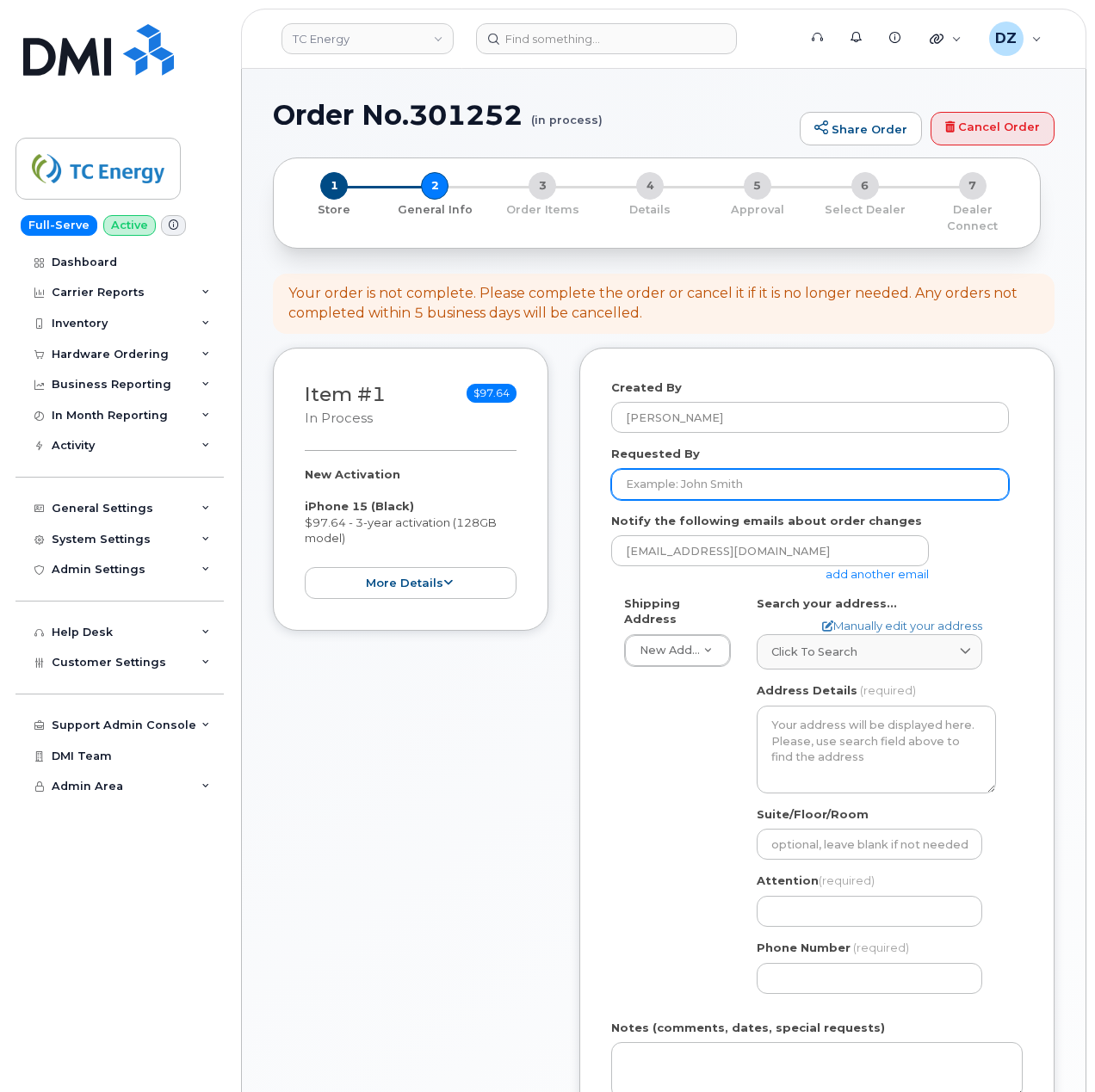
click at [763, 472] on input "Requested By" at bounding box center [809, 484] width 398 height 31
paste input "INC3020586"
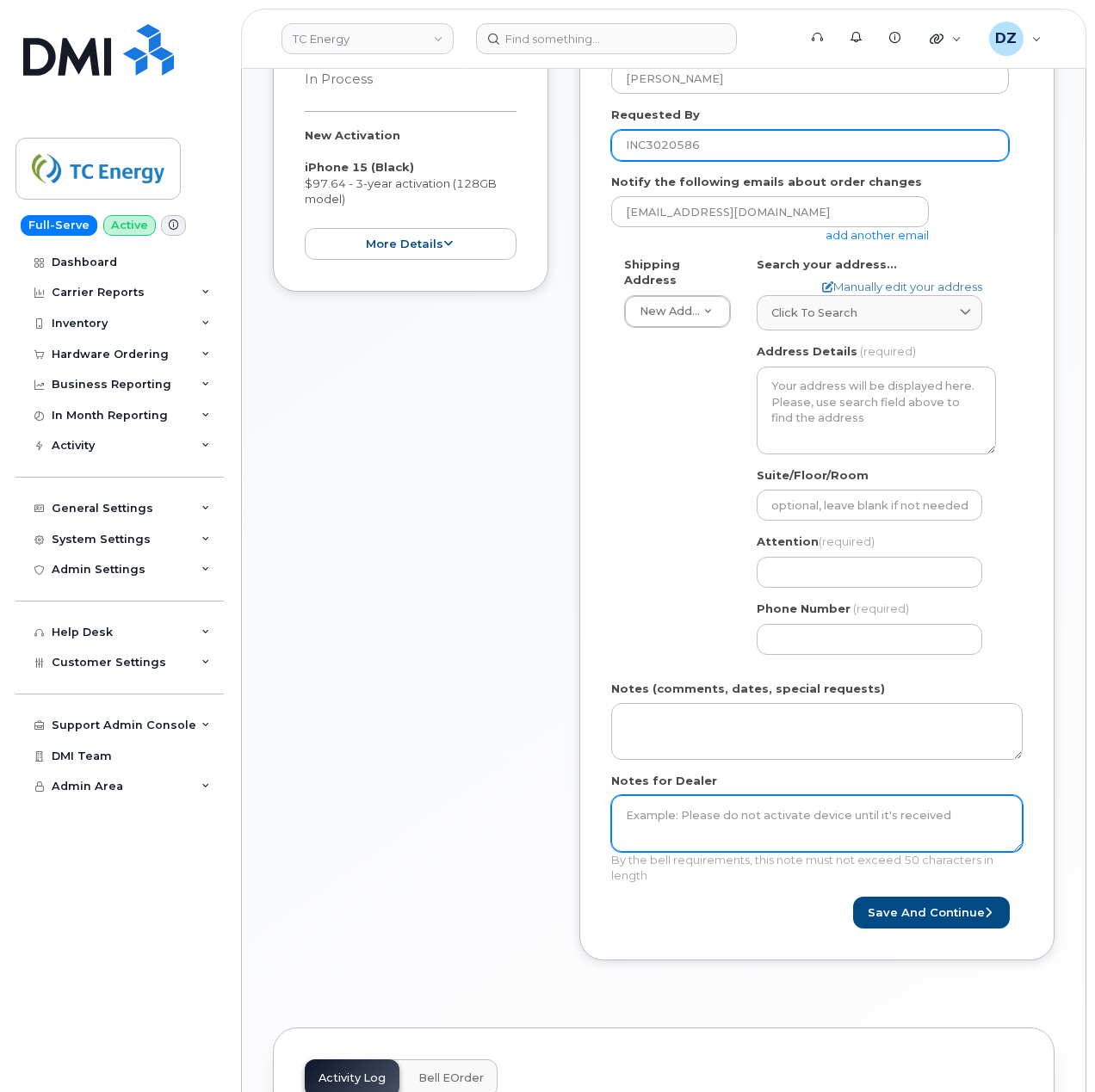
scroll to position [573, 0]
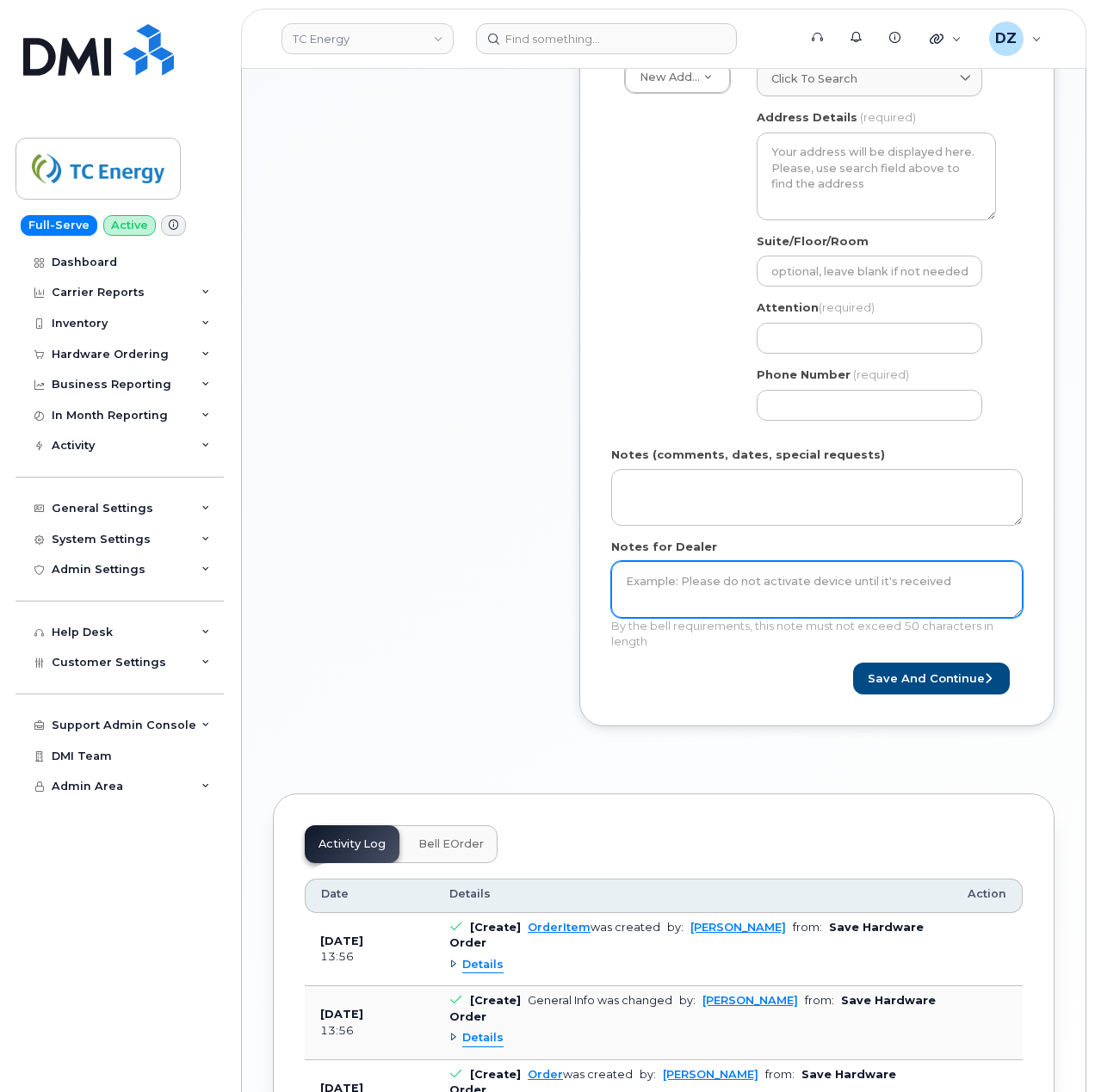
type input "INC3020586"
click at [690, 561] on textarea "Notes for Dealer" at bounding box center [817, 589] width 412 height 57
paste textarea "INC3020586"
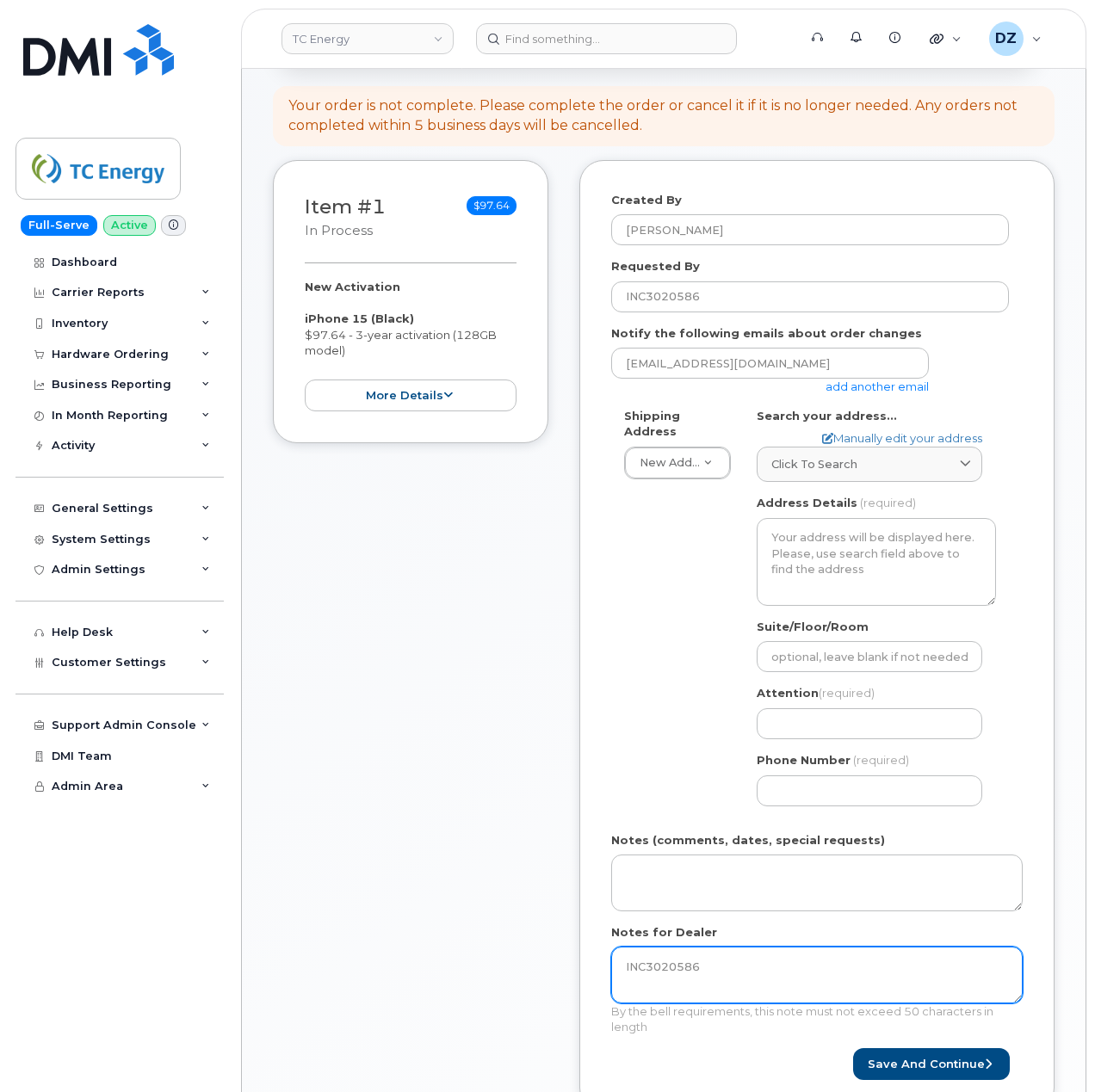
scroll to position [229, 0]
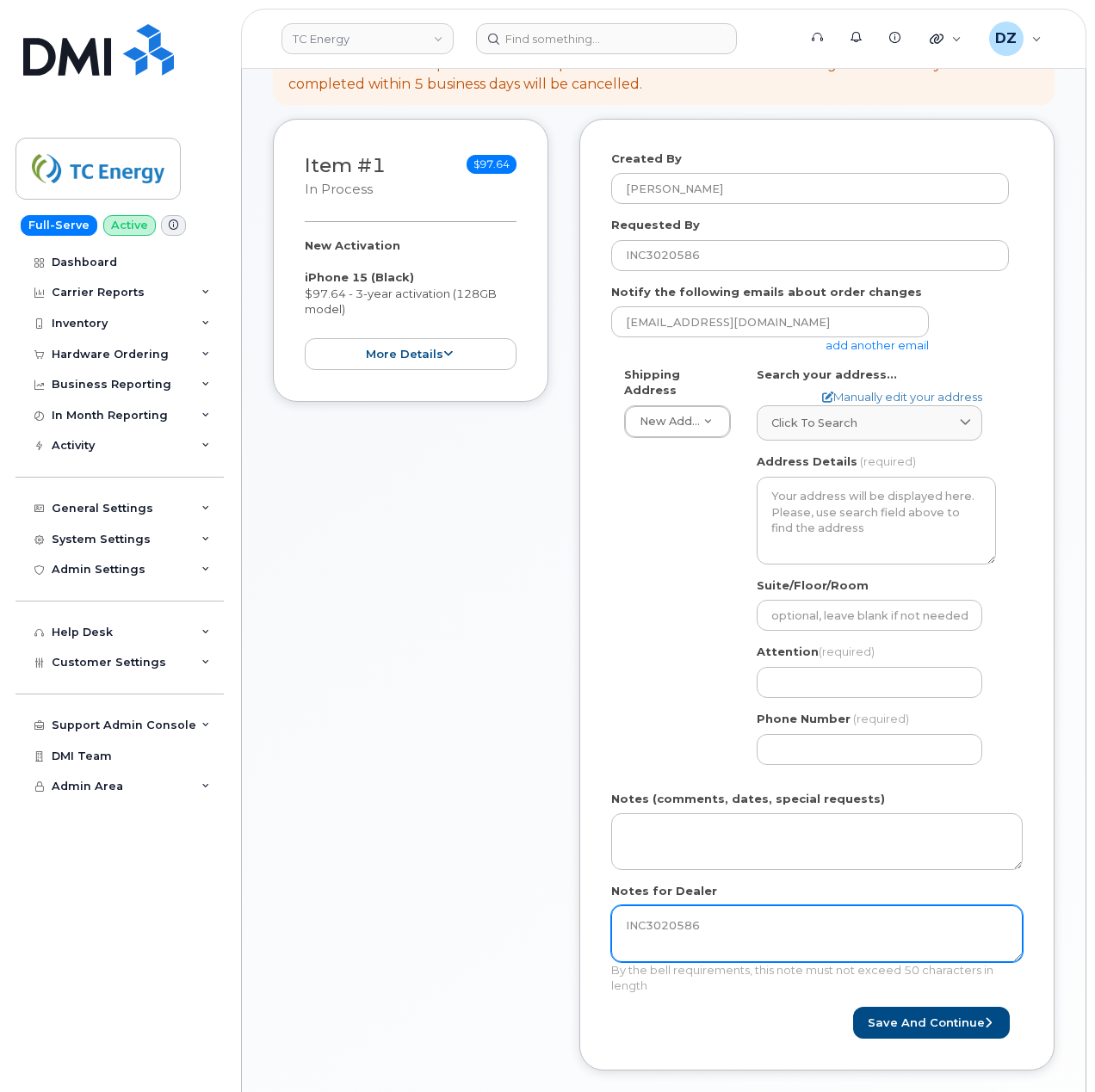
type textarea "INC3020586"
click at [844, 338] on link "add another email" at bounding box center [877, 344] width 103 height 14
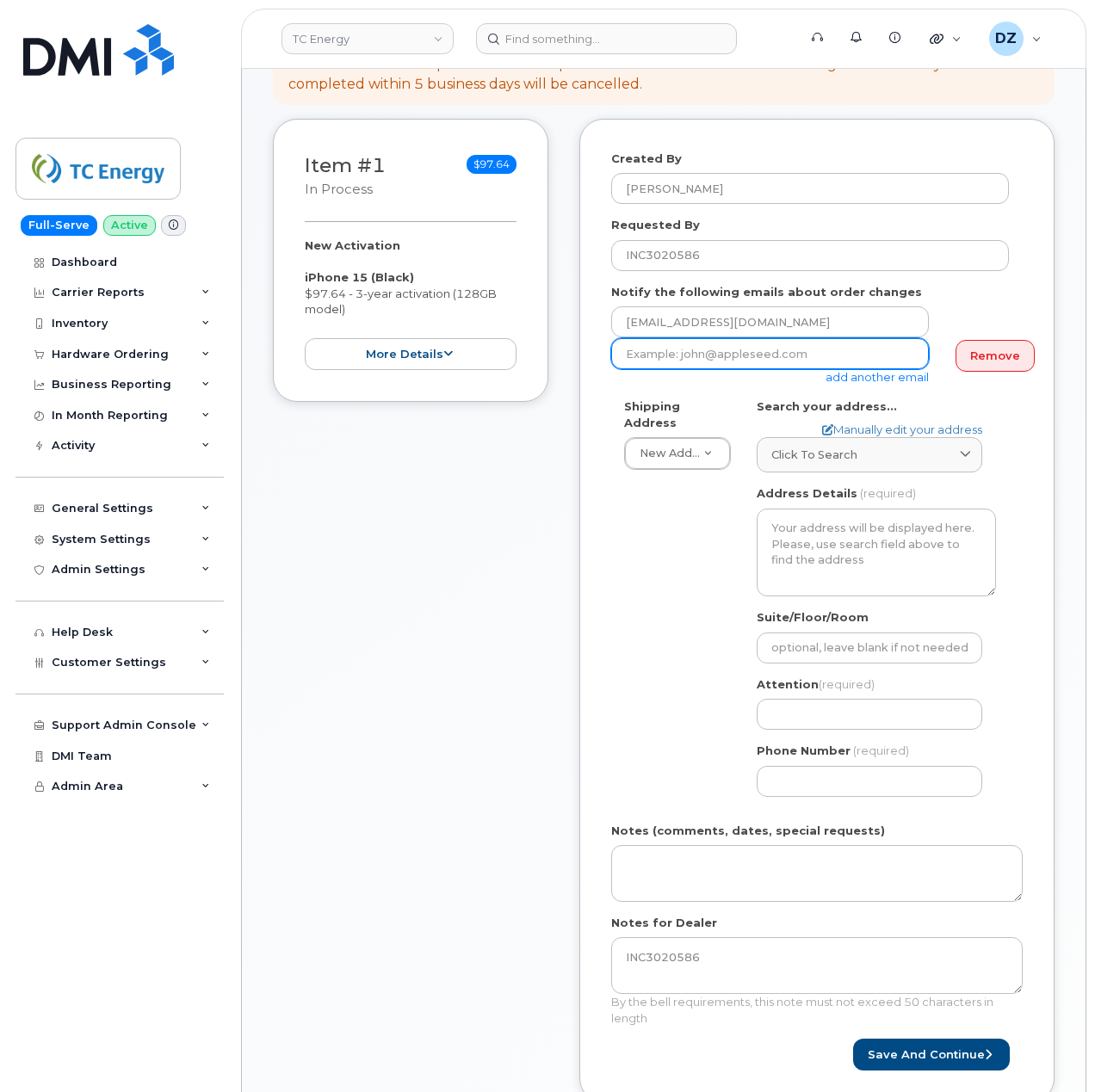
click at [803, 338] on input "email" at bounding box center [770, 353] width 318 height 31
paste input "[EMAIL_ADDRESS][DOMAIN_NAME]"
drag, startPoint x: 801, startPoint y: 334, endPoint x: 786, endPoint y: 327, distance: 16.6
type input "[EMAIL_ADDRESS][DOMAIN_NAME]"
drag, startPoint x: 786, startPoint y: 327, endPoint x: 511, endPoint y: 577, distance: 371.7
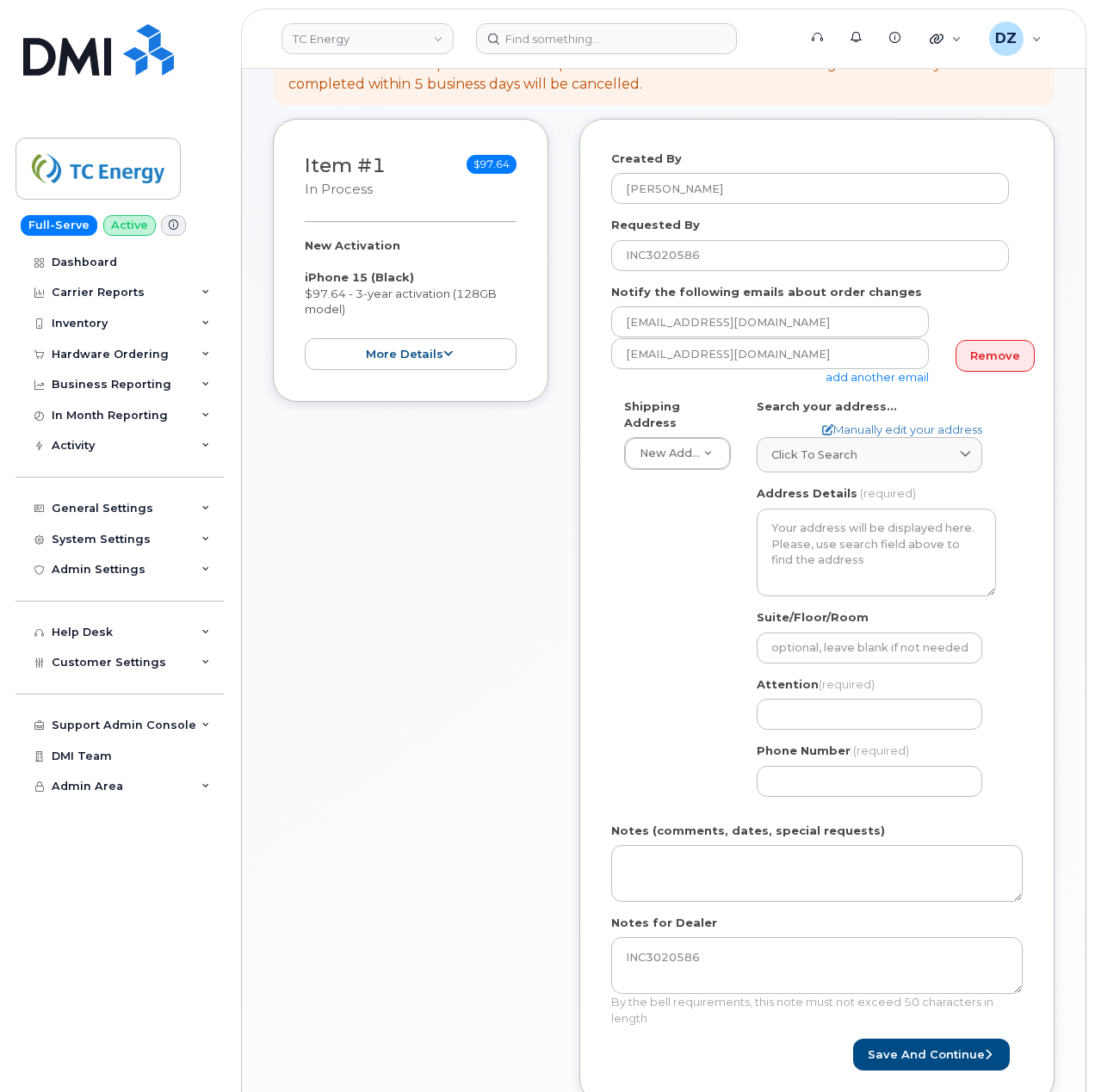
click at [511, 577] on div "Item #1 in process $97.64 New Activation iPhone 15 (Black) $97.64 - 3-year acti…" at bounding box center [411, 623] width 275 height 1009
click at [826, 447] on span "Click to search" at bounding box center [814, 454] width 86 height 16
paste input "T2P 5H1"
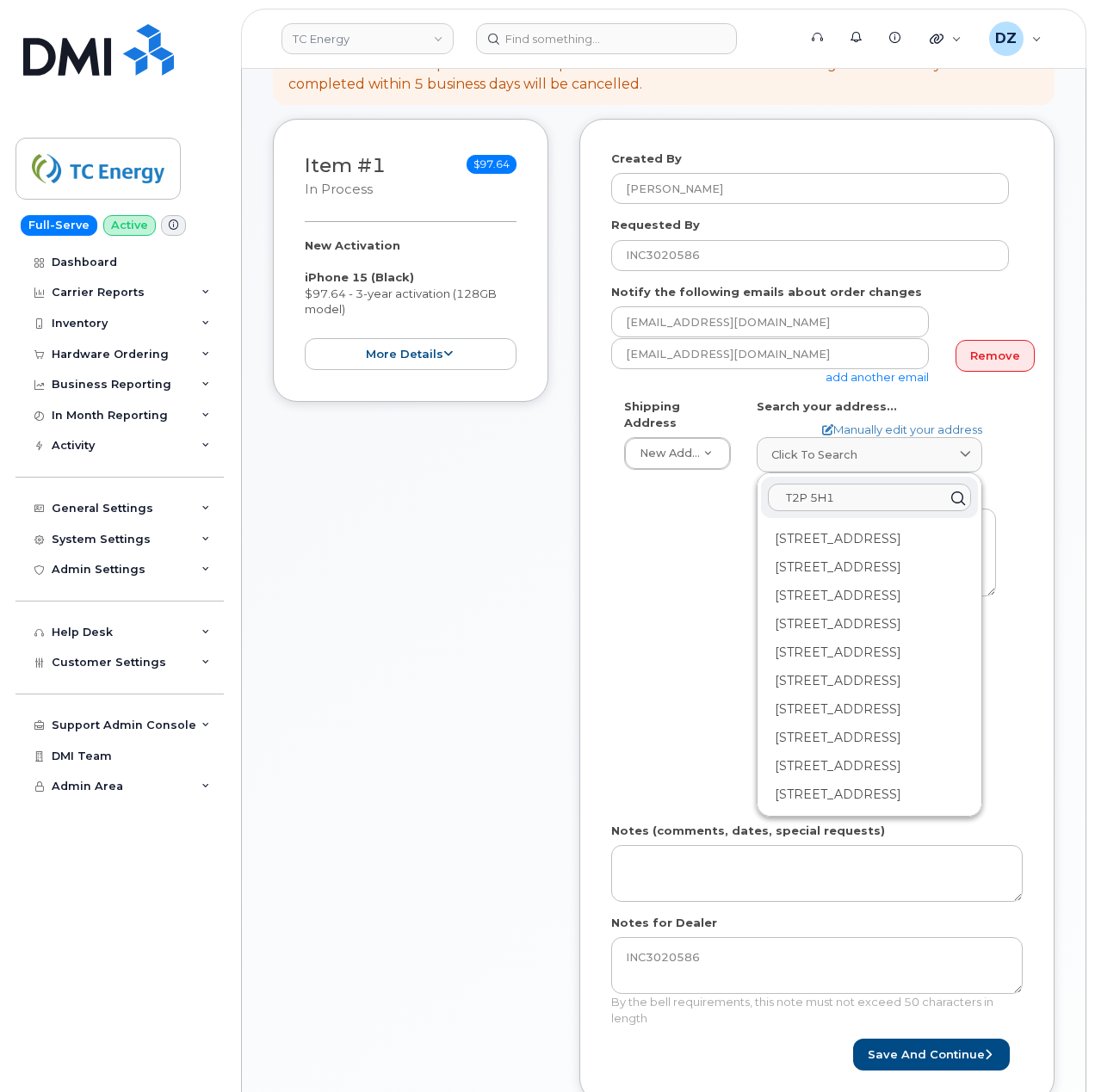
type input "T2P 5H1"
click at [848, 525] on div "450 1 St SW Calgary AB T2P 5H1" at bounding box center [869, 539] width 217 height 28
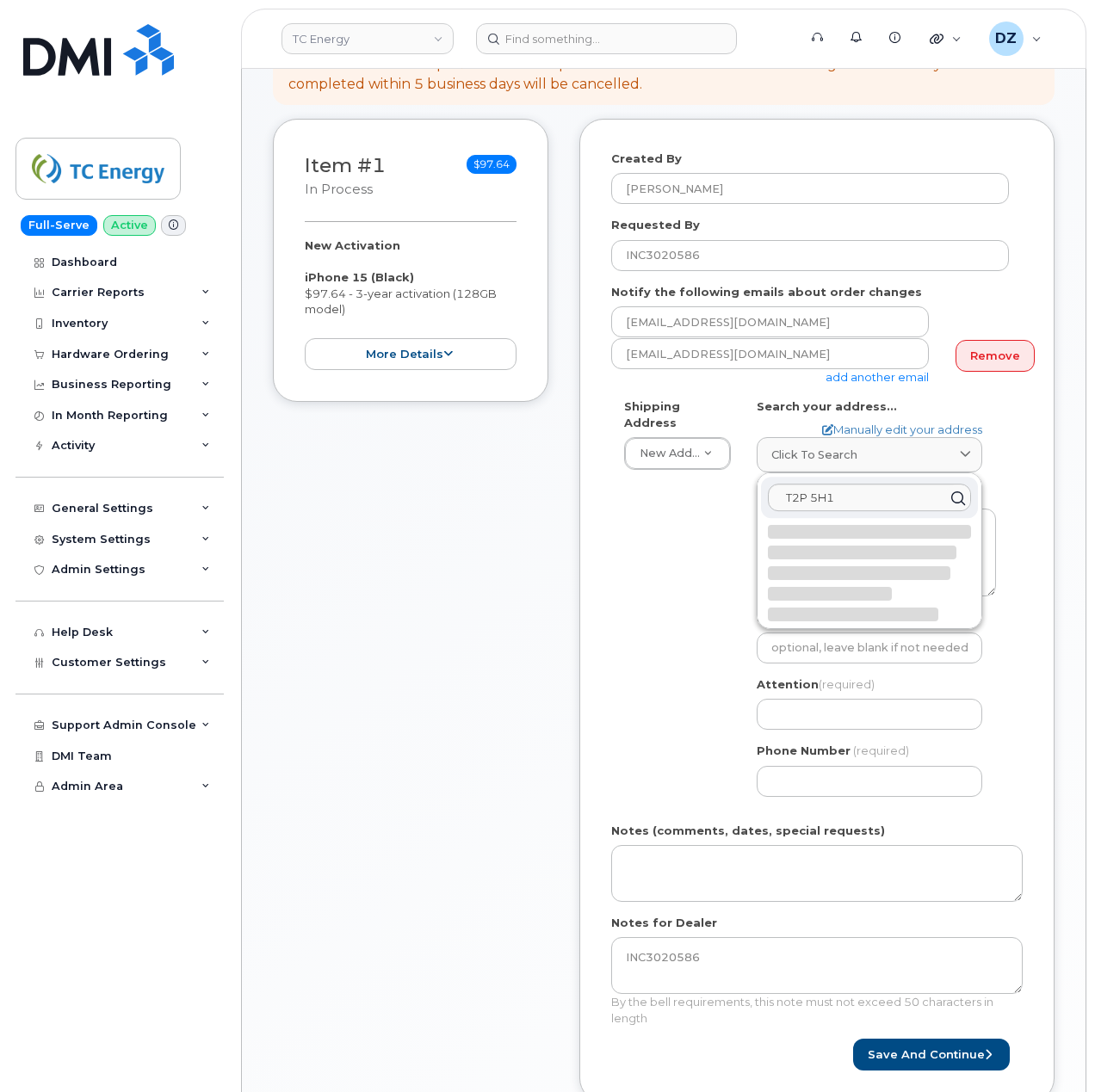
select select
type textarea "450 1 St SW CALGARY AB T2P 5H1 CANADA"
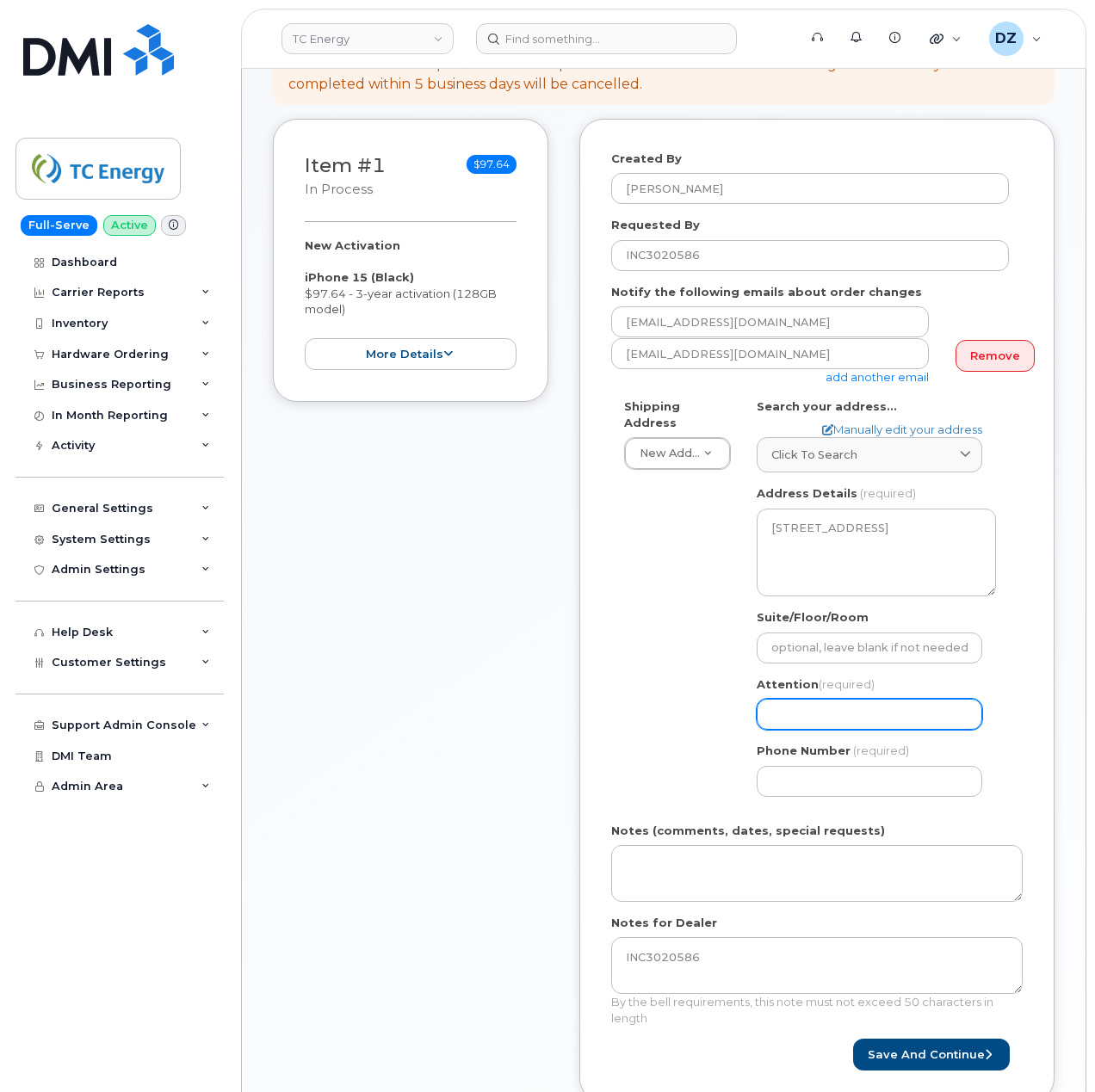
click at [821, 699] on input "Attention (required)" at bounding box center [869, 714] width 226 height 31
paste input "[PERSON_NAME]"
type input "[PERSON_NAME]"
select select
type input "[PERSON_NAME]"
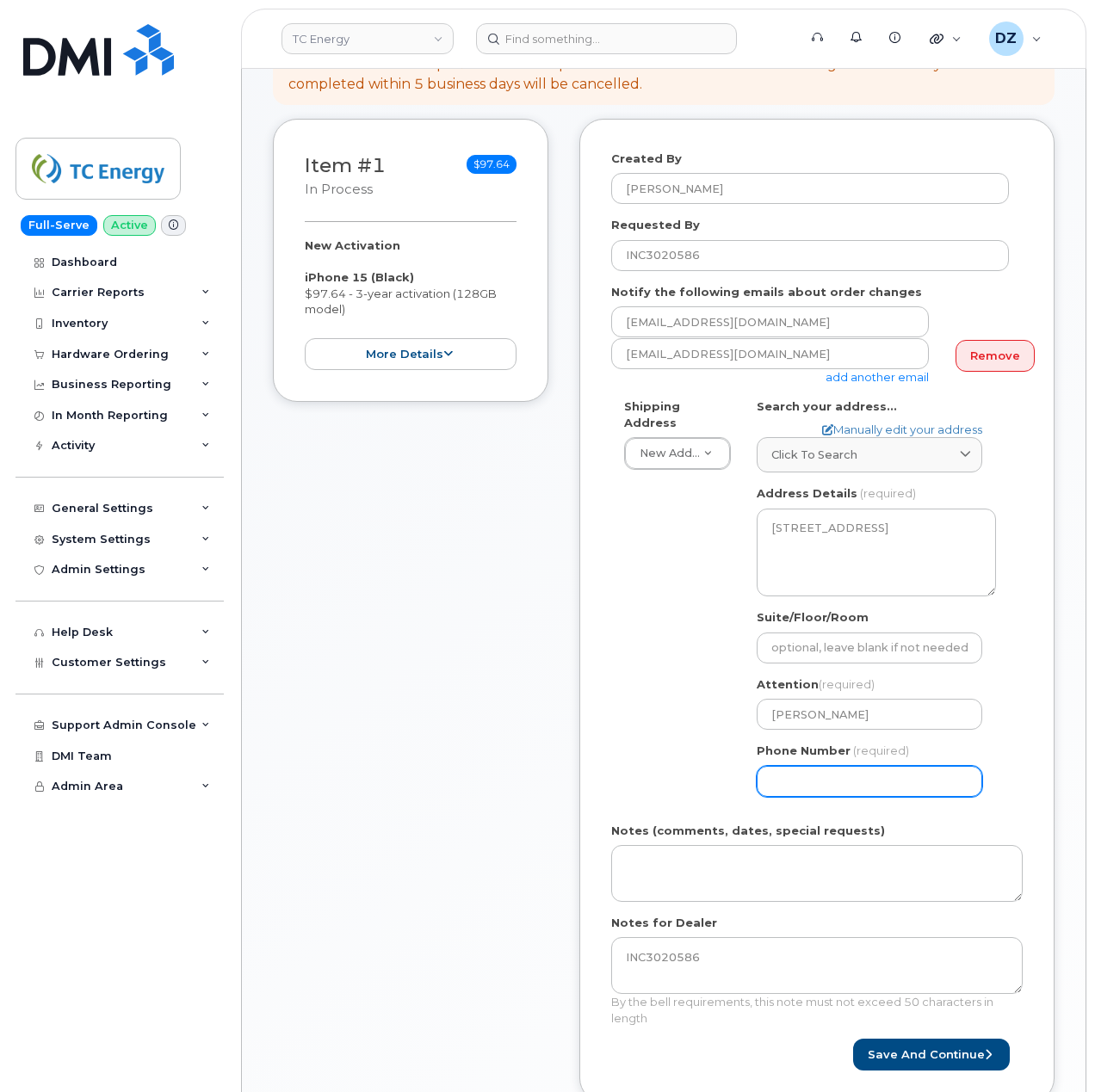
click at [875, 776] on input "Phone Number" at bounding box center [869, 781] width 226 height 31
paste input "5879338612"
type input "5879338612"
select select
type input "5879338612"
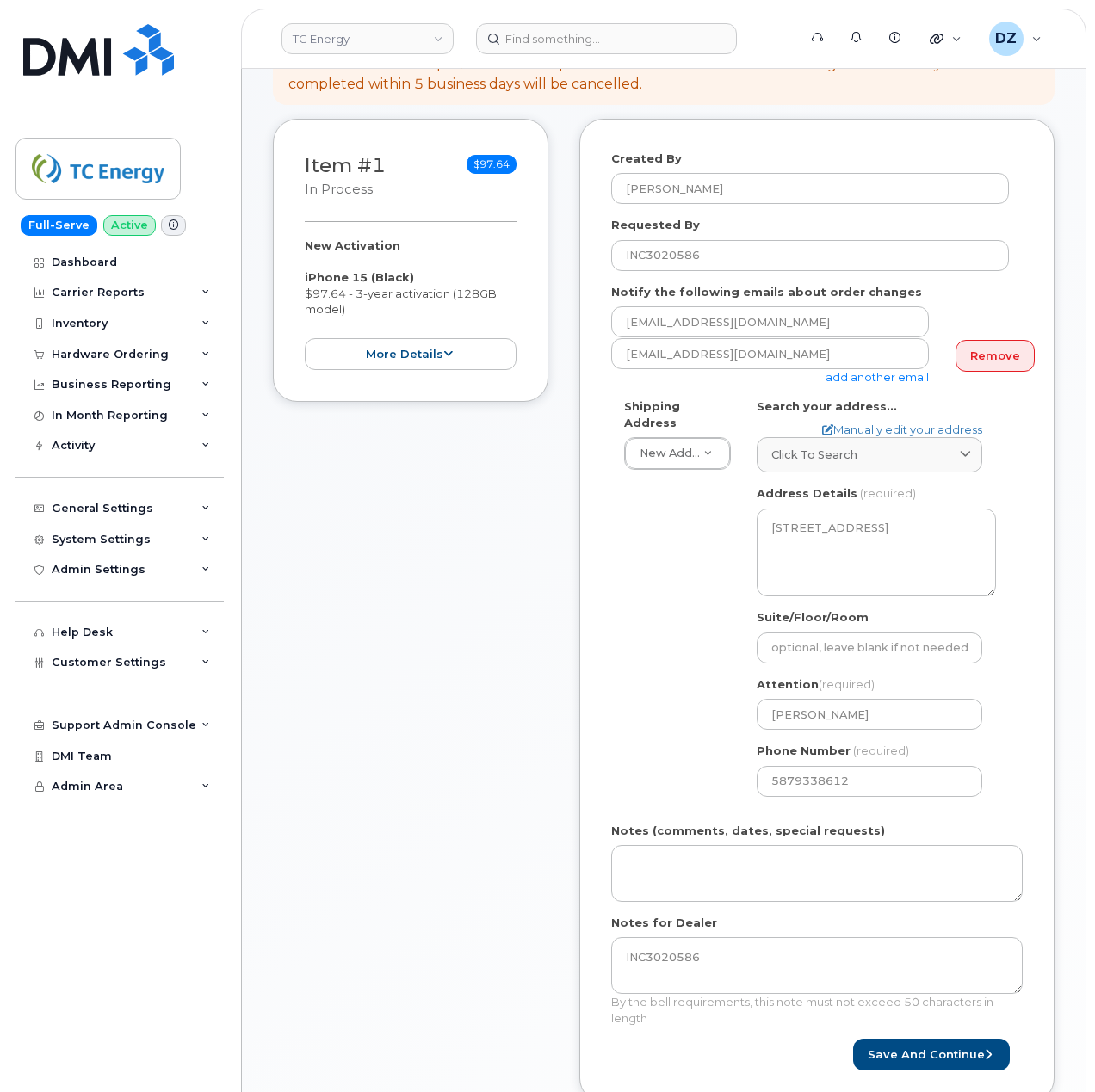
click at [711, 744] on div "Shipping Address New Address New Address 10255 S Washington Ave 117 Kohen Dr 18…" at bounding box center [809, 604] width 398 height 412
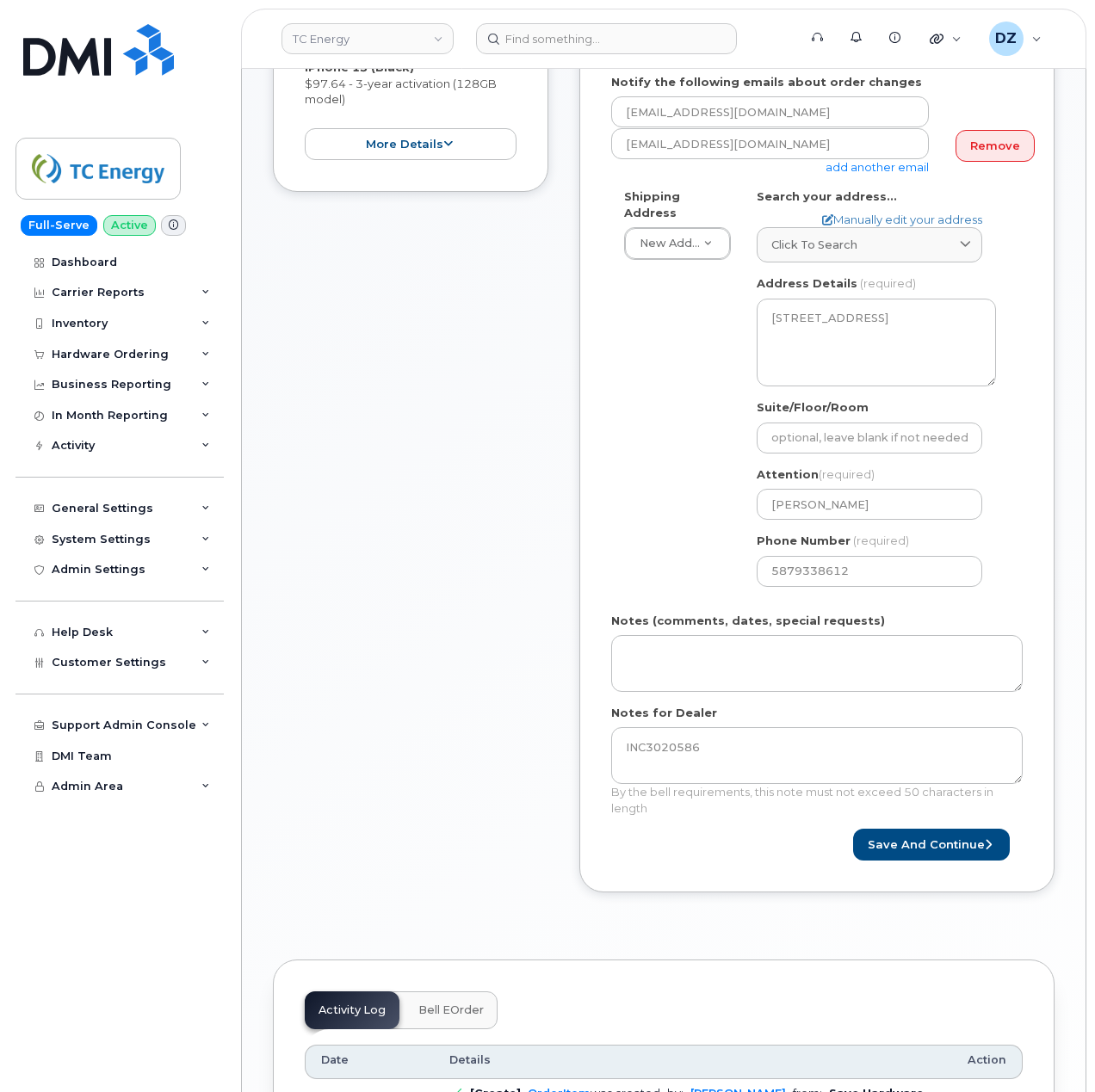
scroll to position [458, 0]
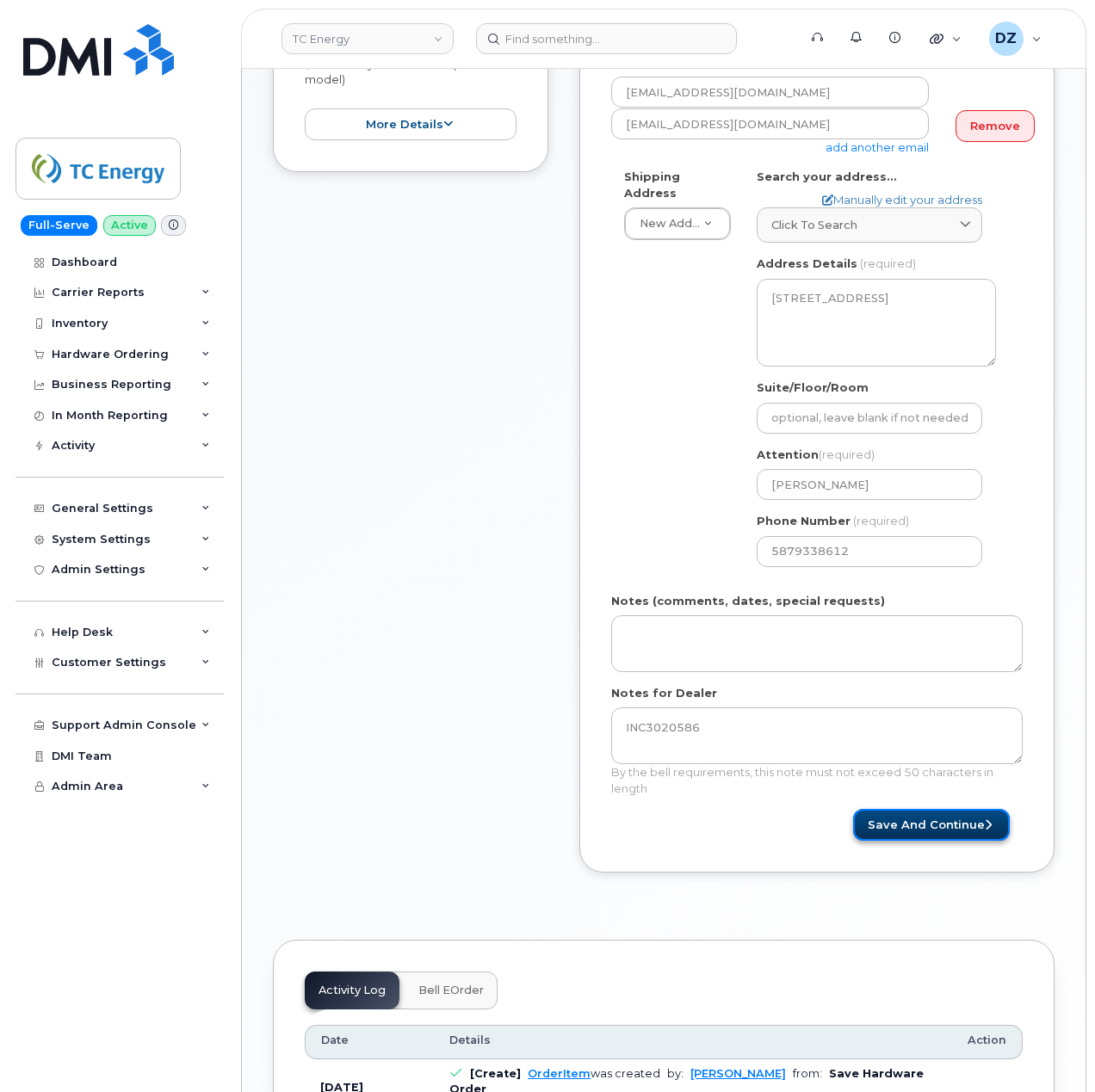
click at [914, 814] on button "Save and Continue" at bounding box center [931, 825] width 157 height 32
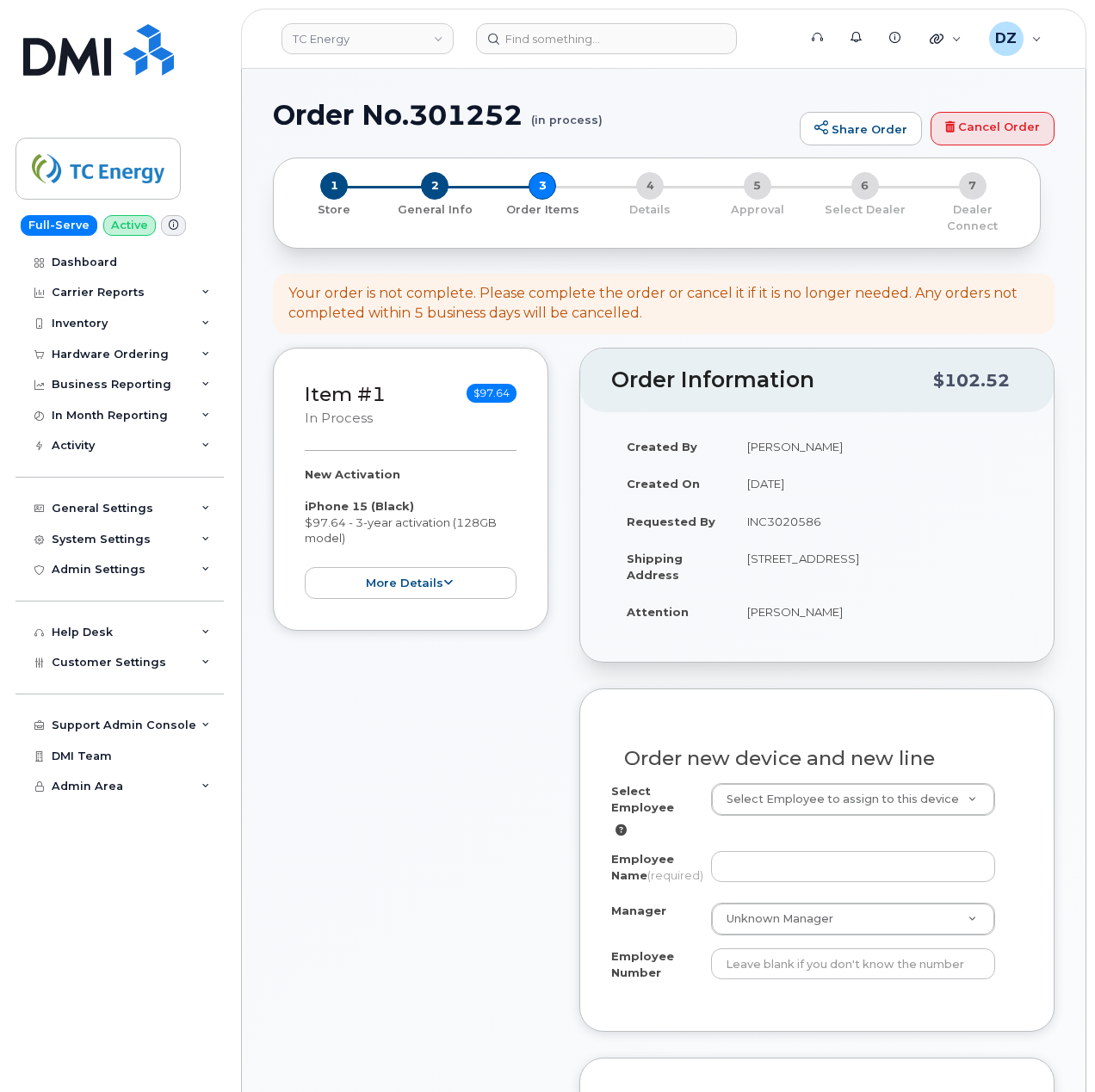
drag, startPoint x: 907, startPoint y: 754, endPoint x: 879, endPoint y: 738, distance: 32.2
drag, startPoint x: 28, startPoint y: 879, endPoint x: 510, endPoint y: 902, distance: 482.5
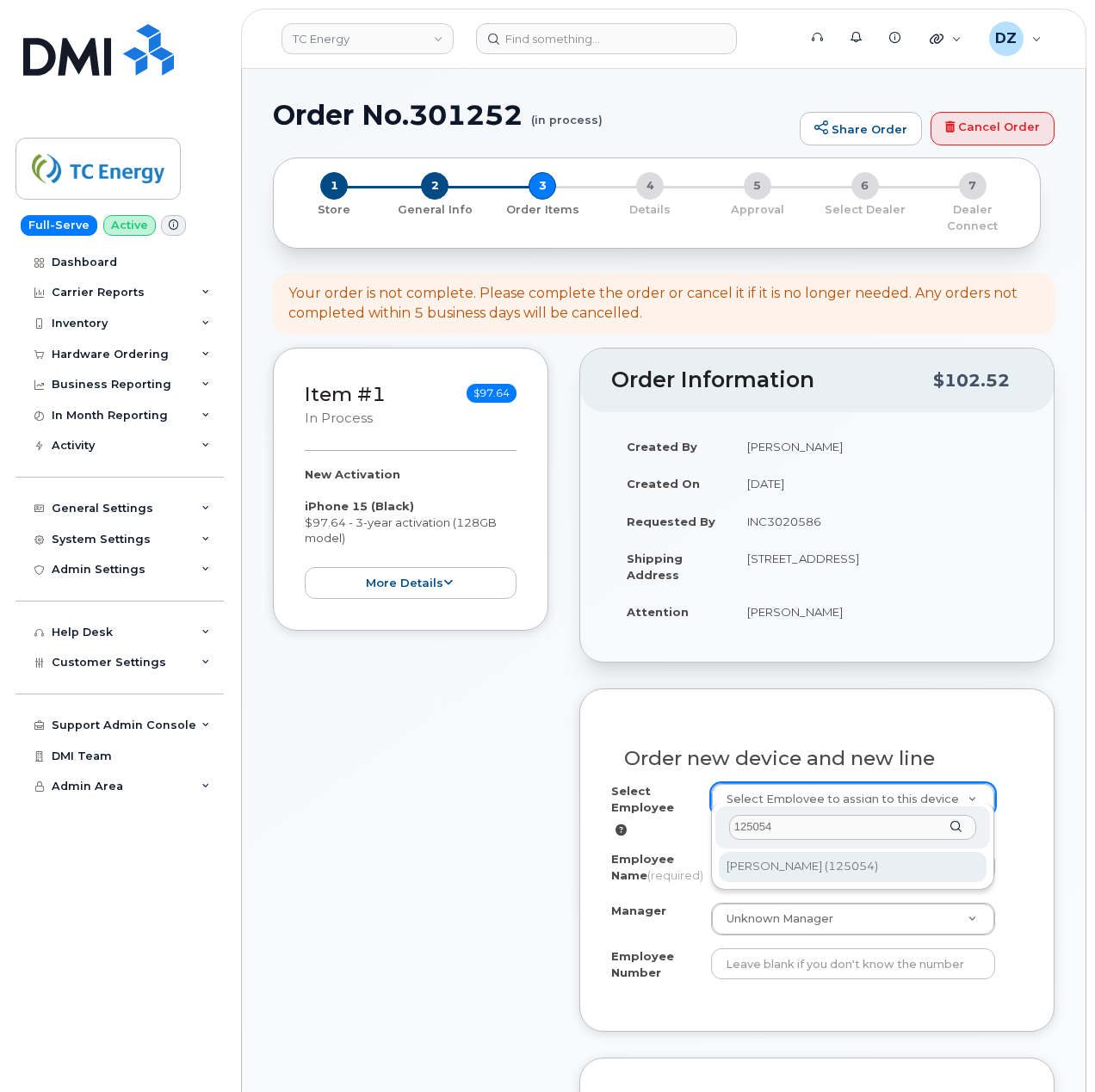
type input "125054"
type input "1386179"
type input "[PERSON_NAME]"
type input "125054"
type input "100533"
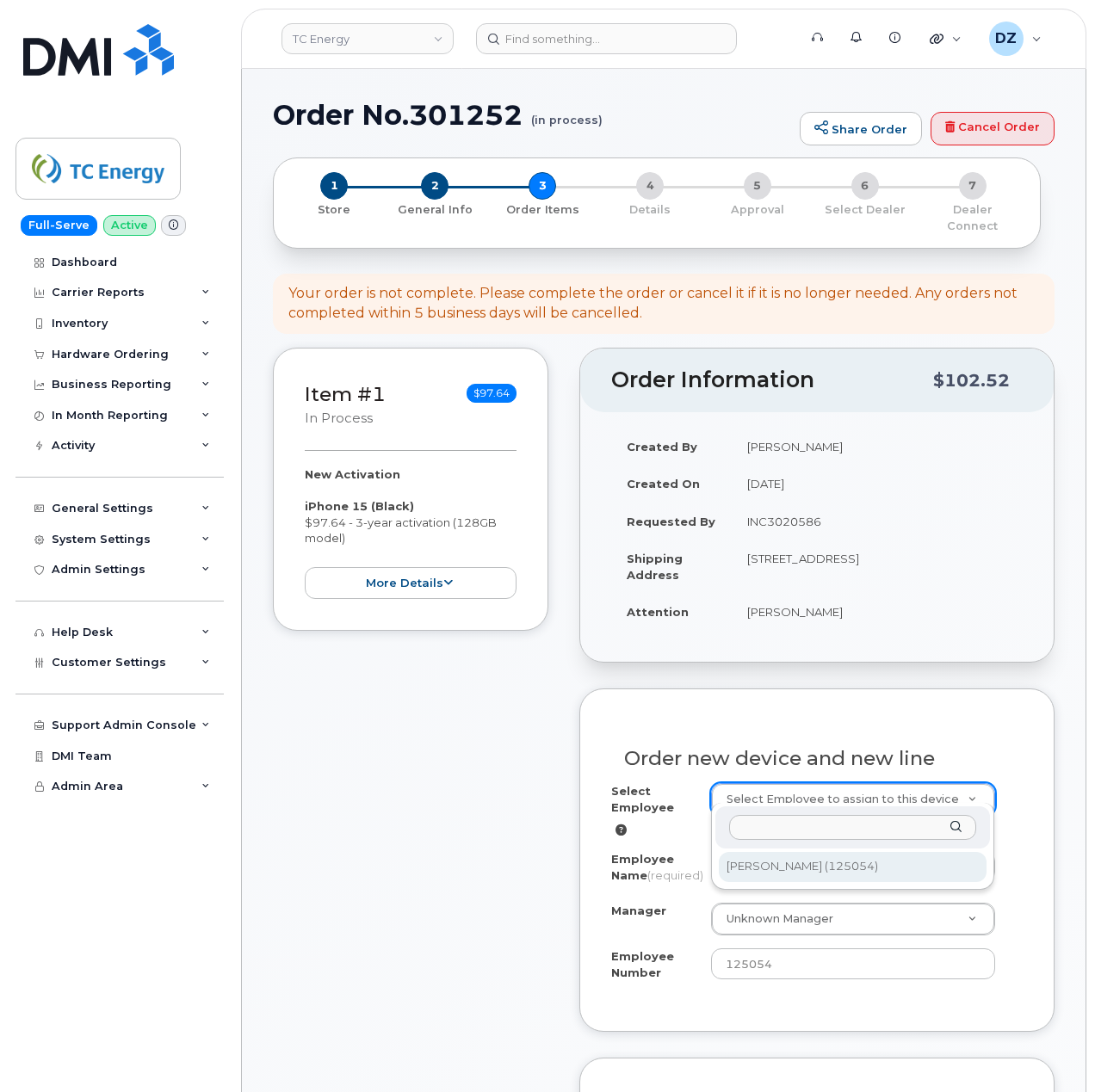
select select "1387324"
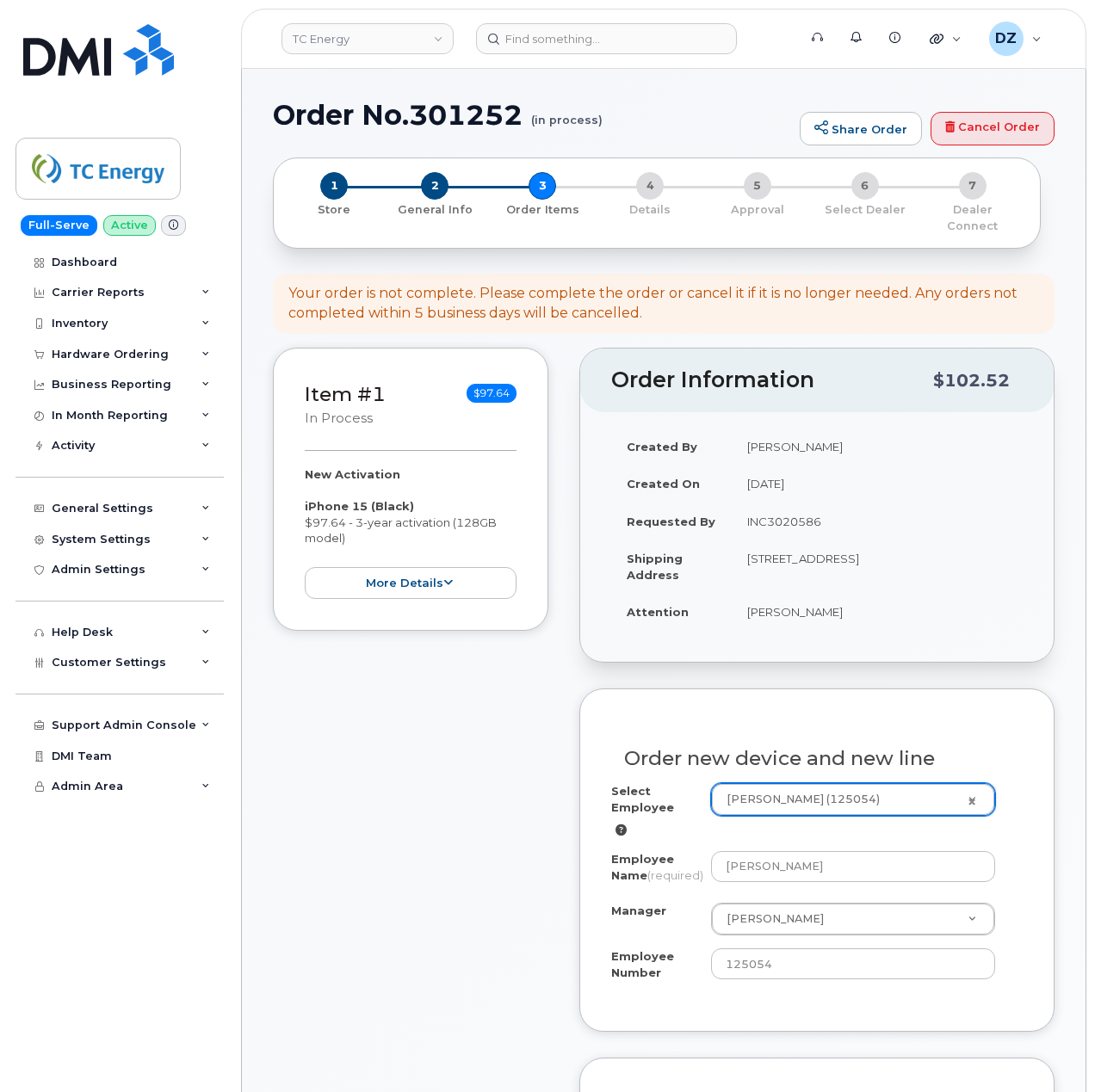
click at [844, 547] on td "[STREET_ADDRESS]" at bounding box center [877, 566] width 291 height 53
drag, startPoint x: 900, startPoint y: 631, endPoint x: 871, endPoint y: 616, distance: 32.6
drag, startPoint x: 871, startPoint y: 616, endPoint x: 850, endPoint y: 603, distance: 24.7
drag, startPoint x: 850, startPoint y: 603, endPoint x: 486, endPoint y: 791, distance: 409.7
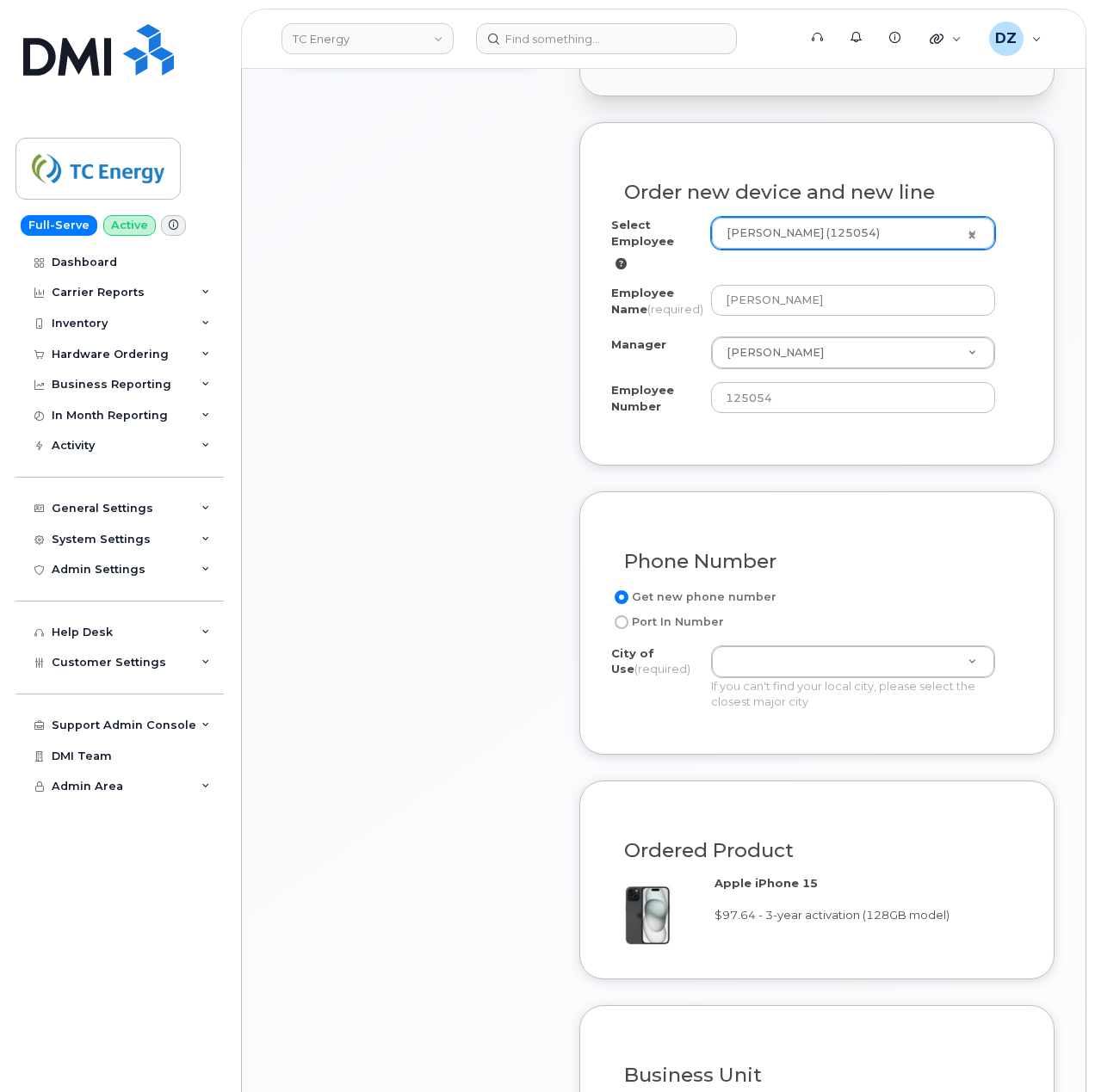
scroll to position [573, 0]
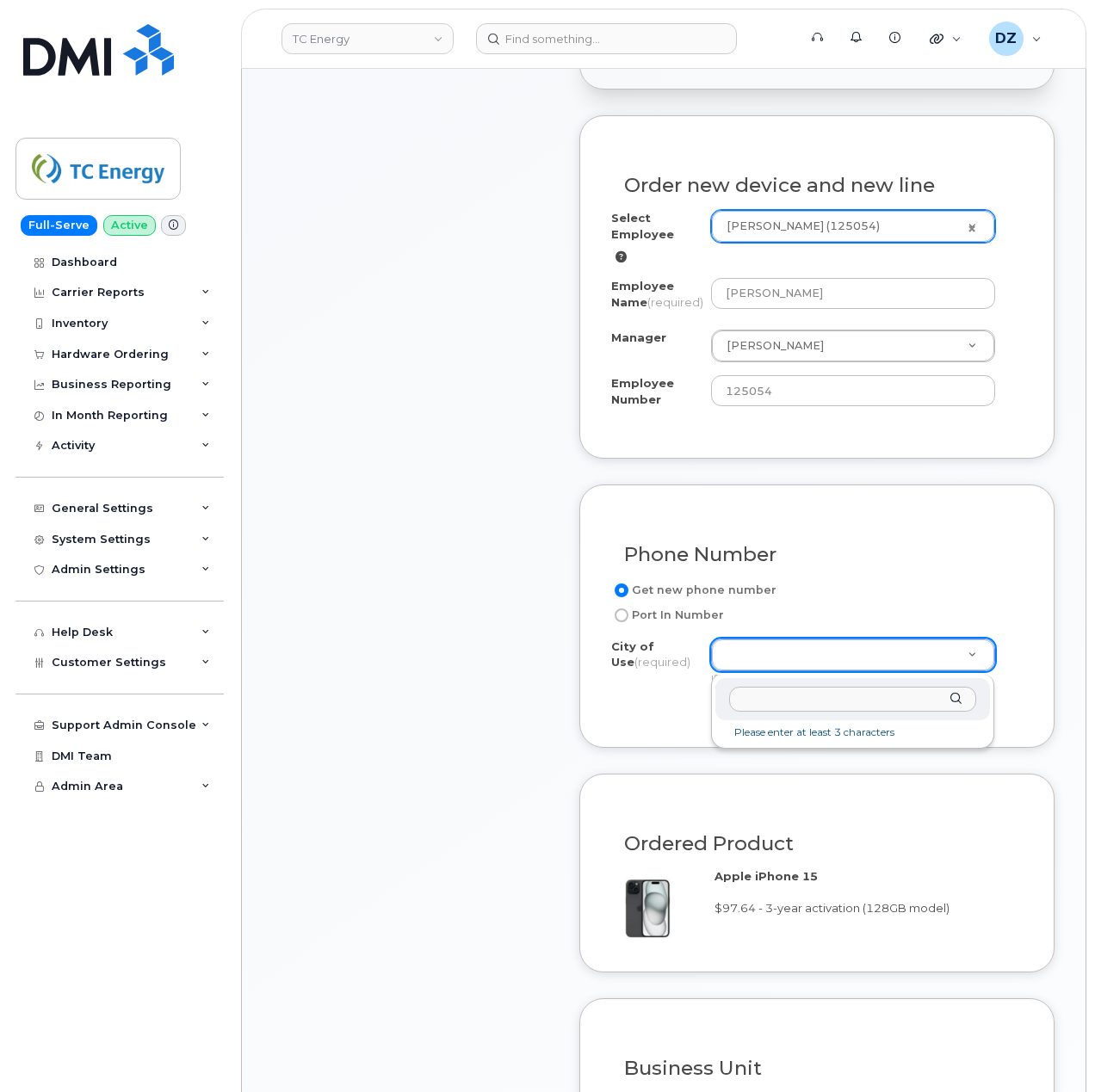
type input "125054"
type input "cal"
type input "88"
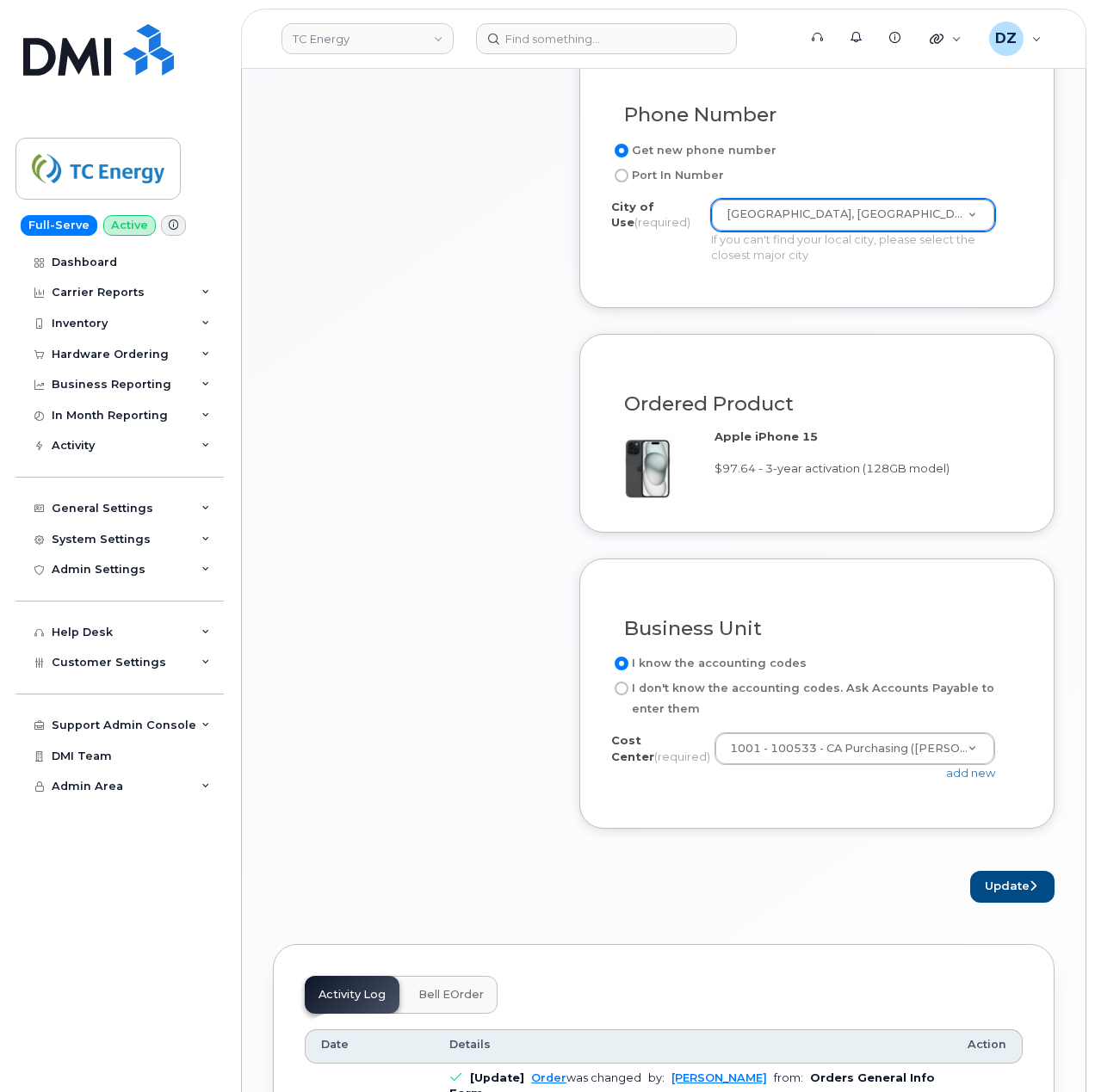
scroll to position [1032, 0]
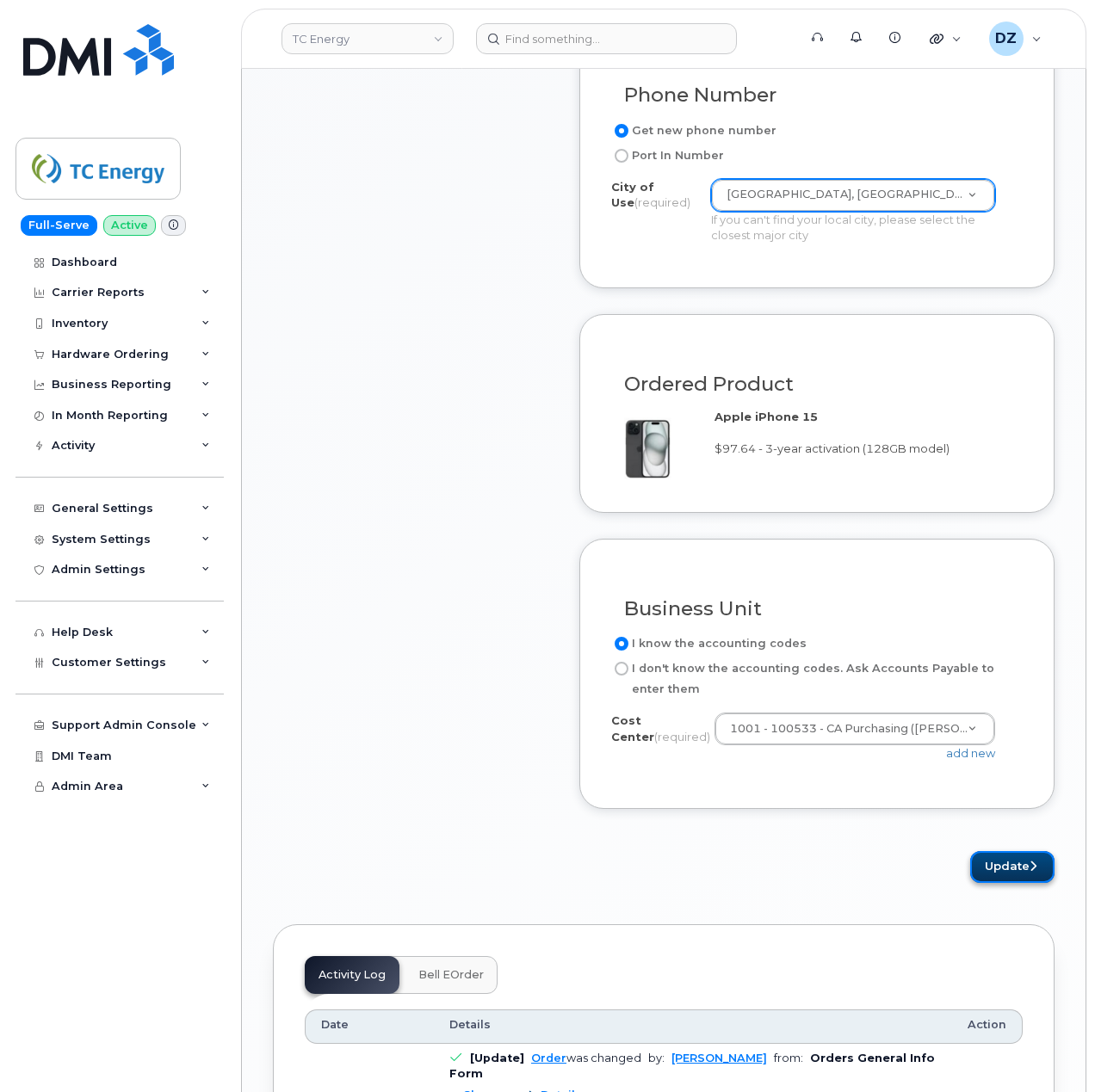
click at [1026, 878] on button "Update" at bounding box center [1011, 867] width 84 height 32
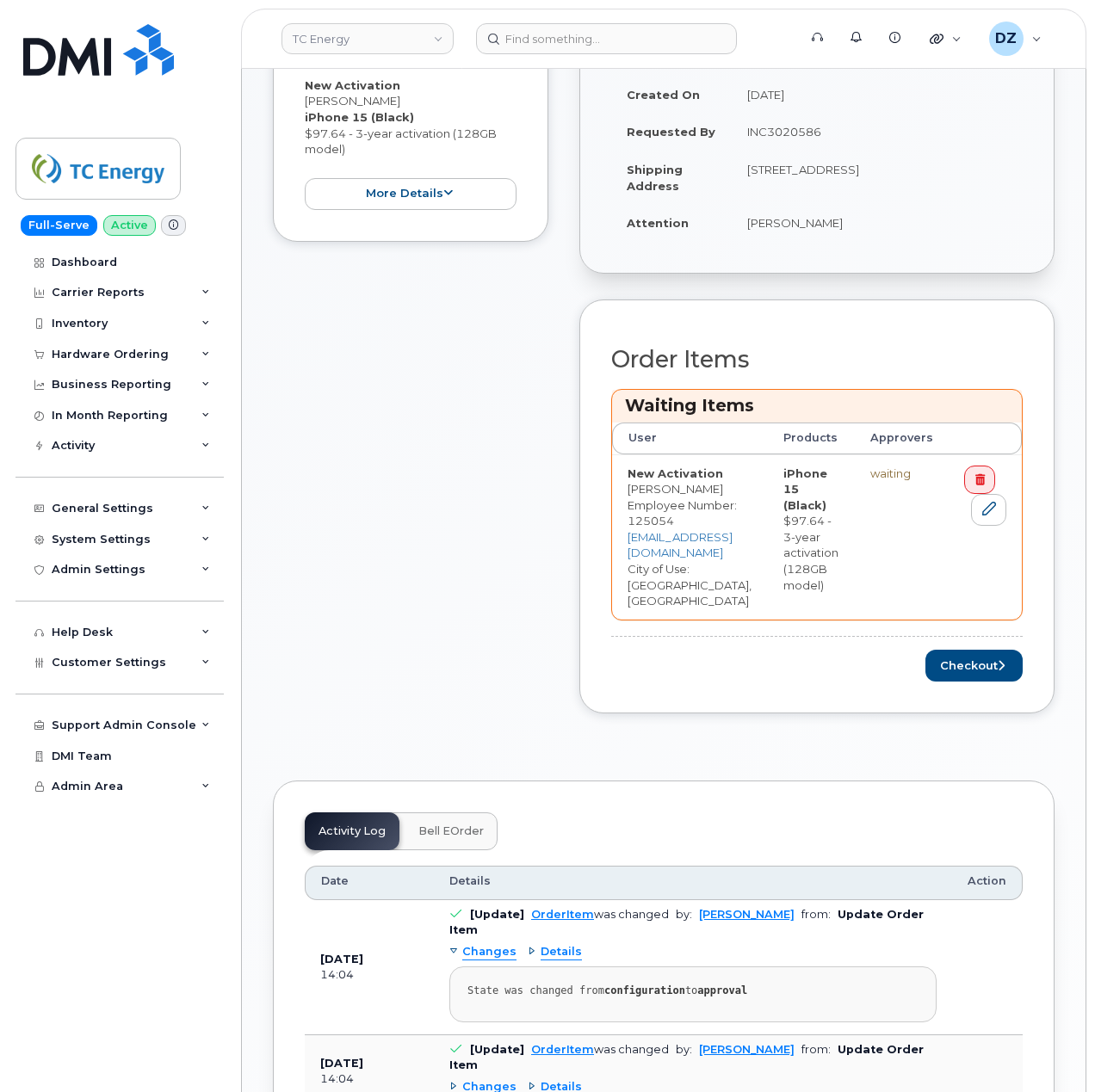
scroll to position [689, 0]
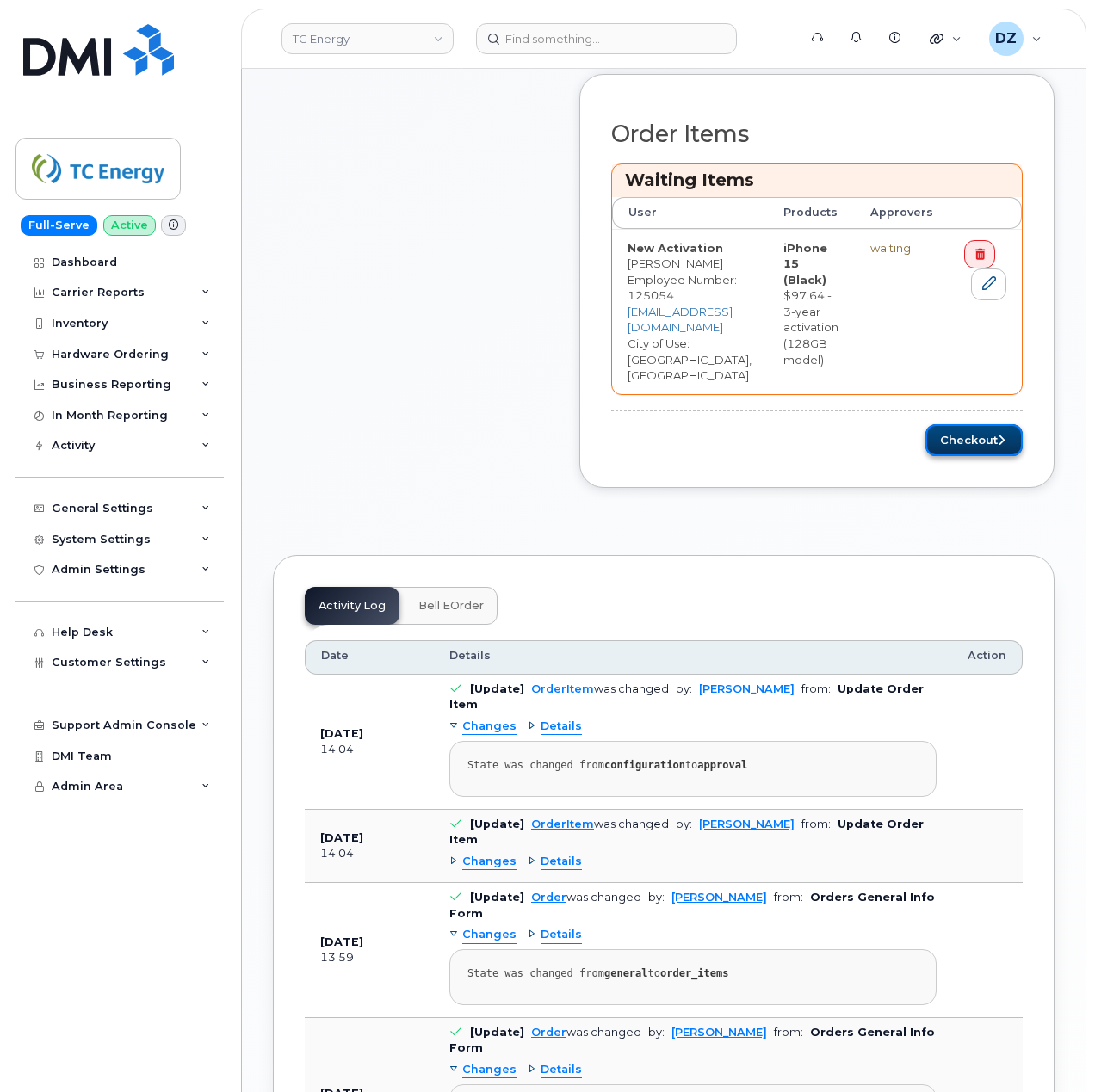
click at [983, 424] on button "Checkout" at bounding box center [974, 440] width 97 height 32
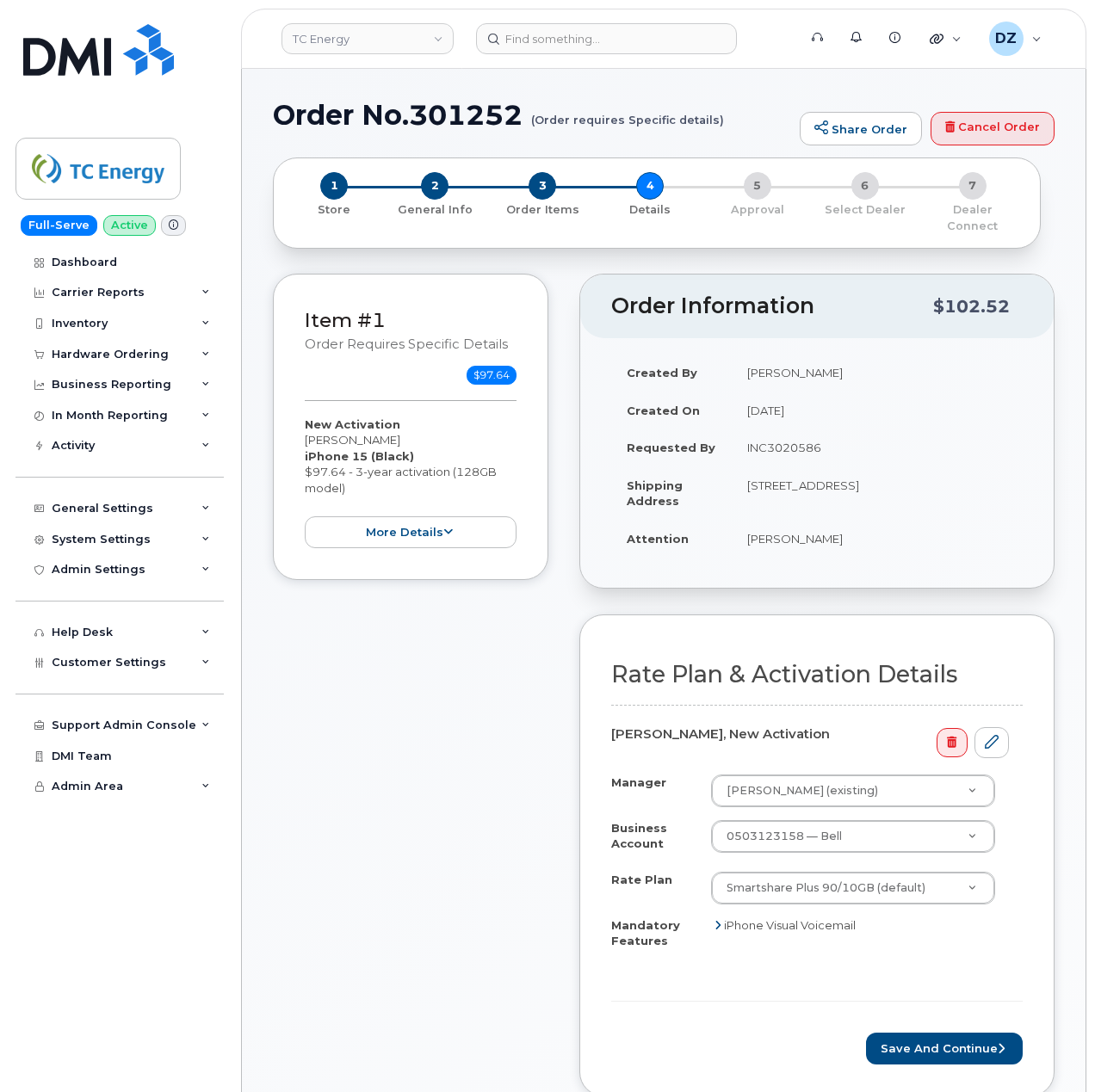
drag, startPoint x: 889, startPoint y: 411, endPoint x: 875, endPoint y: 410, distance: 14.0
drag, startPoint x: 875, startPoint y: 410, endPoint x: 365, endPoint y: 716, distance: 594.8
click at [365, 716] on div "Item #1 Order requires Specific details $97.64 New Activation [PERSON_NAME] iPh…" at bounding box center [411, 697] width 275 height 848
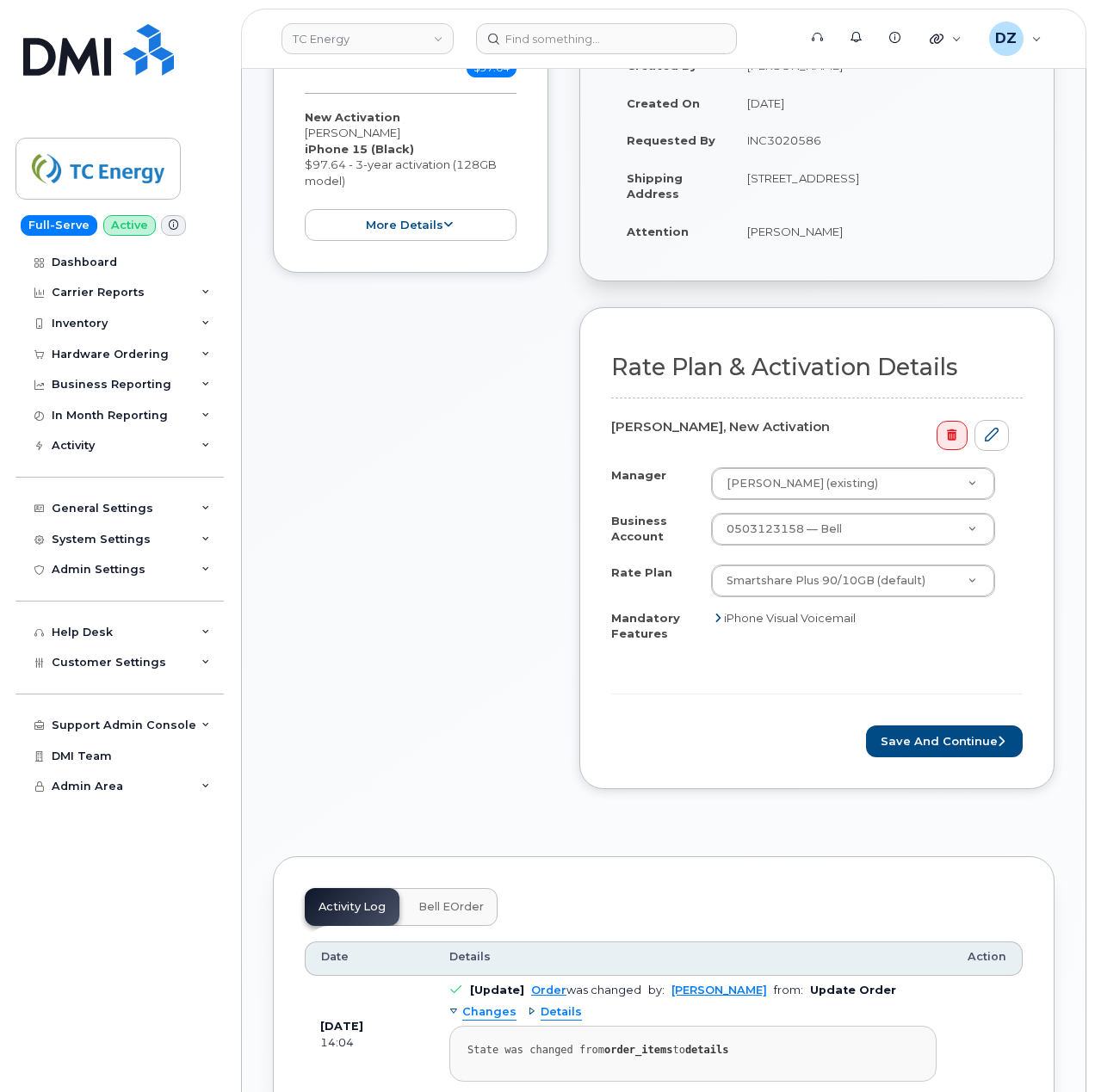
scroll to position [344, 0]
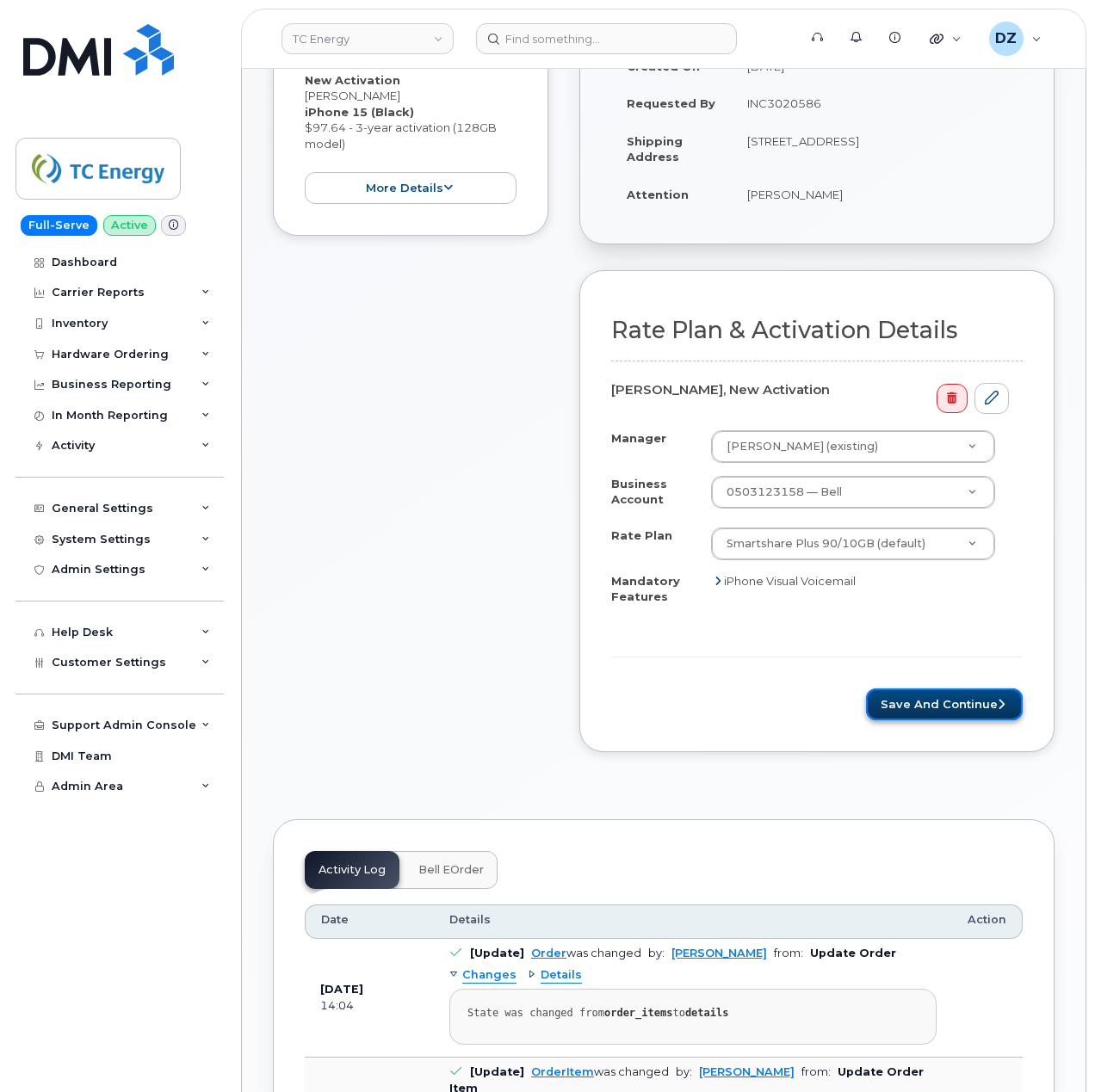
click at [911, 689] on button "Save and Continue" at bounding box center [943, 705] width 157 height 32
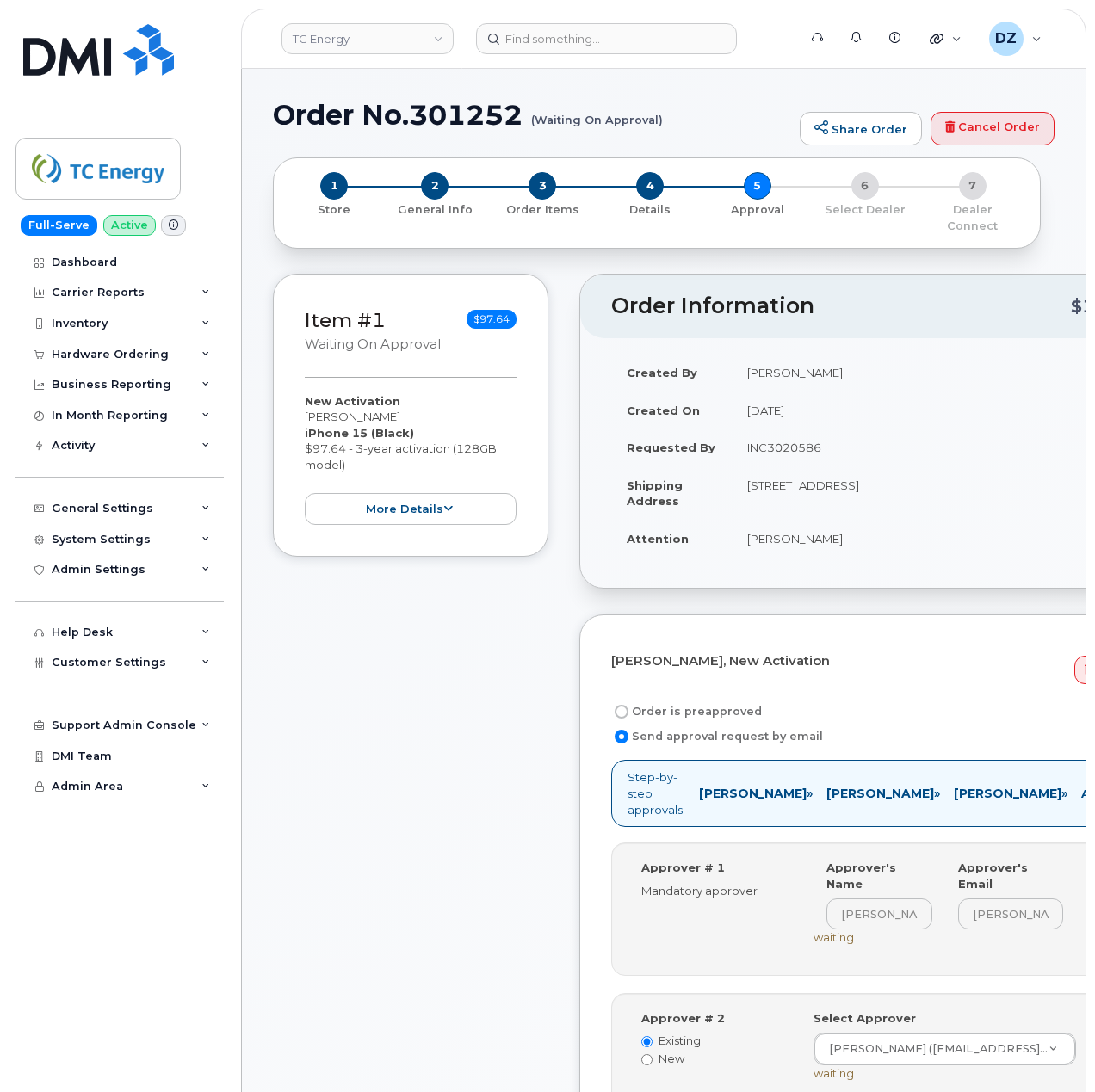
click at [736, 701] on label "Order is preapproved" at bounding box center [686, 712] width 151 height 21
click at [628, 705] on input "Order is preapproved" at bounding box center [622, 712] width 14 height 14
radio input "true"
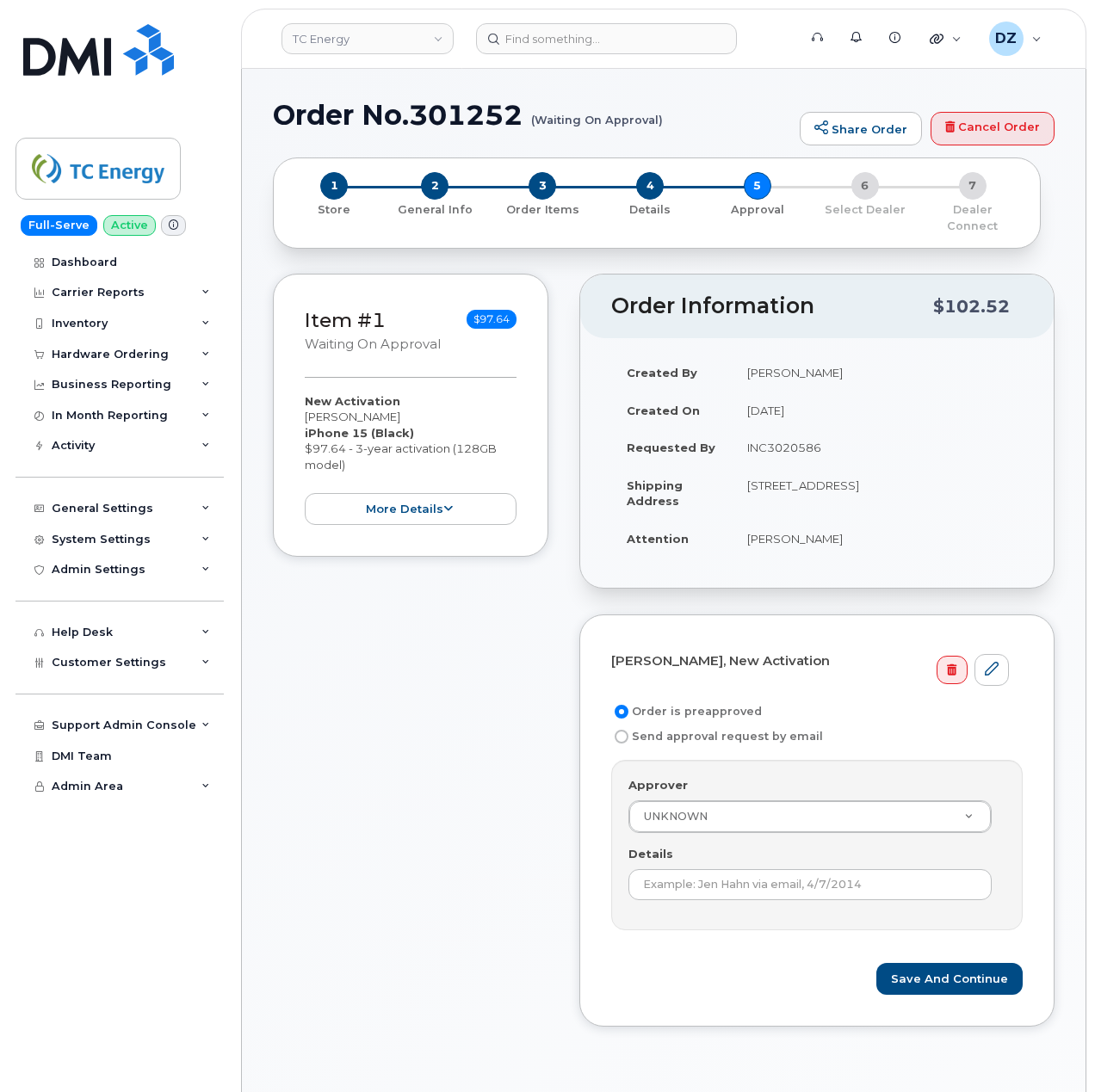
click at [800, 431] on td "INC3020586" at bounding box center [877, 448] width 291 height 38
copy td "INC3020586"
click at [783, 869] on input "Details" at bounding box center [809, 884] width 363 height 31
paste input "INC3020586"
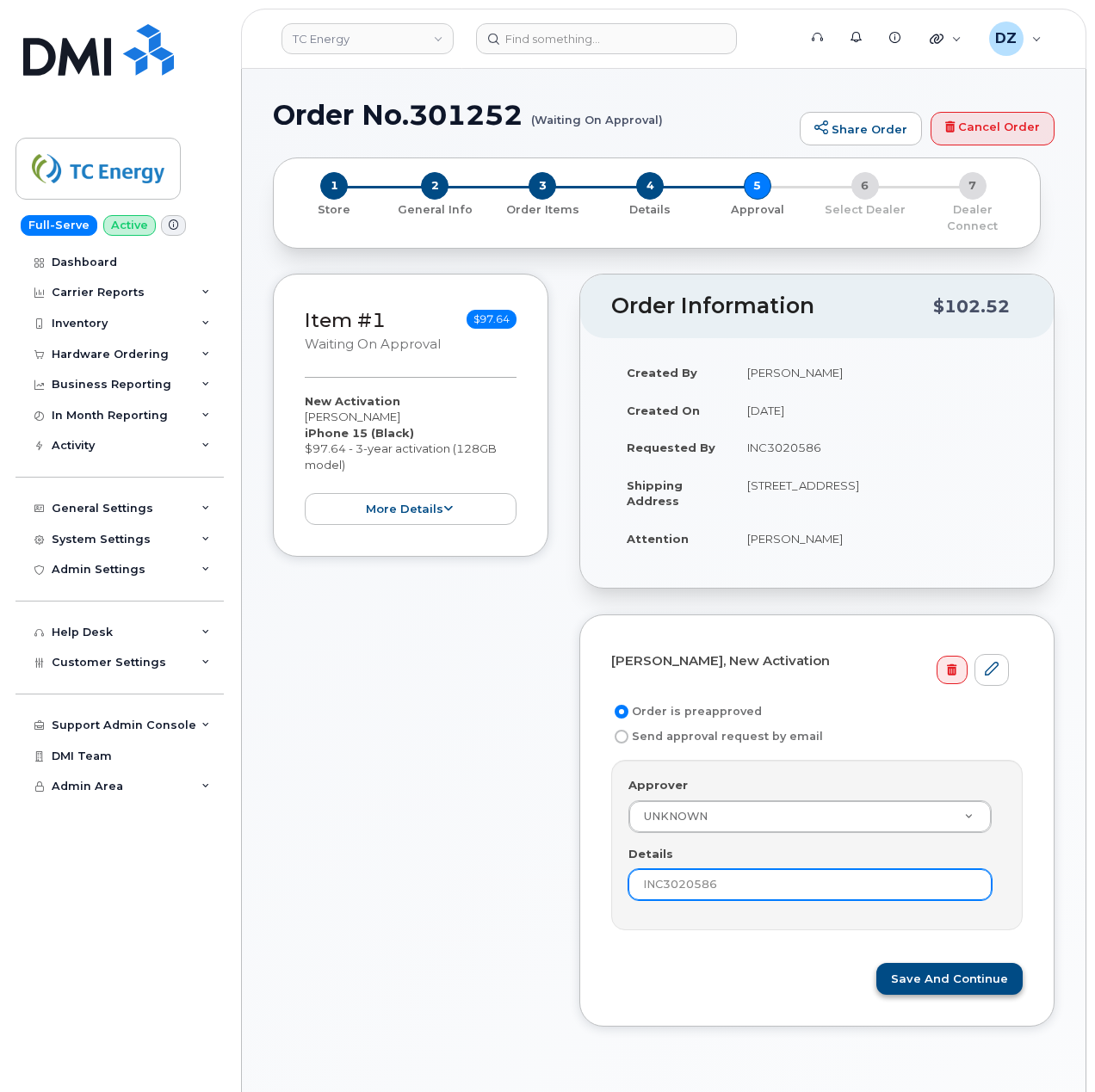
type input "INC3020586"
click at [935, 964] on button "Save and Continue" at bounding box center [949, 979] width 146 height 32
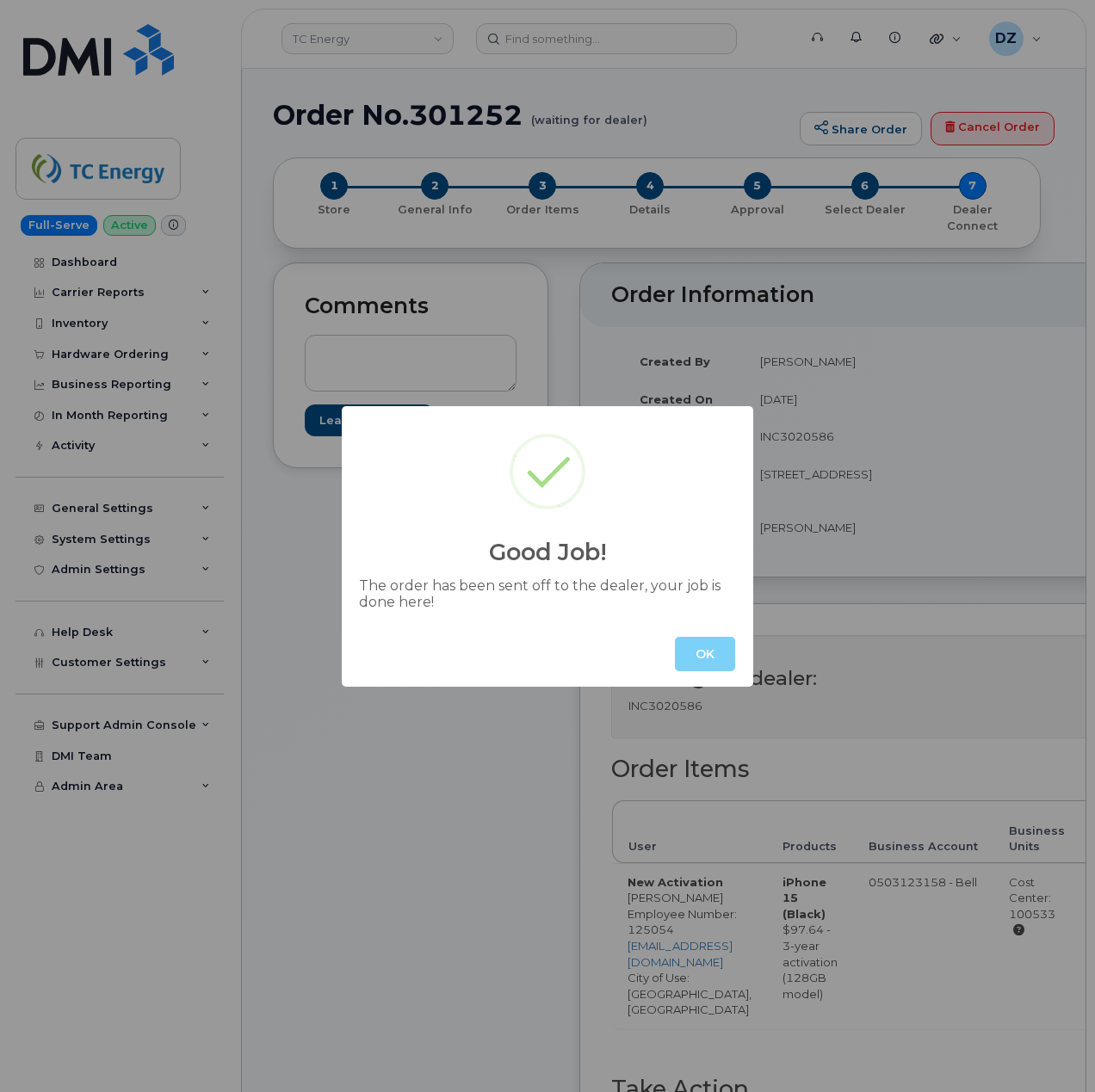
drag, startPoint x: 418, startPoint y: 823, endPoint x: 411, endPoint y: 810, distance: 14.8
drag, startPoint x: 411, startPoint y: 810, endPoint x: 382, endPoint y: 906, distance: 100.3
click at [382, 906] on div "Good Job! The order has been sent off to the dealer, your job is done here! OK" at bounding box center [548, 546] width 1095 height 1092
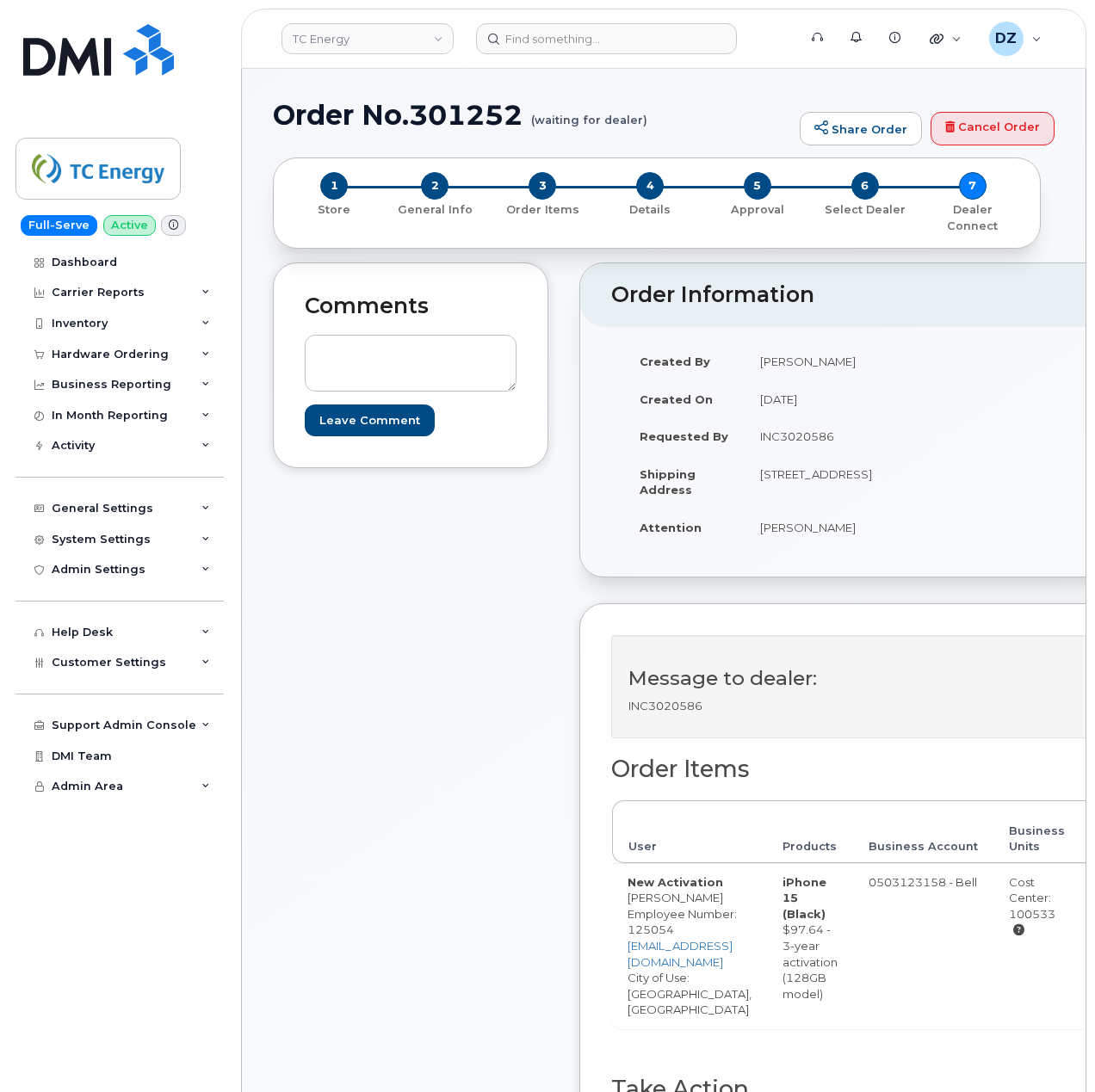
click at [324, 110] on h1 "Order No.301252 (waiting for dealer)" at bounding box center [532, 115] width 518 height 30
click at [458, 110] on h1 "Order No.301252 (waiting for dealer)" at bounding box center [532, 115] width 518 height 30
copy h1 "Order No.301252"
click at [165, 349] on div "Hardware Ordering" at bounding box center [120, 354] width 209 height 31
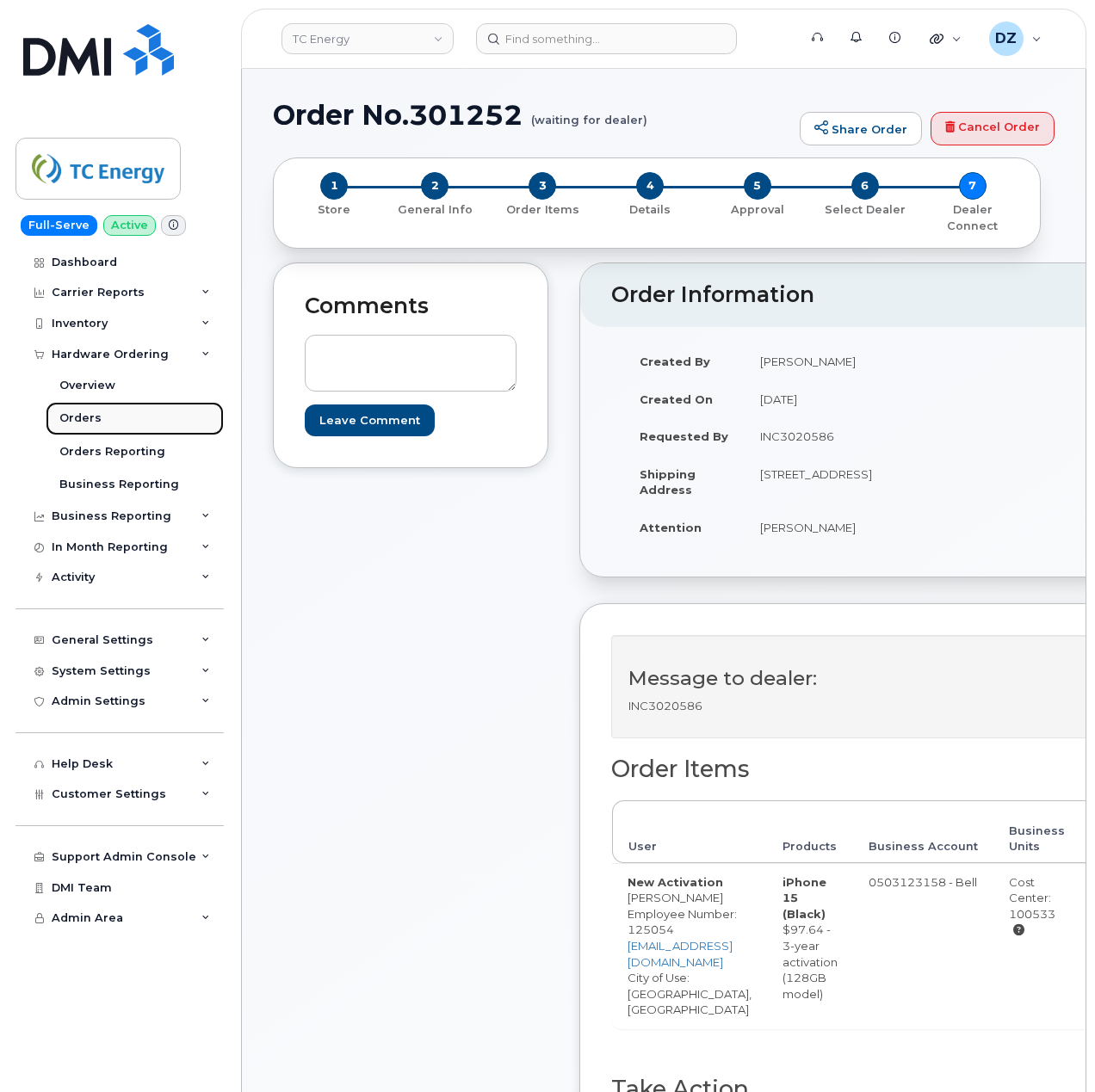
click at [128, 418] on link "Orders" at bounding box center [135, 418] width 178 height 32
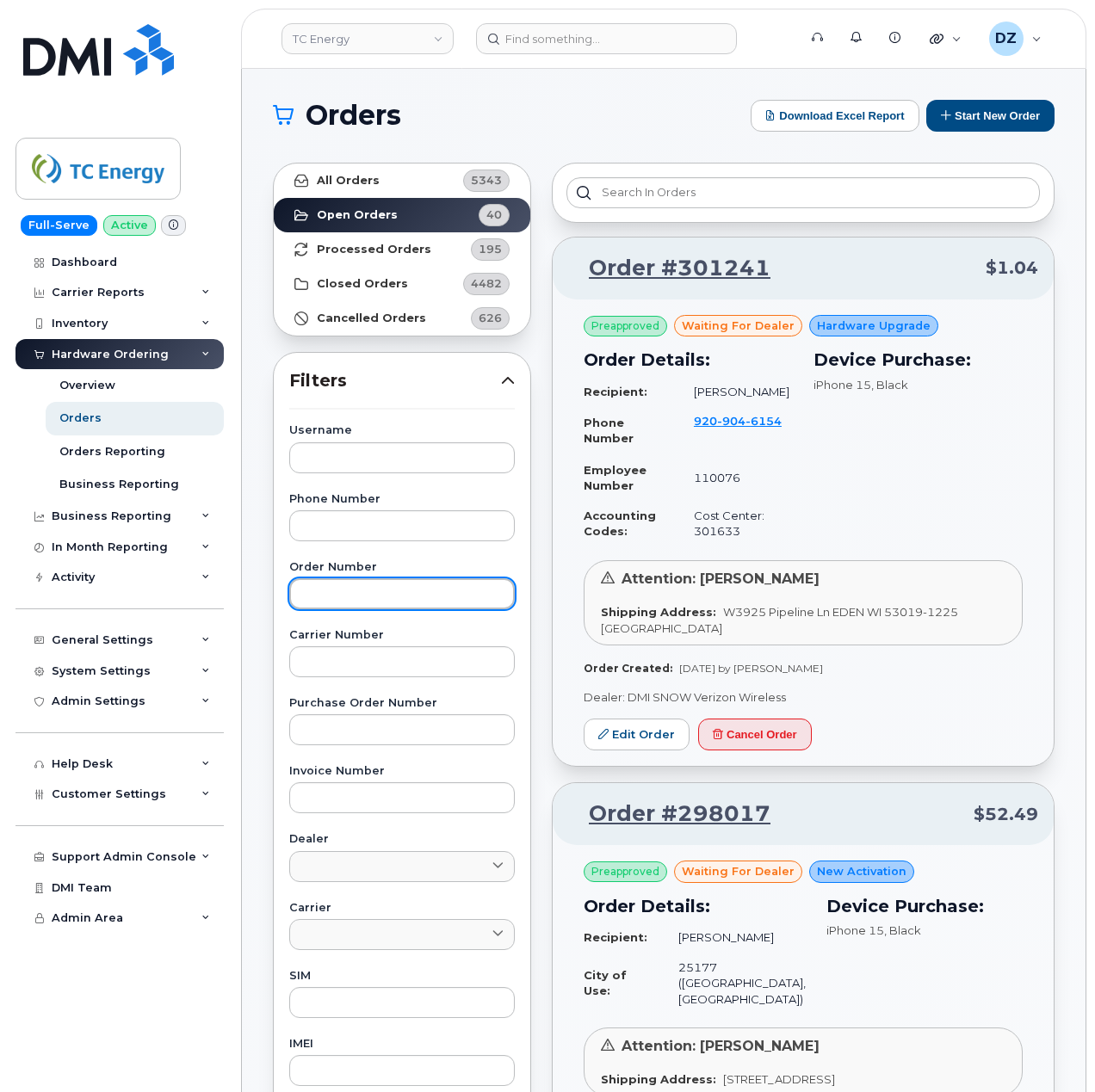
click at [380, 596] on input "text" at bounding box center [402, 594] width 226 height 31
paste input "301090"
type input "301090"
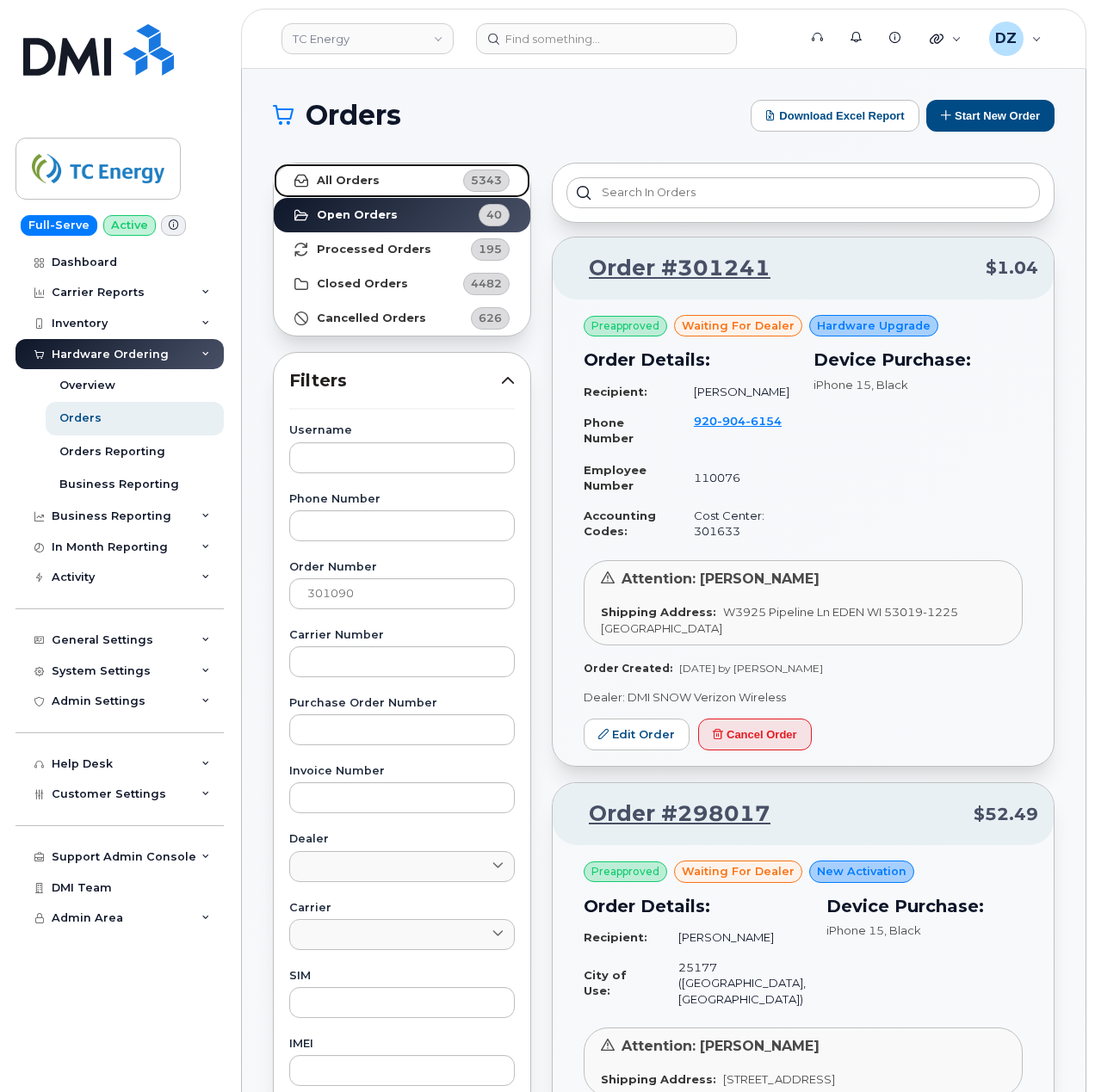
click at [379, 179] on link "All Orders 5343" at bounding box center [401, 180] width 256 height 34
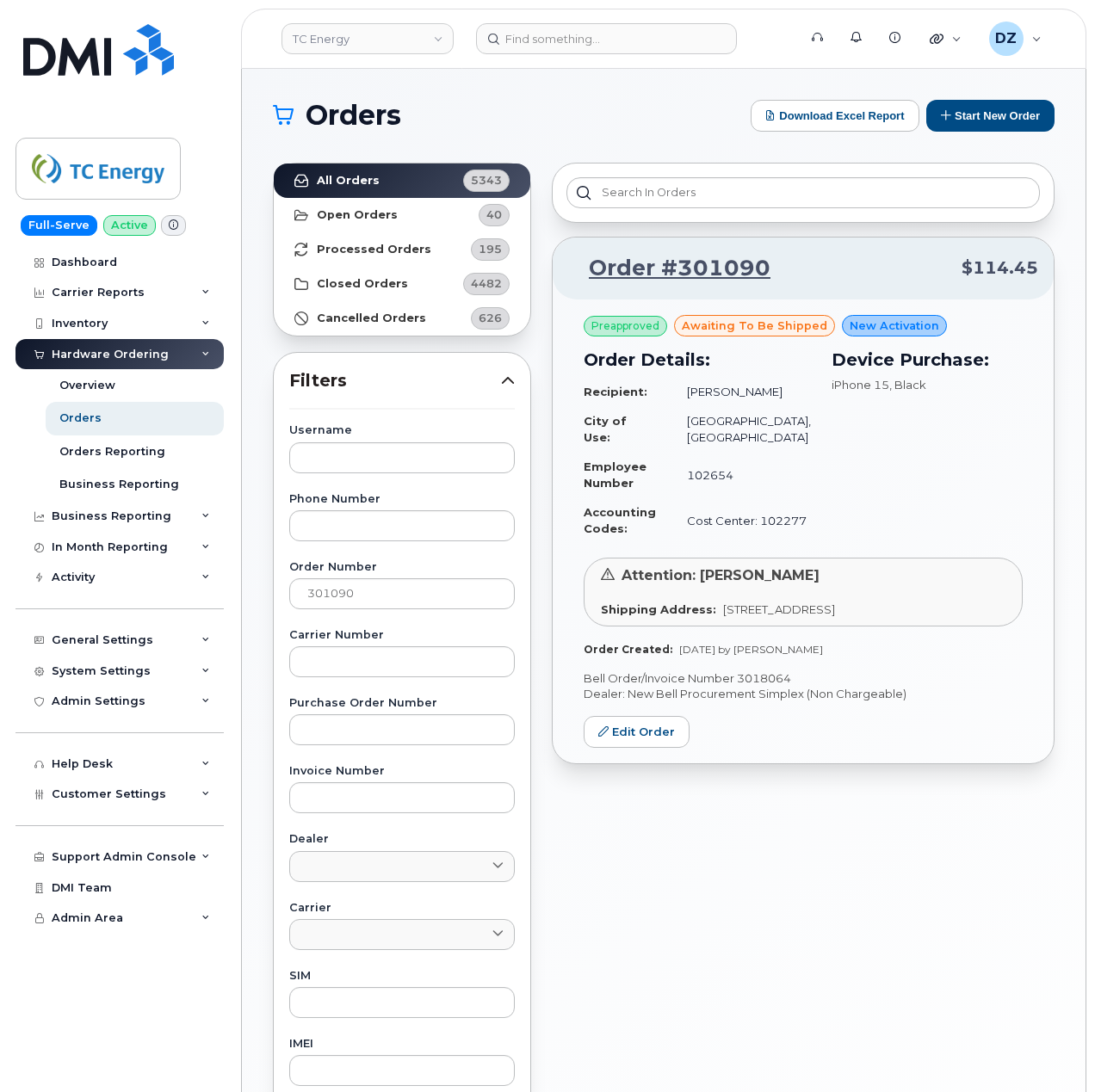
click at [776, 687] on p "Bell Order/Invoice Number 3018064" at bounding box center [803, 678] width 439 height 16
copy p "3018064"
